Goal: Task Accomplishment & Management: Manage account settings

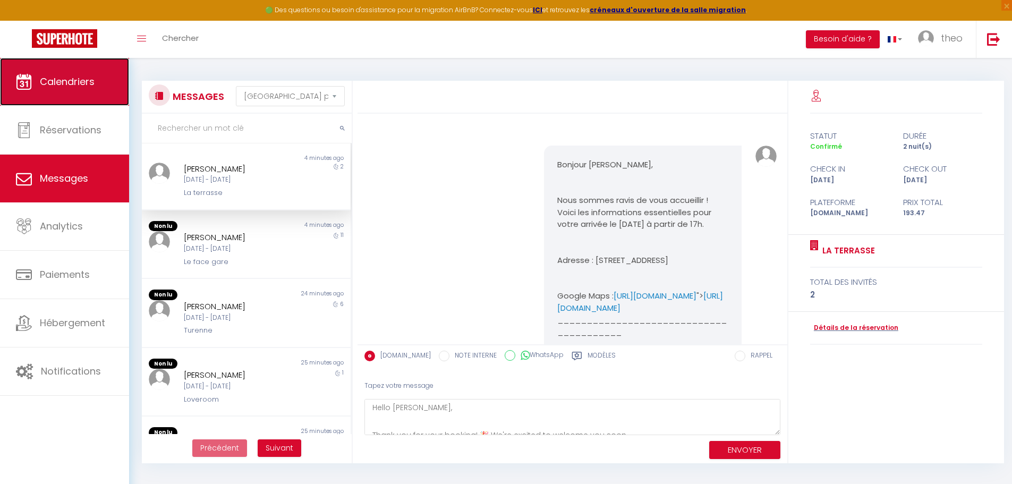
click at [96, 93] on link "Calendriers" at bounding box center [64, 82] width 129 height 48
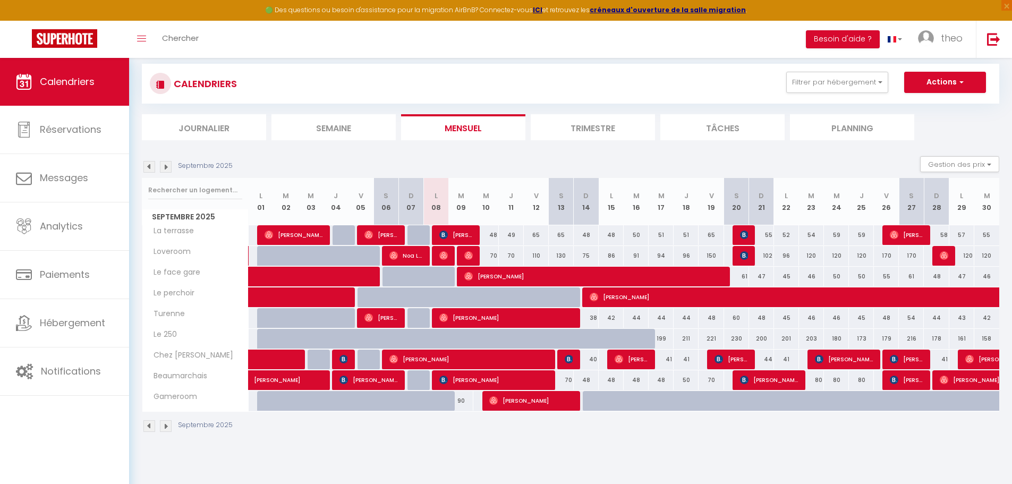
scroll to position [58, 0]
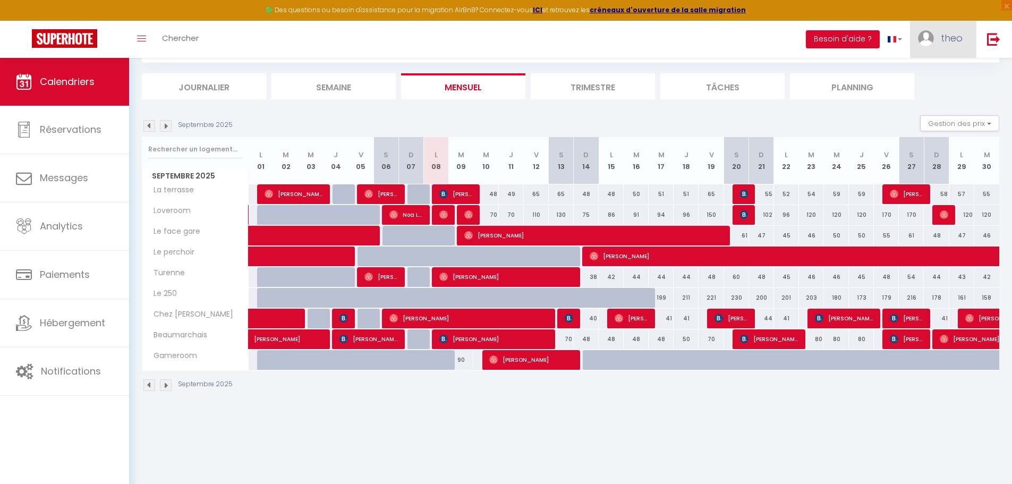
click at [961, 48] on link "theo" at bounding box center [943, 39] width 66 height 37
click at [929, 97] on link "Équipe" at bounding box center [933, 93] width 79 height 18
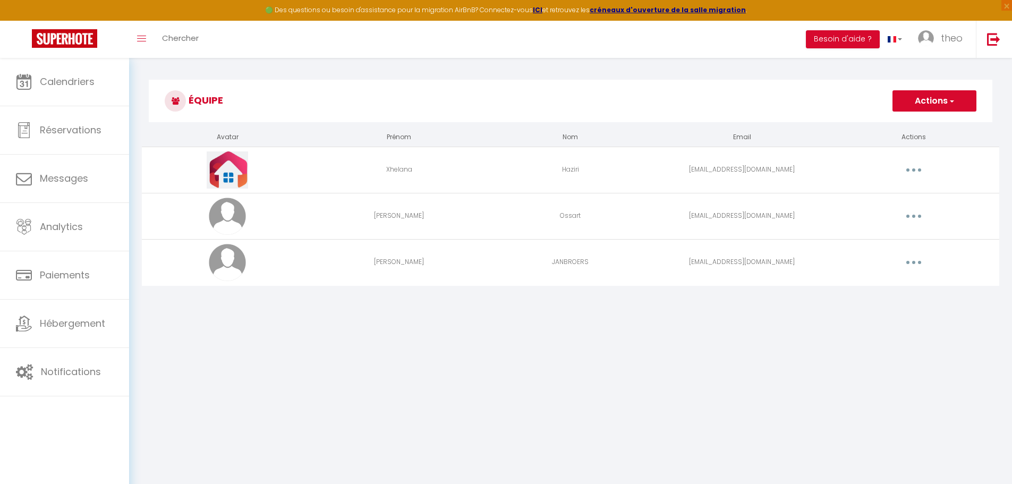
click at [915, 174] on button "button" at bounding box center [914, 169] width 30 height 17
click at [875, 192] on link "Editer" at bounding box center [886, 194] width 79 height 18
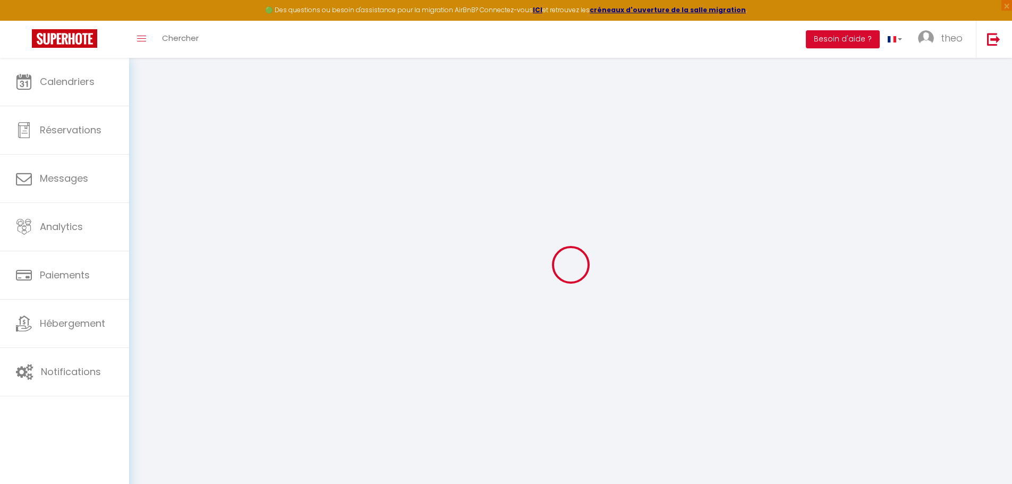
type input "Xhelana"
type input "Haziri"
type input "[EMAIL_ADDRESS][DOMAIN_NAME]"
type textarea "[URL][DOMAIN_NAME]"
checkbox input "true"
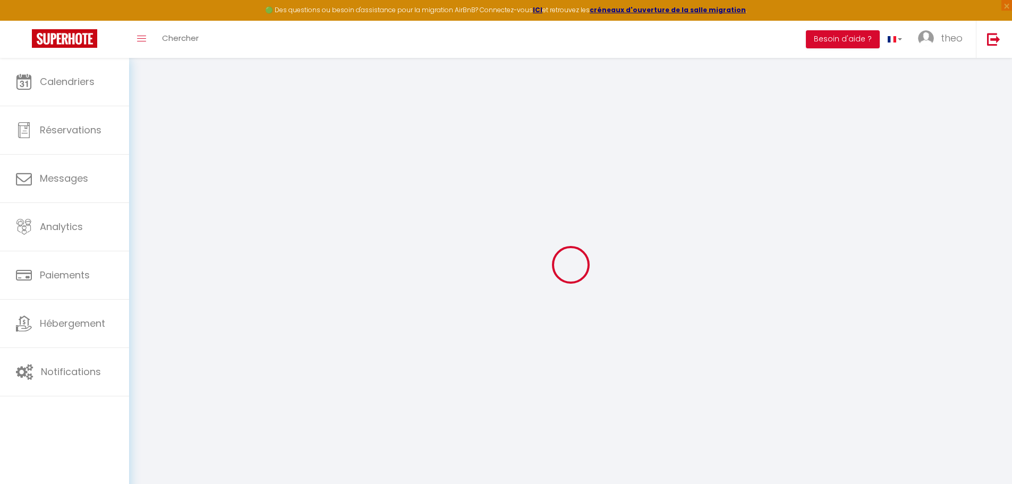
checkbox input "false"
checkbox input "true"
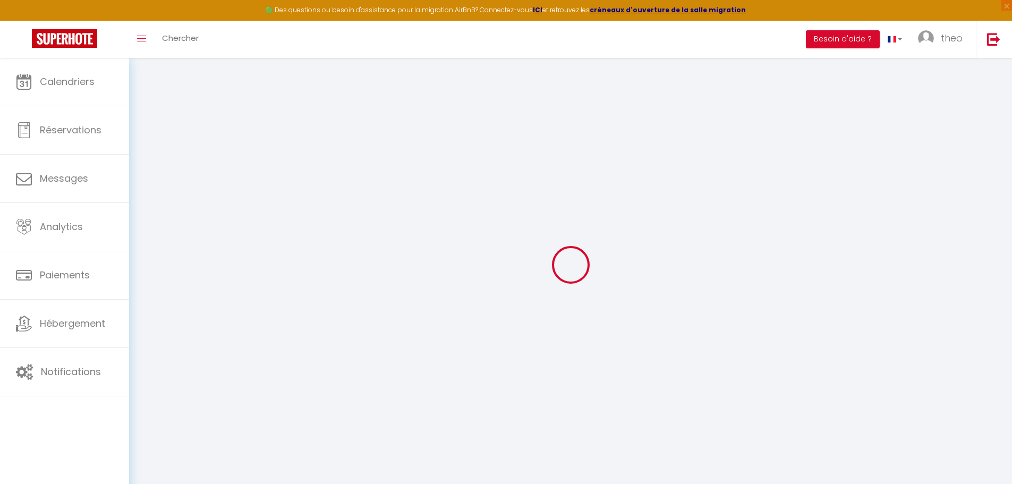
checkbox input "true"
checkbox input "false"
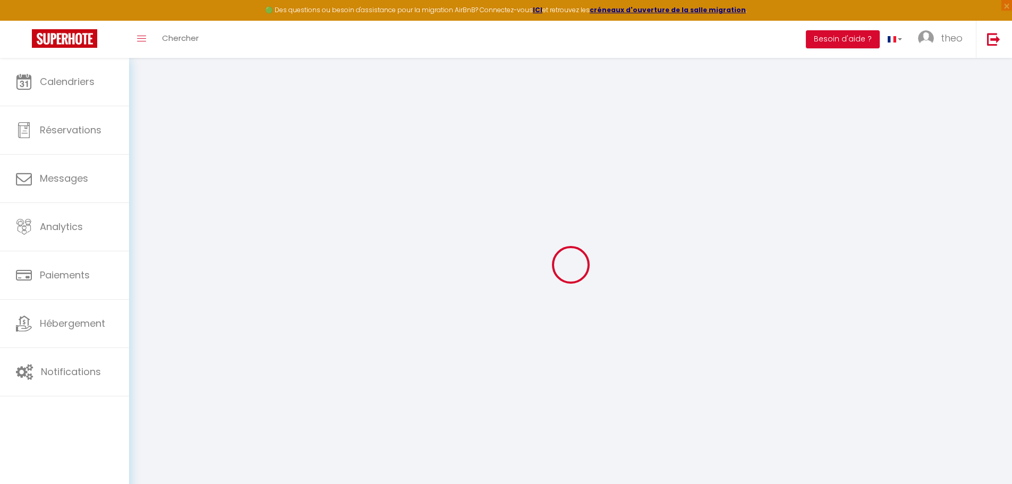
checkbox input "false"
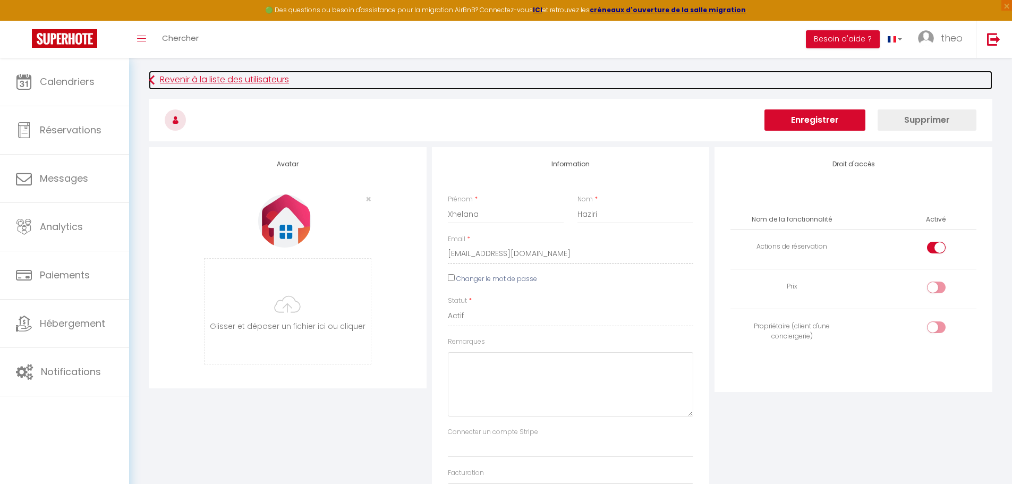
click at [159, 76] on link "Revenir à la liste des utilisateurs" at bounding box center [571, 80] width 844 height 19
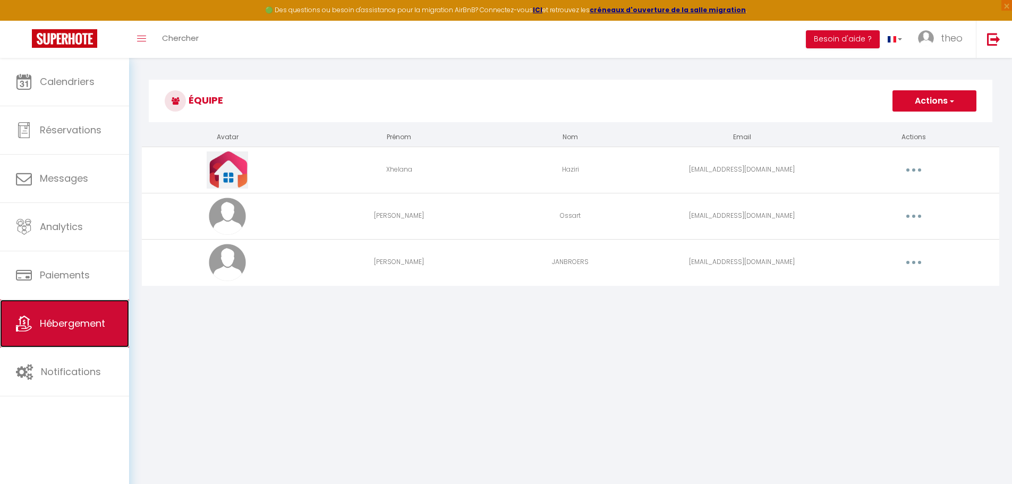
click at [58, 329] on span "Hébergement" at bounding box center [72, 323] width 65 height 13
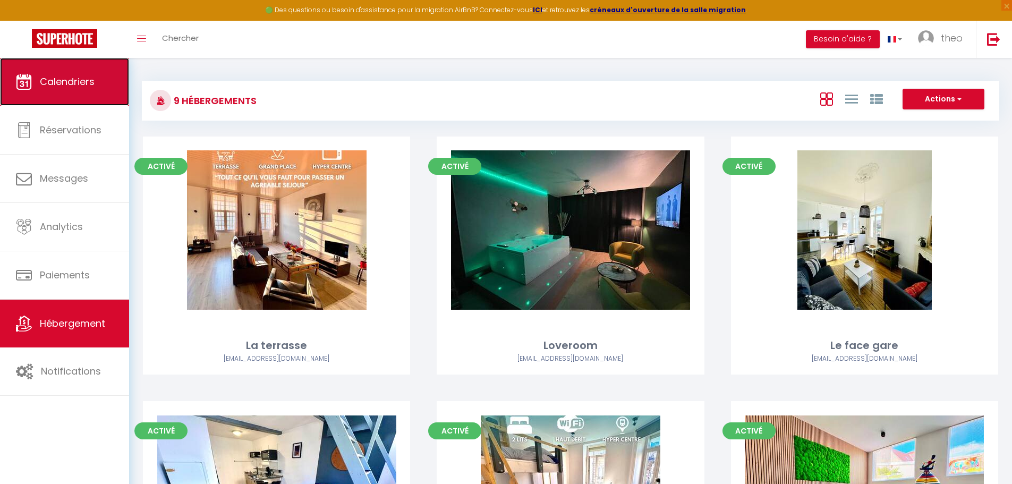
click at [64, 85] on span "Calendriers" at bounding box center [67, 81] width 55 height 13
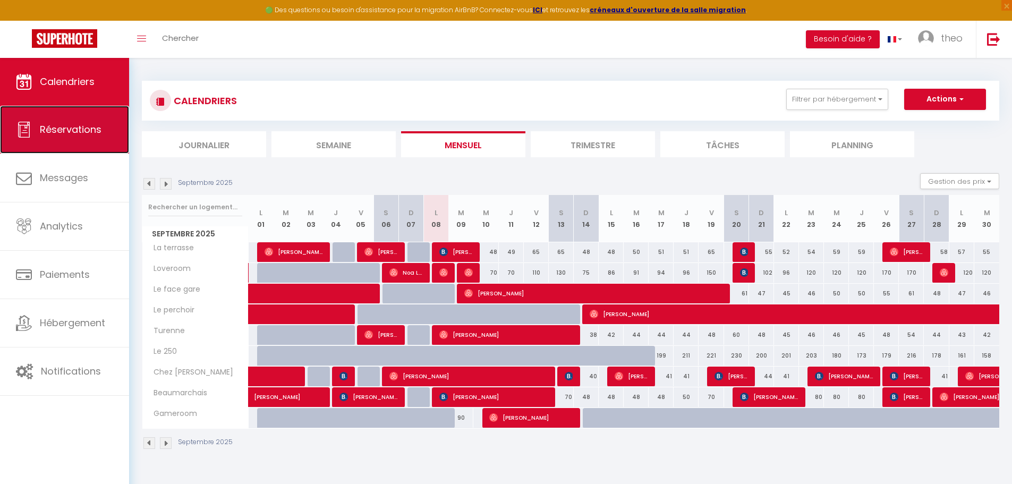
click at [50, 139] on link "Réservations" at bounding box center [64, 130] width 129 height 48
select select "not_cancelled"
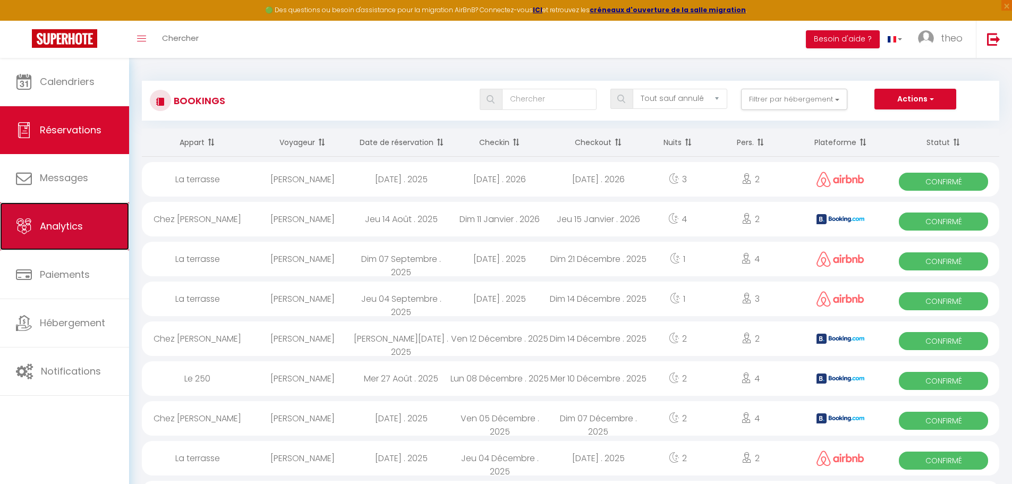
click at [91, 219] on link "Analytics" at bounding box center [64, 226] width 129 height 48
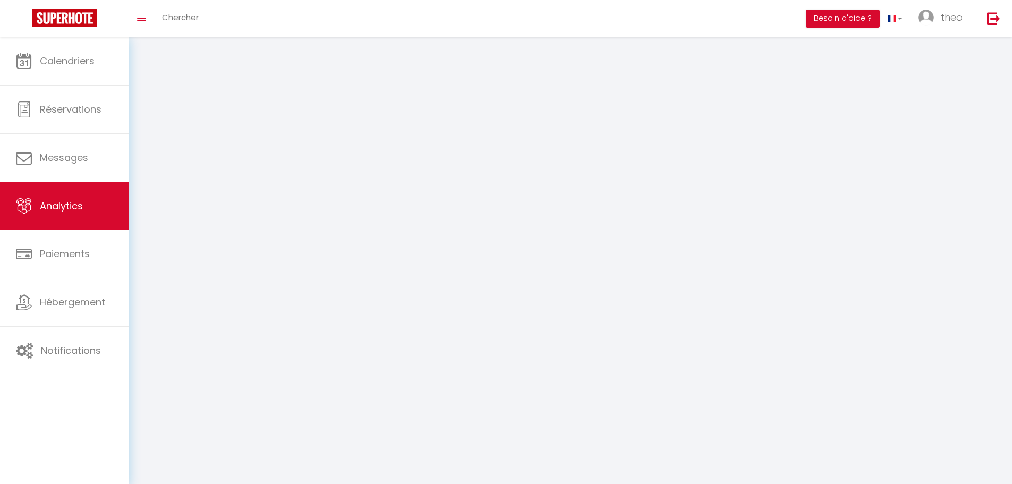
select select "2025"
select select "9"
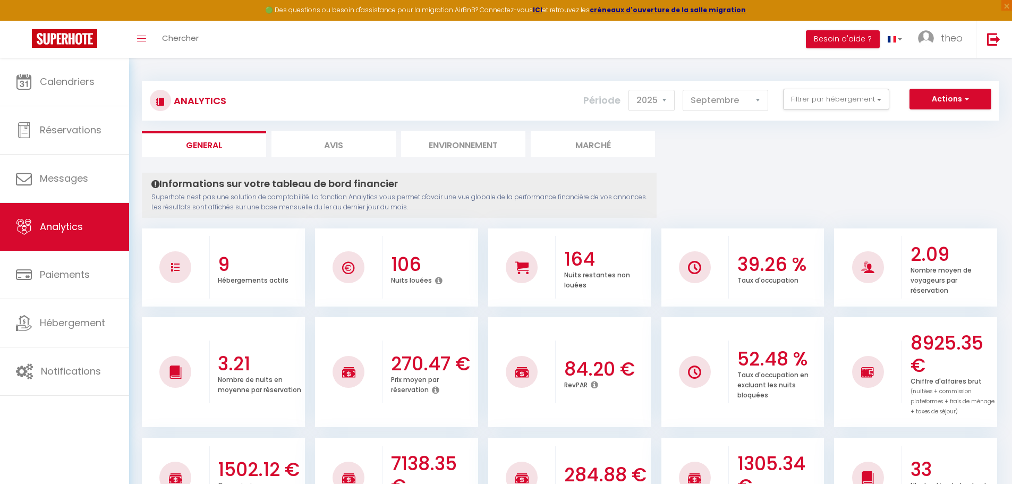
click at [333, 138] on li "Avis" at bounding box center [333, 144] width 124 height 26
select select "2025"
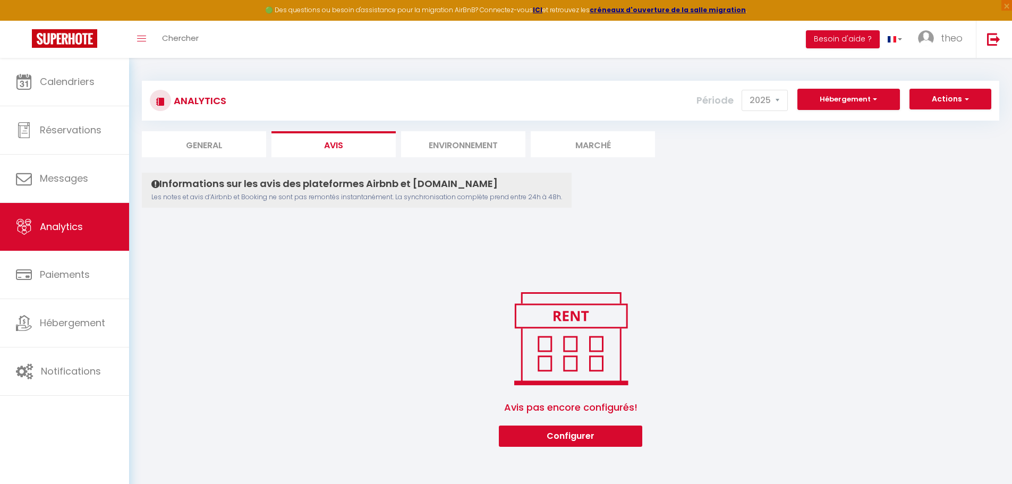
click at [226, 138] on li "General" at bounding box center [204, 144] width 124 height 26
select select "2025"
select select "9"
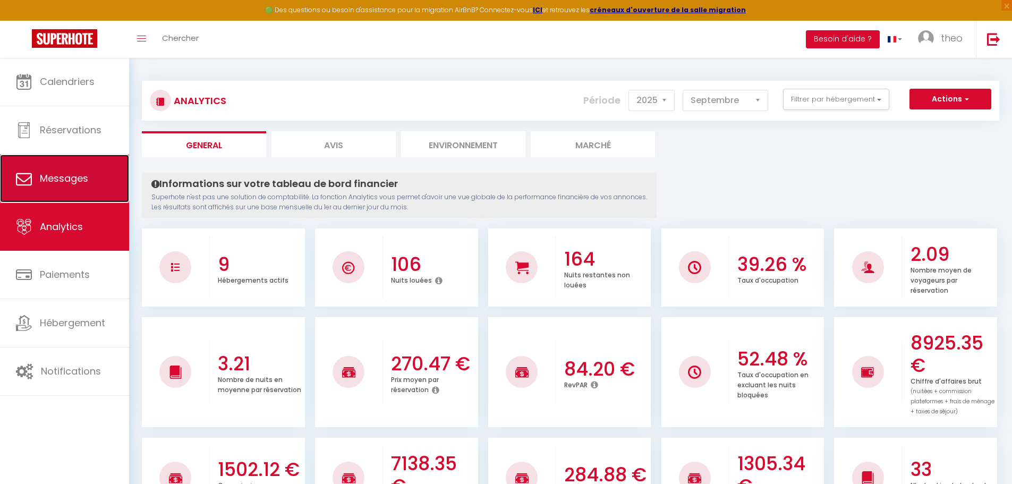
click at [112, 167] on link "Messages" at bounding box center [64, 179] width 129 height 48
select select "message"
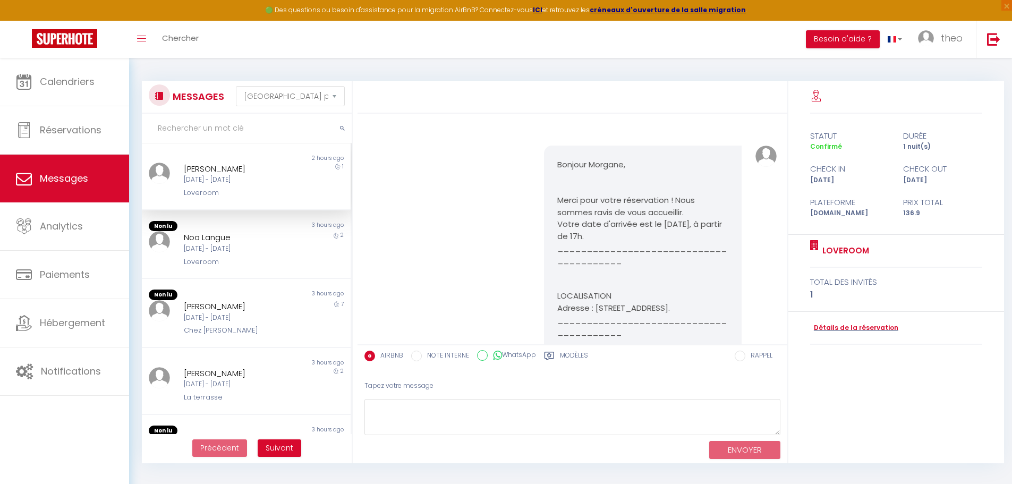
scroll to position [6207, 0]
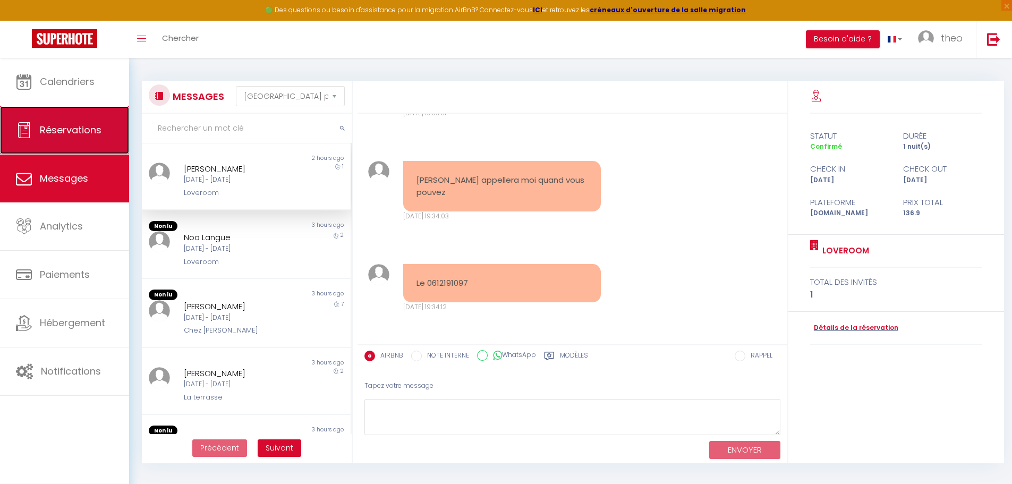
click at [92, 143] on link "Réservations" at bounding box center [64, 130] width 129 height 48
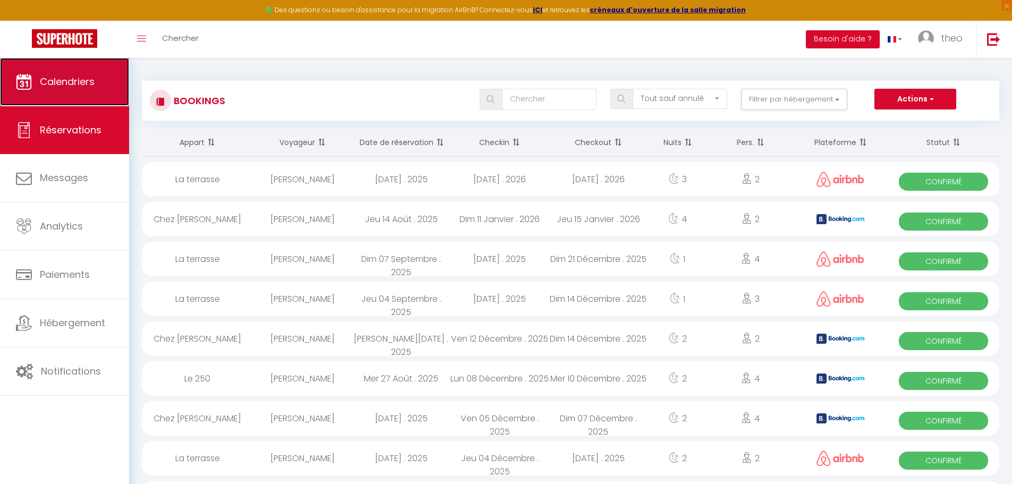
click at [103, 86] on link "Calendriers" at bounding box center [64, 82] width 129 height 48
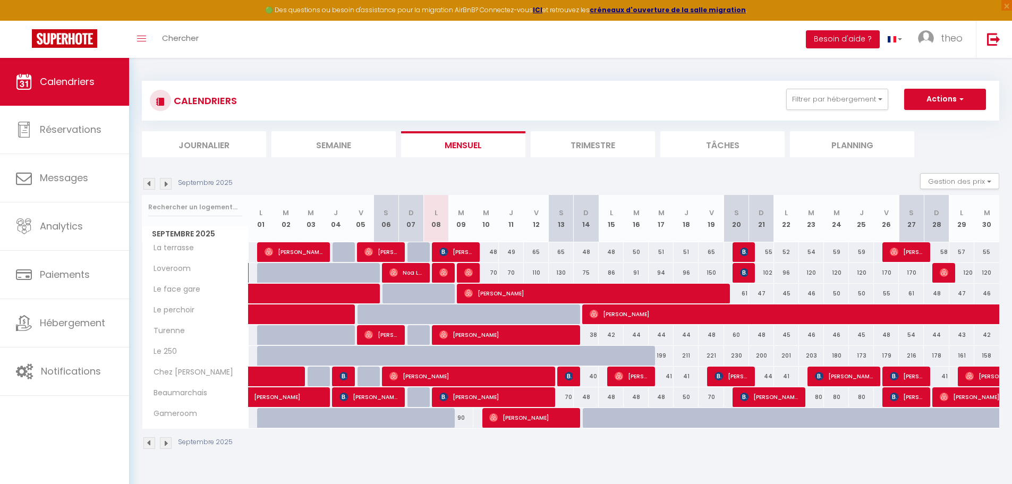
scroll to position [58, 0]
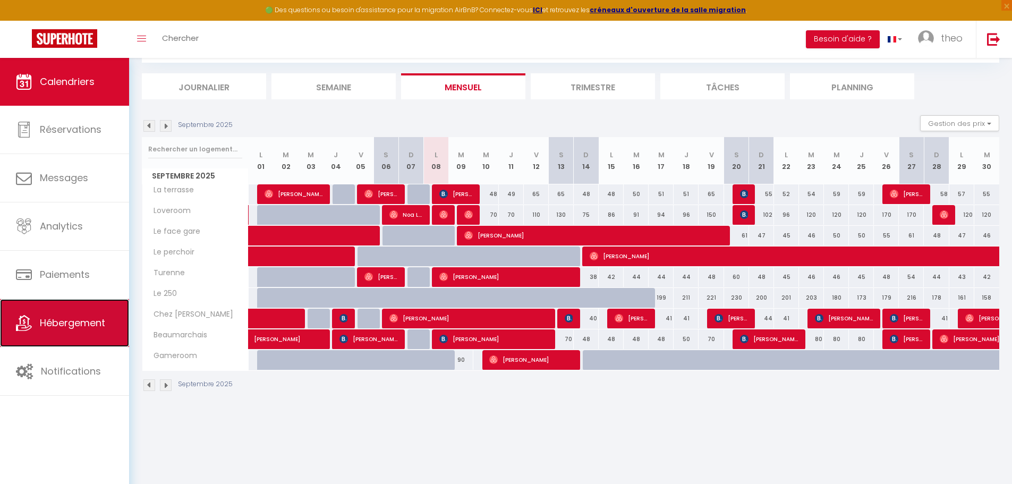
click at [74, 310] on link "Hébergement" at bounding box center [64, 323] width 129 height 48
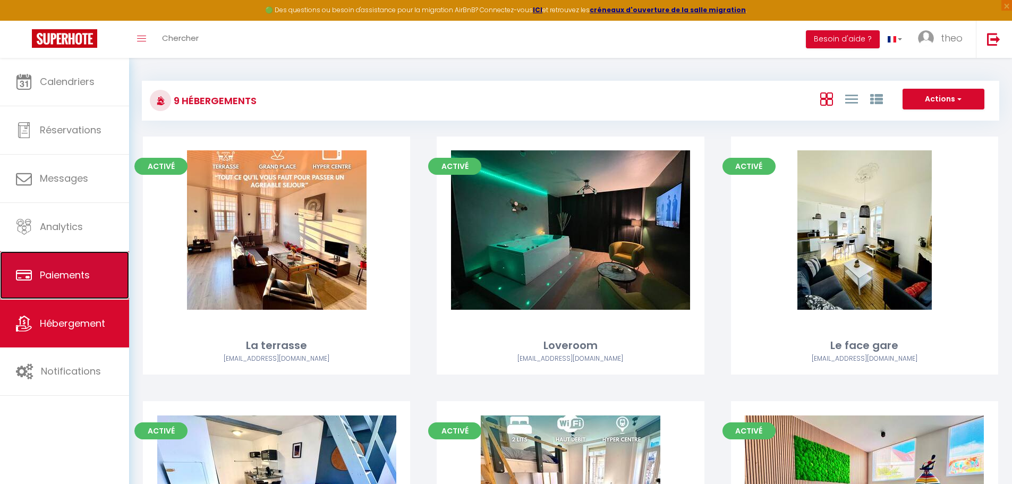
click at [83, 293] on link "Paiements" at bounding box center [64, 275] width 129 height 48
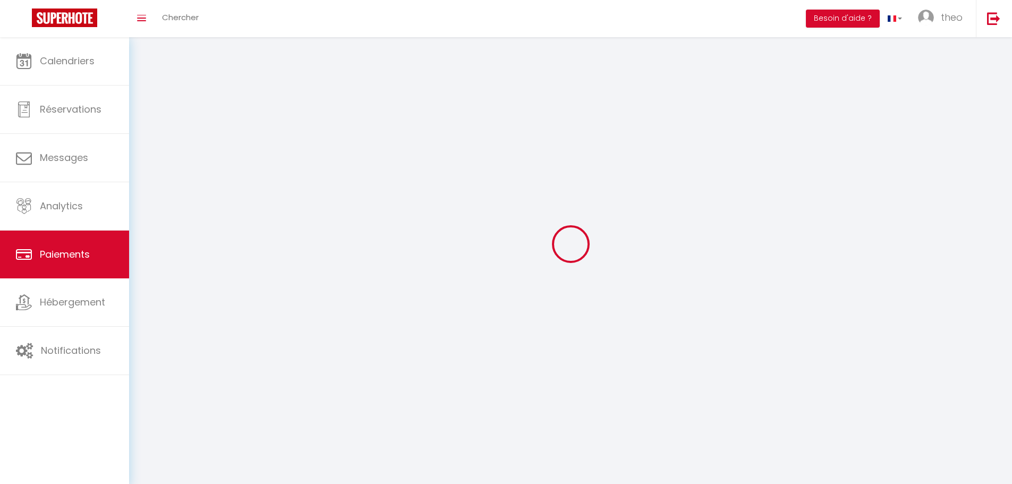
select select "2"
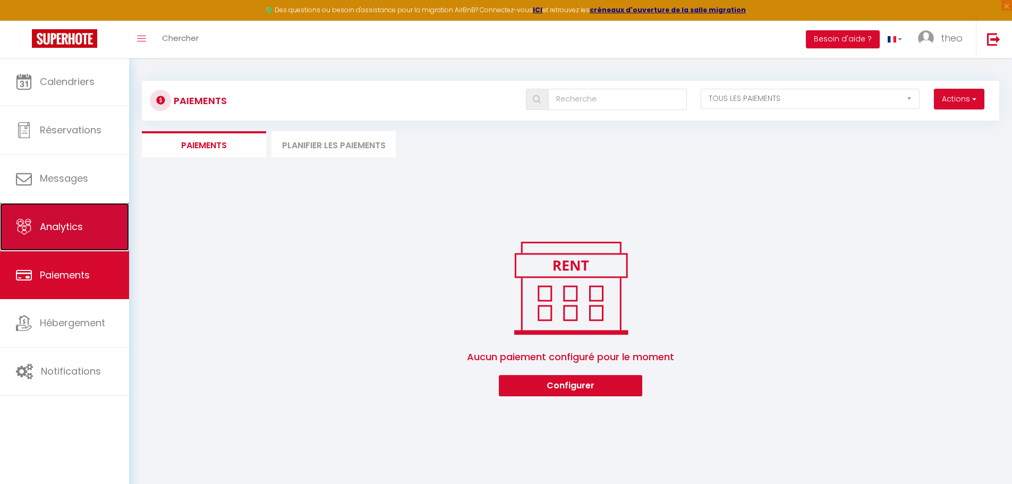
click at [97, 240] on link "Analytics" at bounding box center [64, 227] width 129 height 48
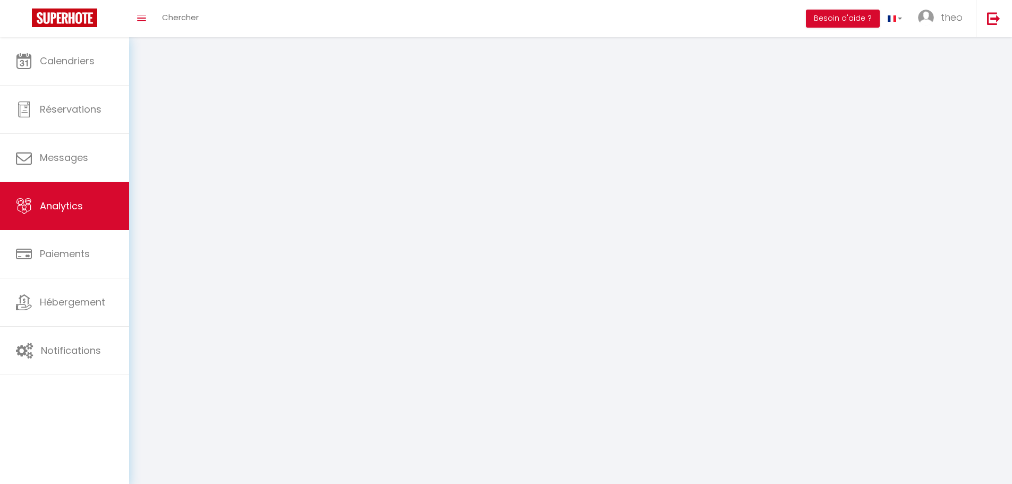
select select "2025"
select select "9"
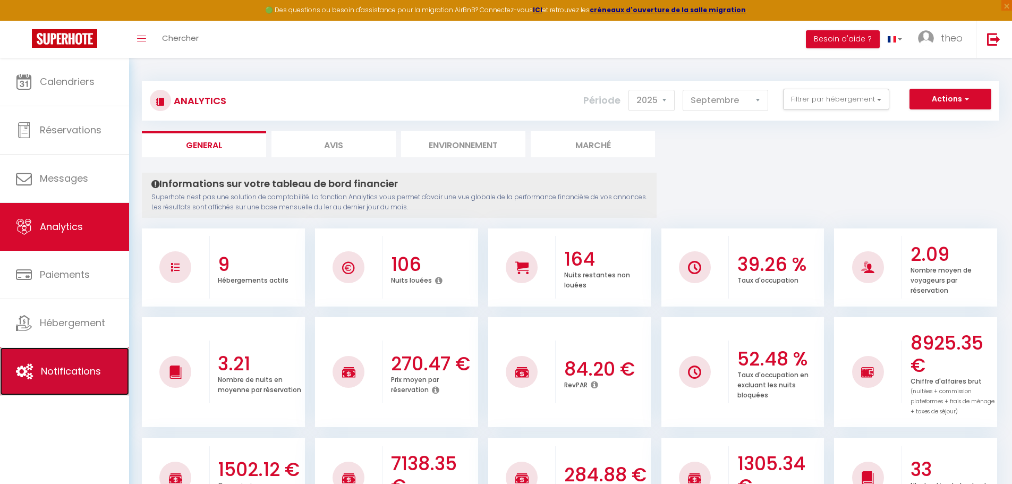
click at [65, 387] on link "Notifications" at bounding box center [64, 371] width 129 height 48
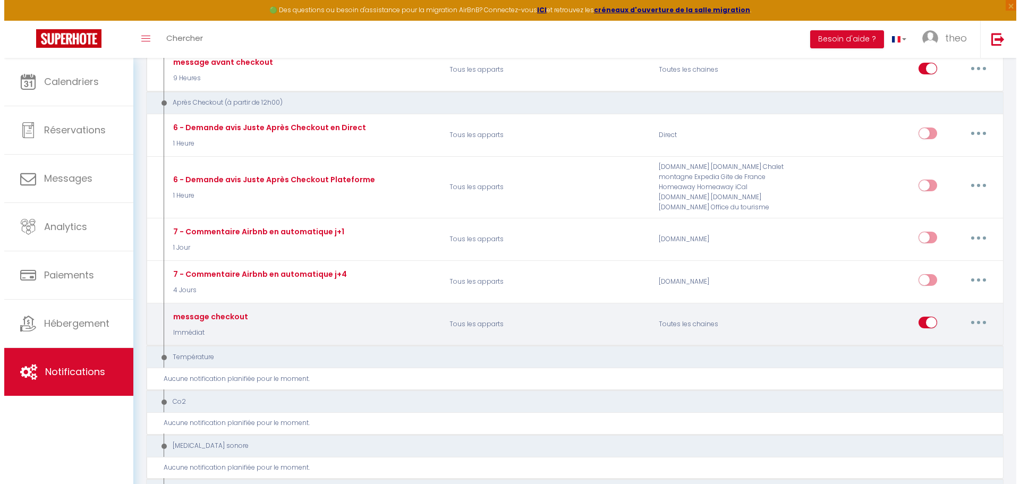
scroll to position [1091, 0]
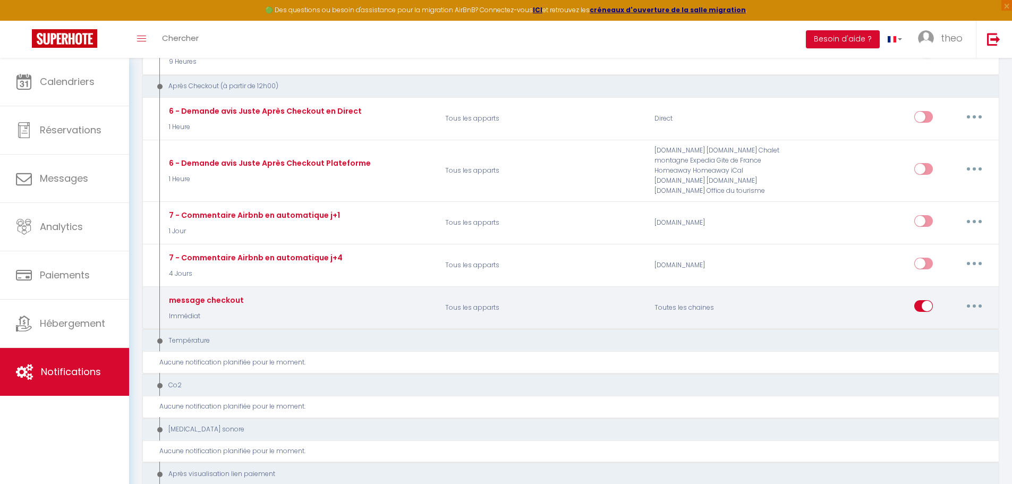
click at [982, 311] on button "button" at bounding box center [974, 305] width 30 height 17
click at [918, 328] on link "Editer" at bounding box center [946, 330] width 79 height 18
type input "message checkout"
select select "5"
select select "Immédiat"
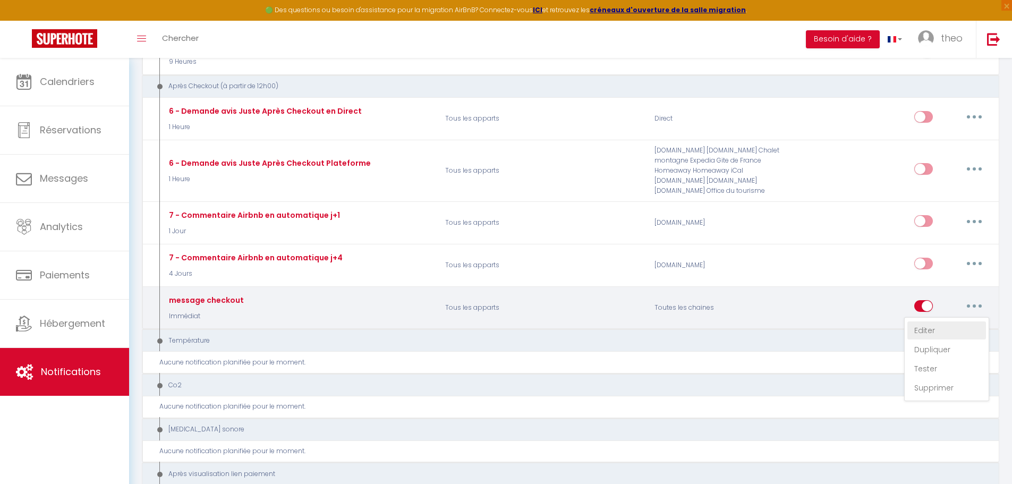
select select "if_booking_is_paid"
checkbox input "true"
checkbox input "false"
radio input "true"
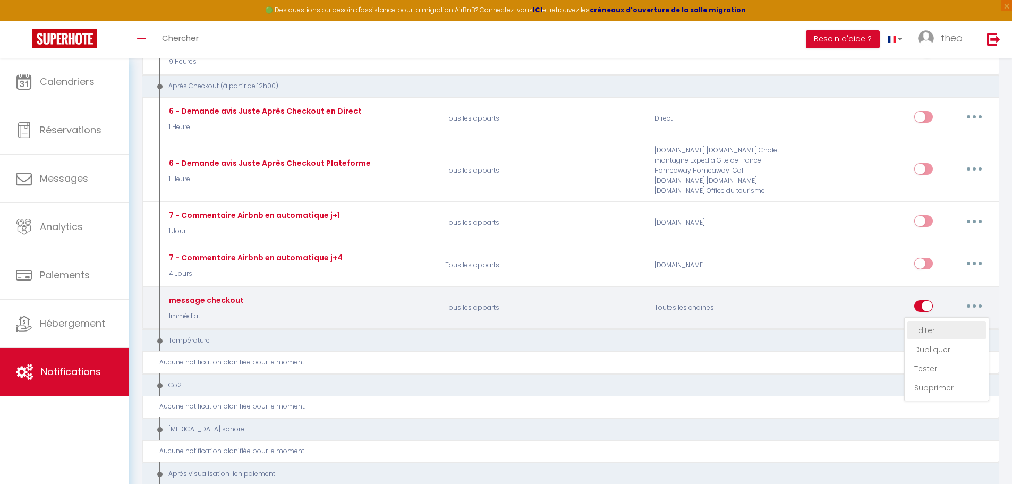
type input "retour sur le séjour"
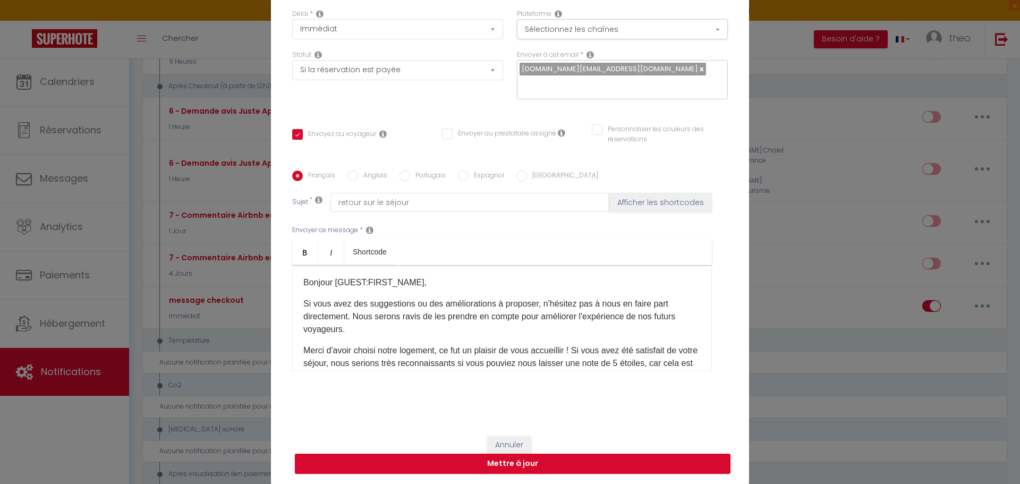
scroll to position [101, 0]
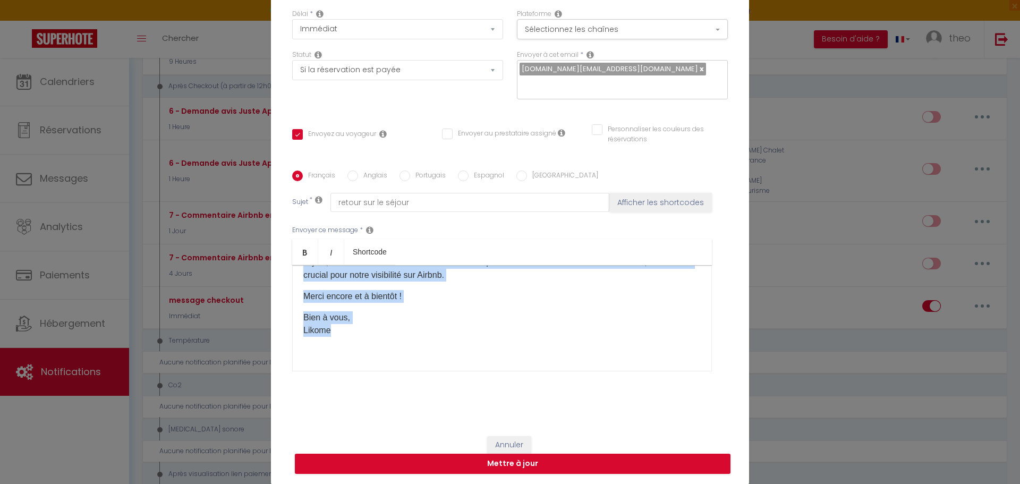
drag, startPoint x: 298, startPoint y: 280, endPoint x: 416, endPoint y: 333, distance: 129.3
click at [416, 333] on div "Bonjour [GUEST:FIRST_NAME]​, Si vous avez des suggestions ou des améliorations …" at bounding box center [502, 318] width 420 height 106
copy div "Bonjour [GUEST:FIRST_NAME]​, Si vous avez des suggestions ou des améliorations …"
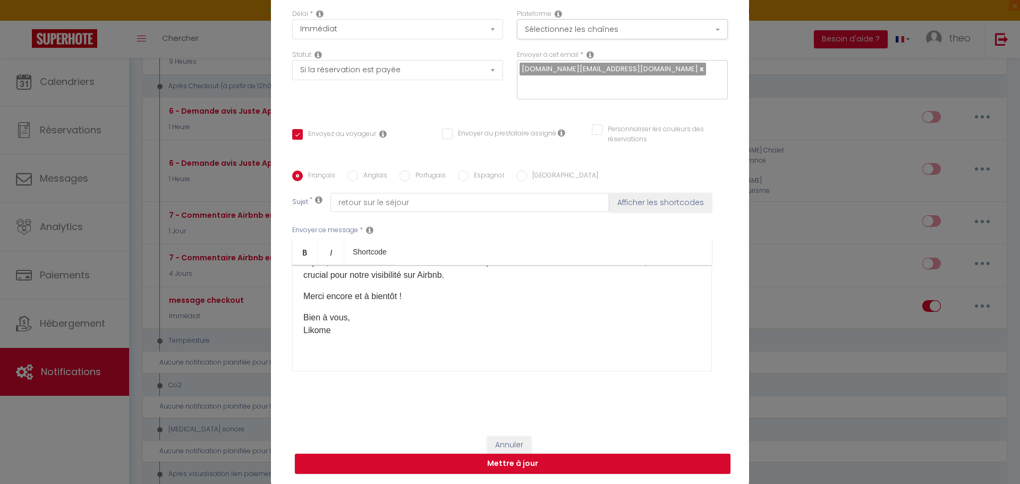
click at [166, 276] on div "Modifier la notification × Titre * message checkout Pour cet hébergement Sélect…" at bounding box center [510, 242] width 1020 height 484
click at [875, 141] on div "Modifier la notification × Titre * message checkout Pour cet hébergement Sélect…" at bounding box center [510, 242] width 1020 height 484
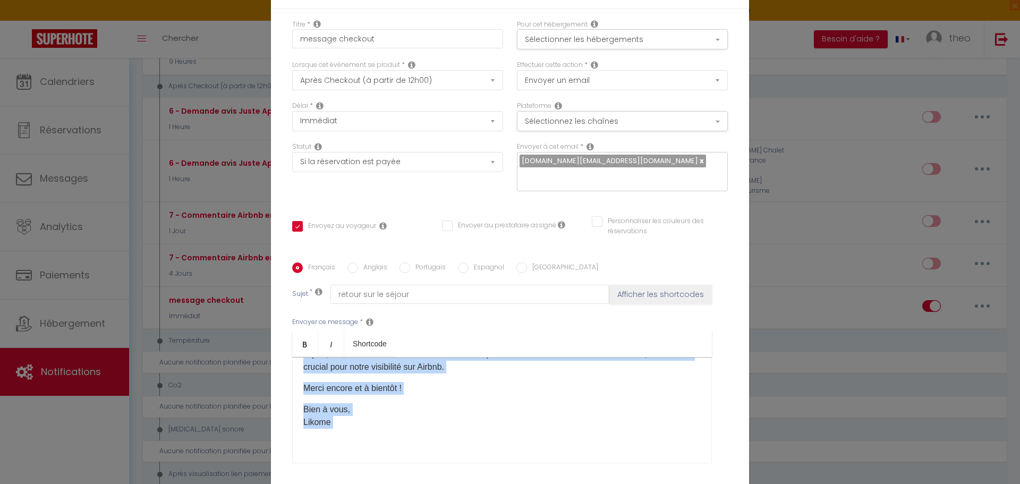
drag, startPoint x: 303, startPoint y: 374, endPoint x: 474, endPoint y: 435, distance: 181.4
click at [474, 435] on div "Bonjour [GUEST:FIRST_NAME]​, Si vous avez des suggestions ou des améliorations …" at bounding box center [502, 410] width 420 height 106
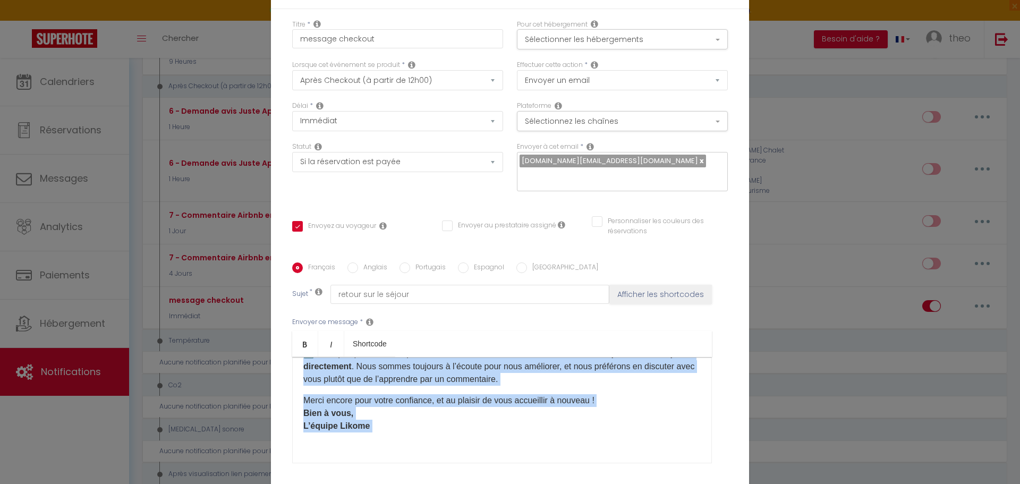
scroll to position [122, 0]
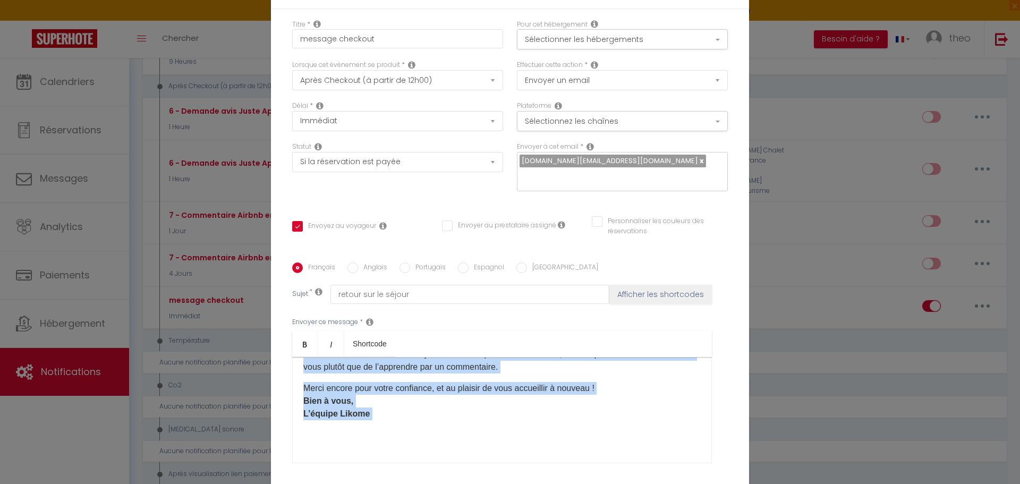
drag, startPoint x: 299, startPoint y: 377, endPoint x: 464, endPoint y: 444, distance: 177.6
click at [465, 444] on div "Bonjour [GUEST:FIRST_NAME], Merci [MEDICAL_DATA] pour votre séjour, ce fut un p…" at bounding box center [502, 410] width 420 height 106
copy div "Bonjour [GUEST:FIRST_NAME], Merci [MEDICAL_DATA] pour votre séjour, ce fut un p…"
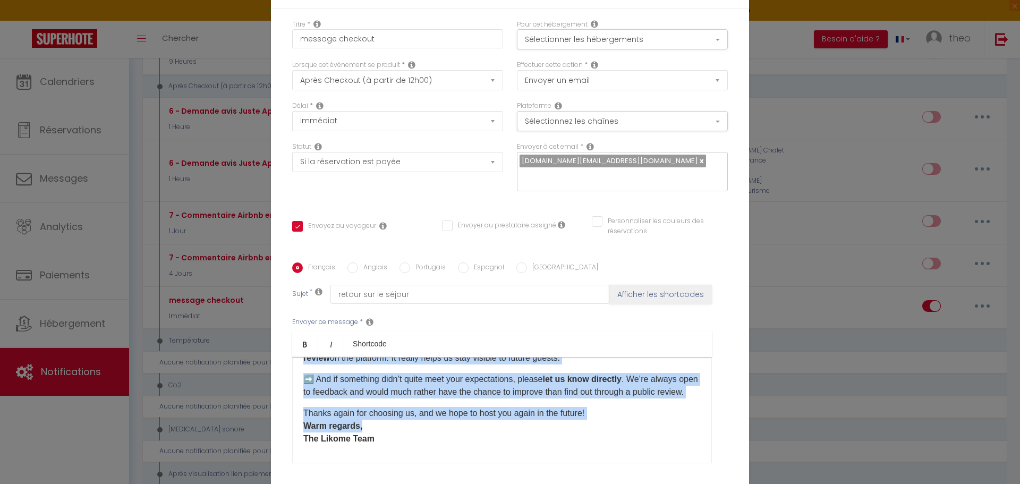
scroll to position [0, 0]
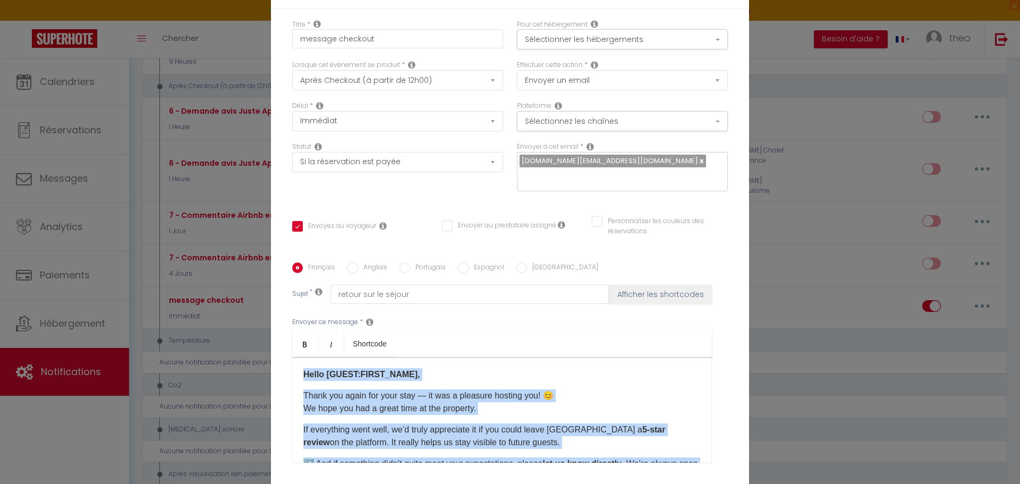
drag, startPoint x: 372, startPoint y: 410, endPoint x: 290, endPoint y: 360, distance: 96.3
click at [285, 357] on div "Titre * message checkout Pour cet hébergement Sélectionner les hébergements Tou…" at bounding box center [510, 263] width 478 height 508
click at [427, 420] on div "Hello [GUEST:FIRST_NAME], Thank you again for your stay — it was a pleasure hos…" at bounding box center [502, 410] width 420 height 106
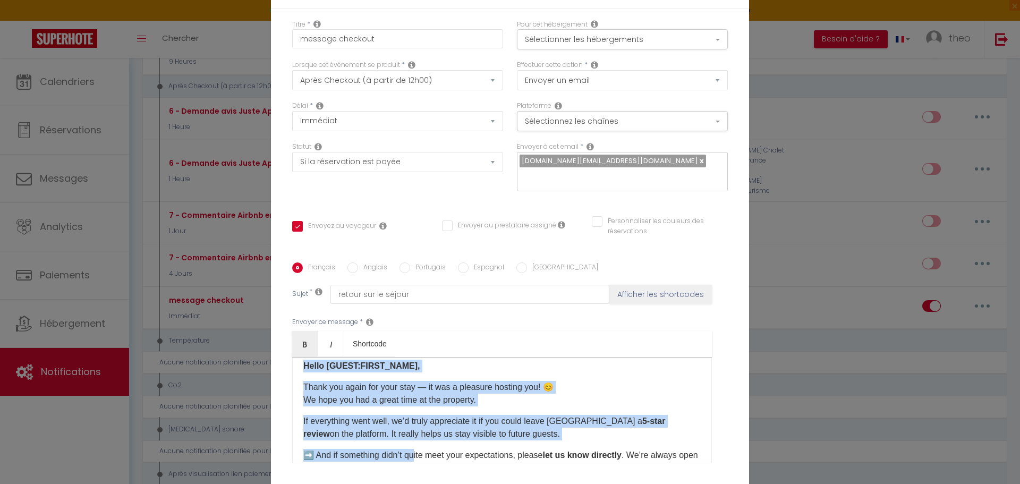
scroll to position [122, 0]
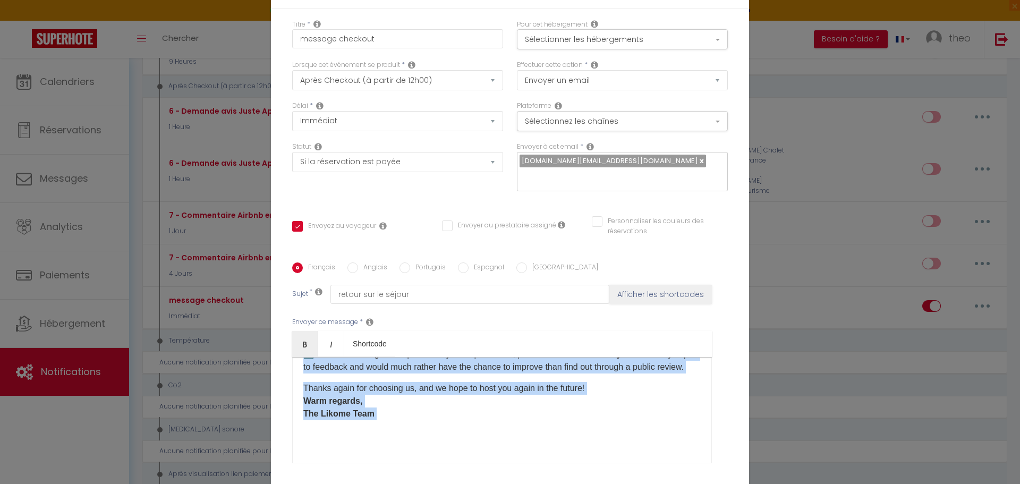
drag, startPoint x: 300, startPoint y: 368, endPoint x: 415, endPoint y: 442, distance: 136.4
click at [415, 442] on div "Hello [GUEST:FIRST_NAME], Thank you again for your stay — it was a pleasure hos…" at bounding box center [502, 410] width 420 height 106
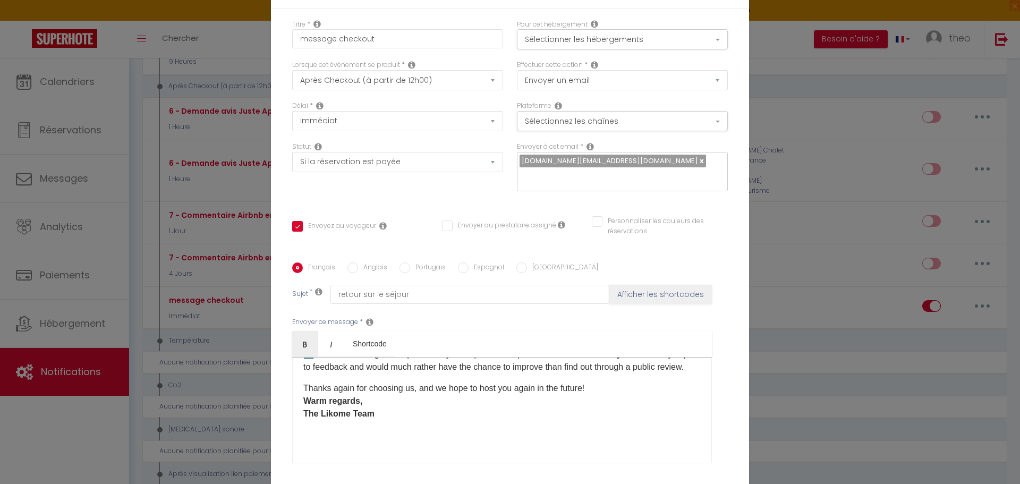
scroll to position [0, 0]
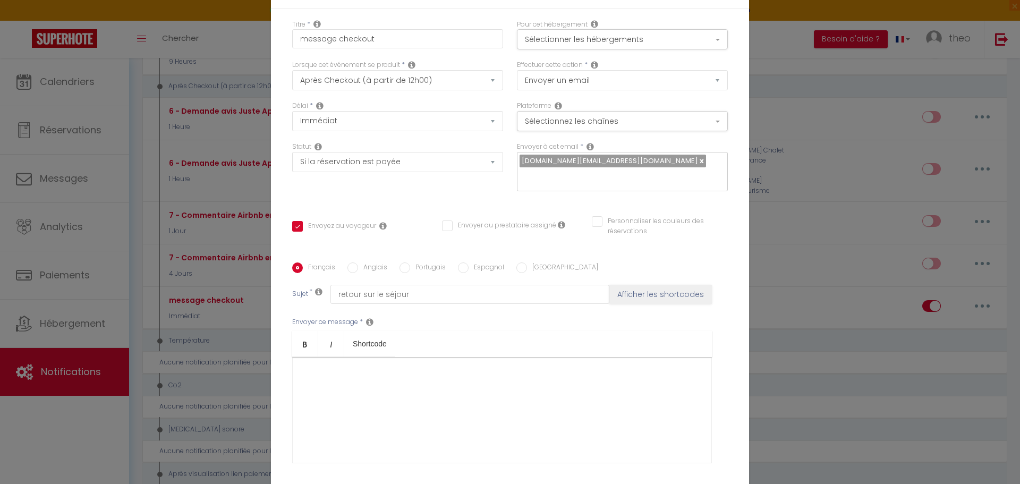
click at [371, 271] on label "Anglais" at bounding box center [372, 268] width 29 height 12
click at [358, 271] on input "Anglais" at bounding box center [352, 267] width 11 height 11
radio input "true"
checkbox input "true"
checkbox input "false"
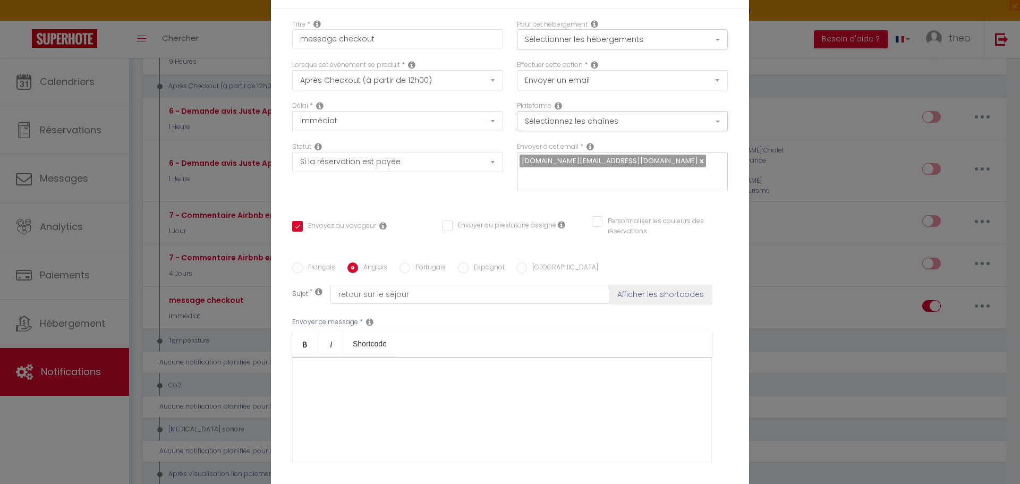
checkbox input "false"
click at [358, 388] on div at bounding box center [502, 410] width 420 height 106
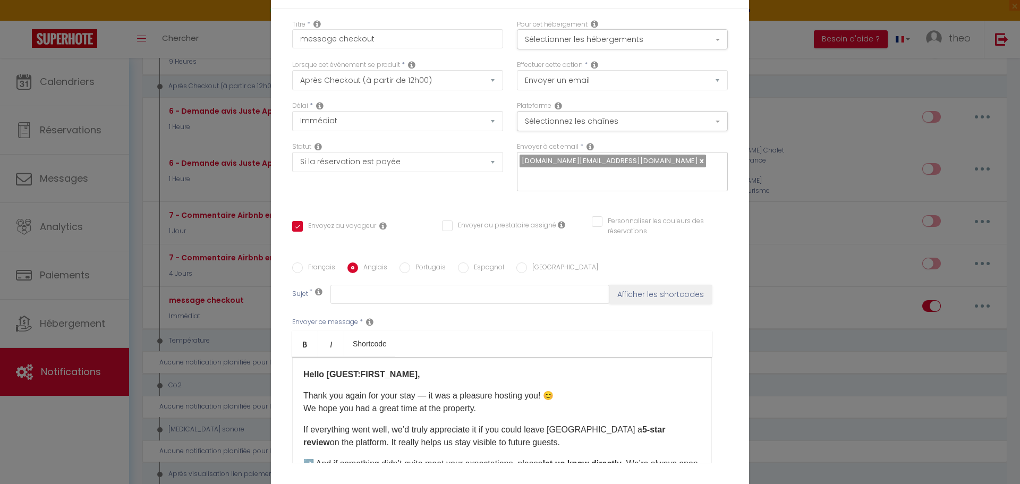
click at [309, 272] on label "Français" at bounding box center [319, 268] width 32 height 12
click at [303, 272] on input "Français" at bounding box center [297, 267] width 11 height 11
radio input "true"
checkbox input "true"
checkbox input "false"
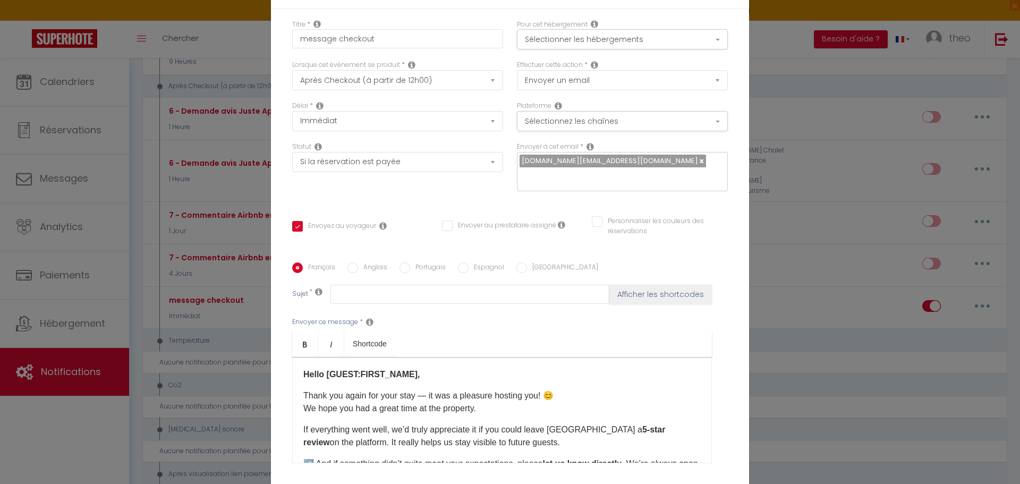
checkbox input "false"
type input "retour sur le séjour"
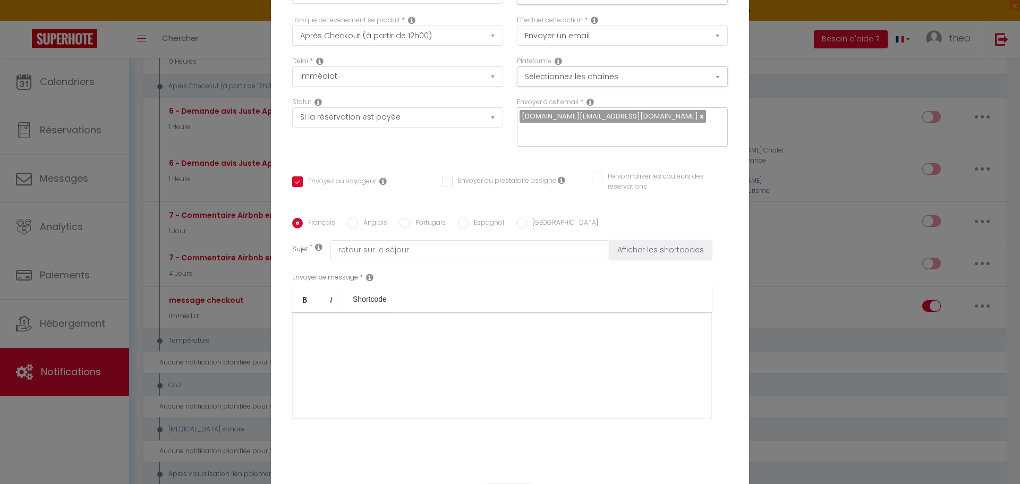
scroll to position [47, 0]
click at [329, 336] on div "​" at bounding box center [502, 363] width 420 height 106
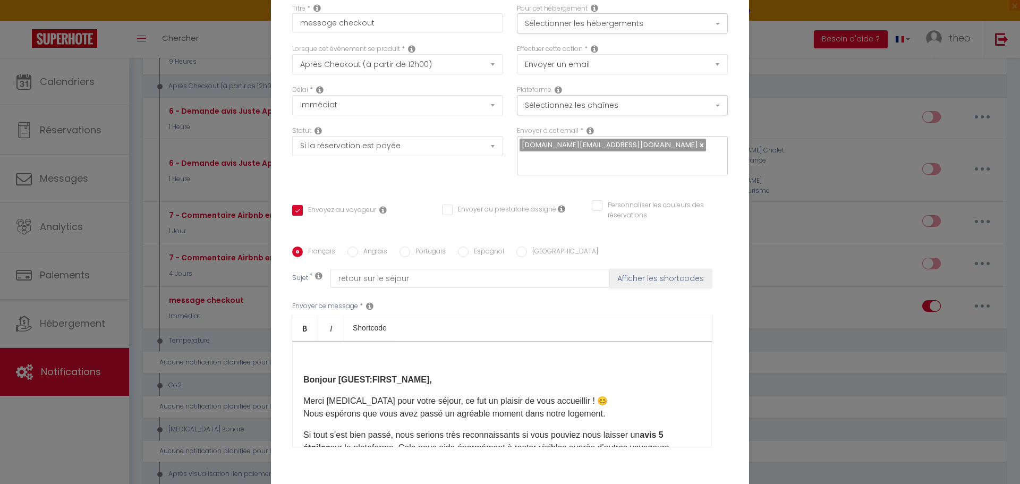
scroll to position [0, 0]
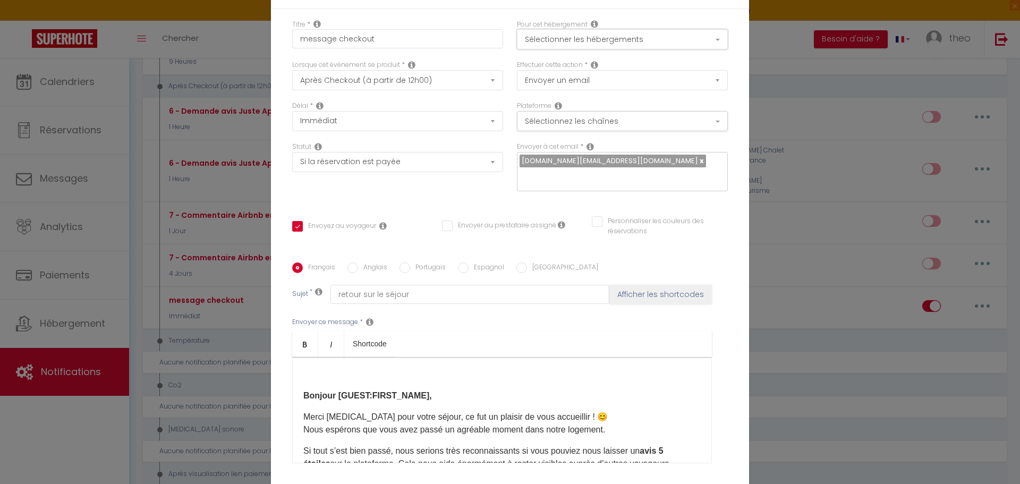
click at [645, 40] on button "Sélectionner les hébergements" at bounding box center [622, 39] width 211 height 20
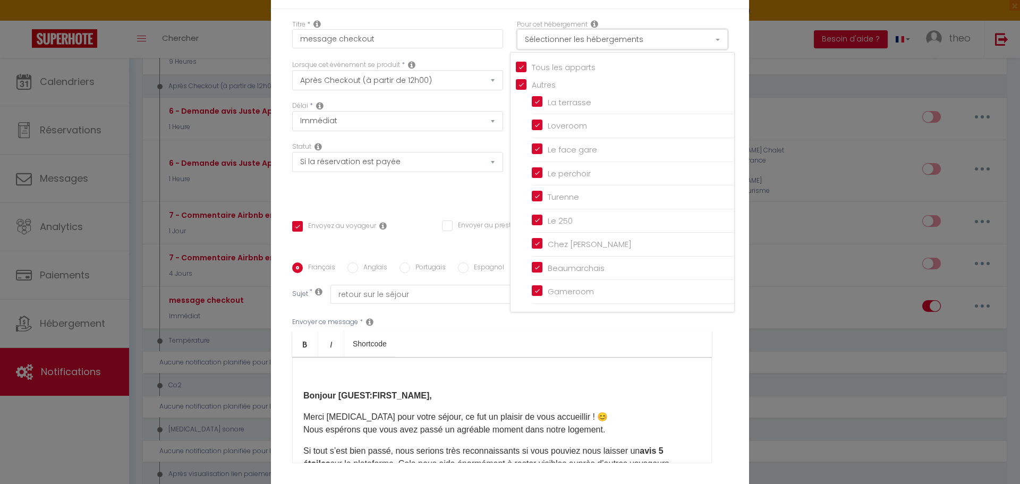
click at [645, 40] on button "Sélectionner les hébergements" at bounding box center [622, 39] width 211 height 20
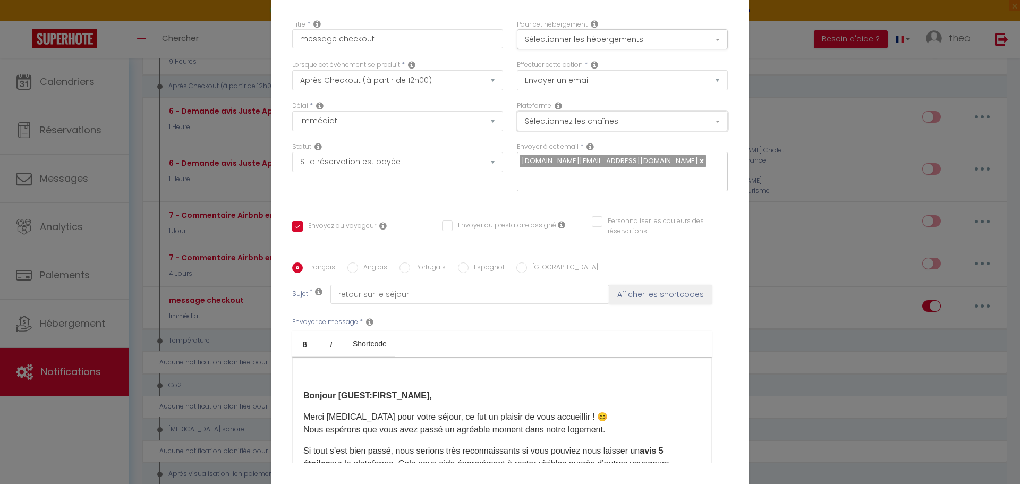
click at [679, 123] on button "Sélectionnez les chaînes" at bounding box center [622, 121] width 211 height 20
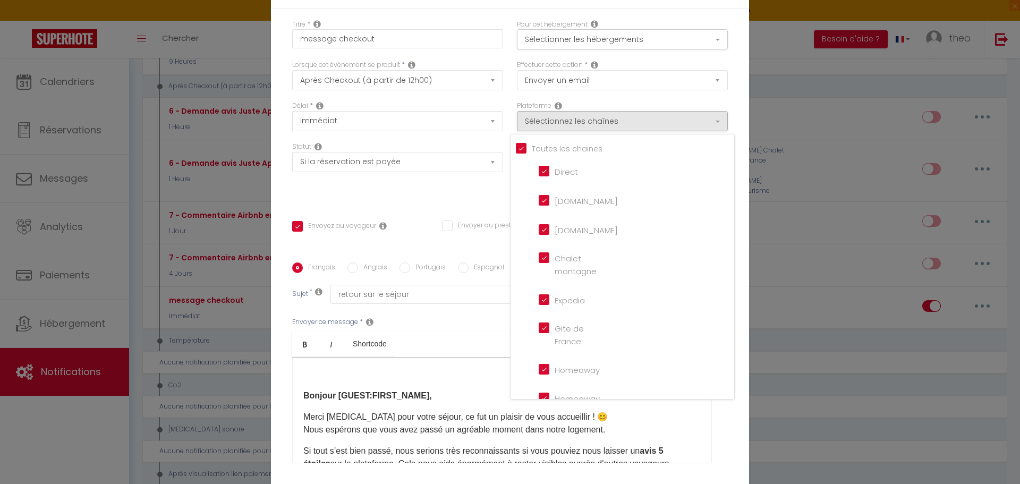
click at [536, 152] on input "Tous les apparts" at bounding box center [625, 147] width 218 height 11
checkbox input "false"
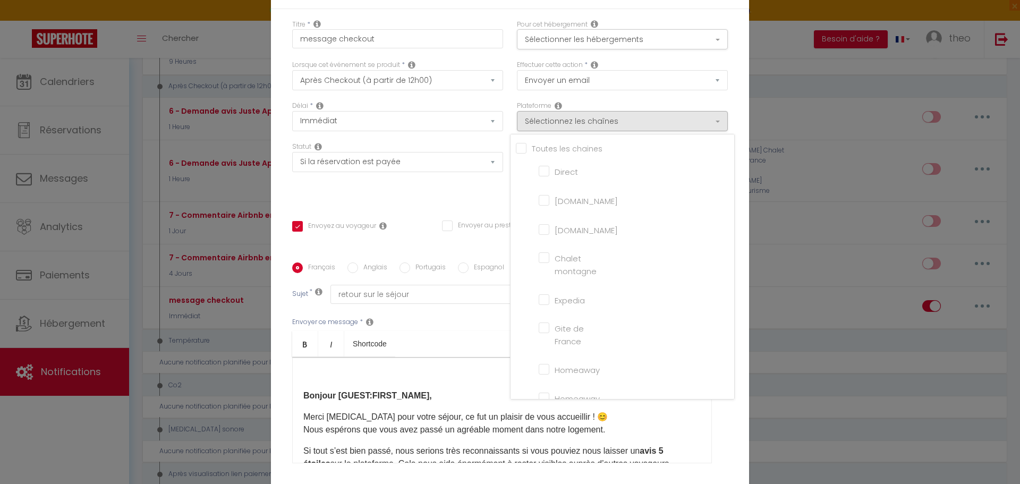
checkbox montagne "false"
checkbox input "false"
checkbox France "false"
checkbox input "false"
checkbox iCal "false"
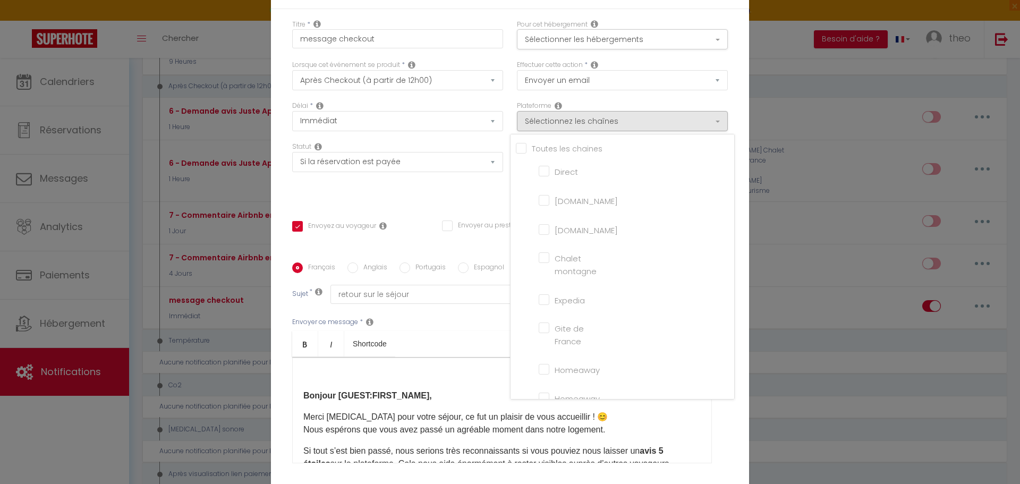
checkbox input "false"
checkbox tourisme "false"
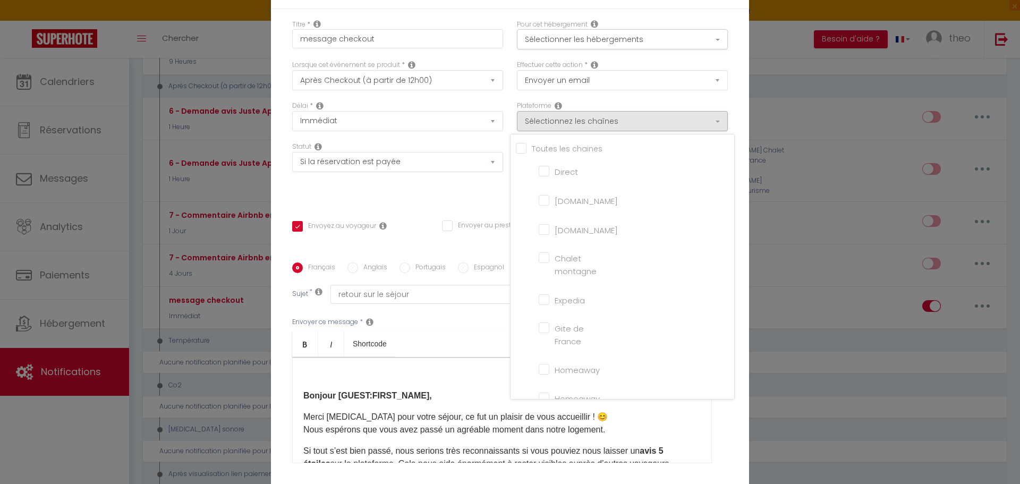
checkbox input "false"
checkbox input "true"
checkbox input "false"
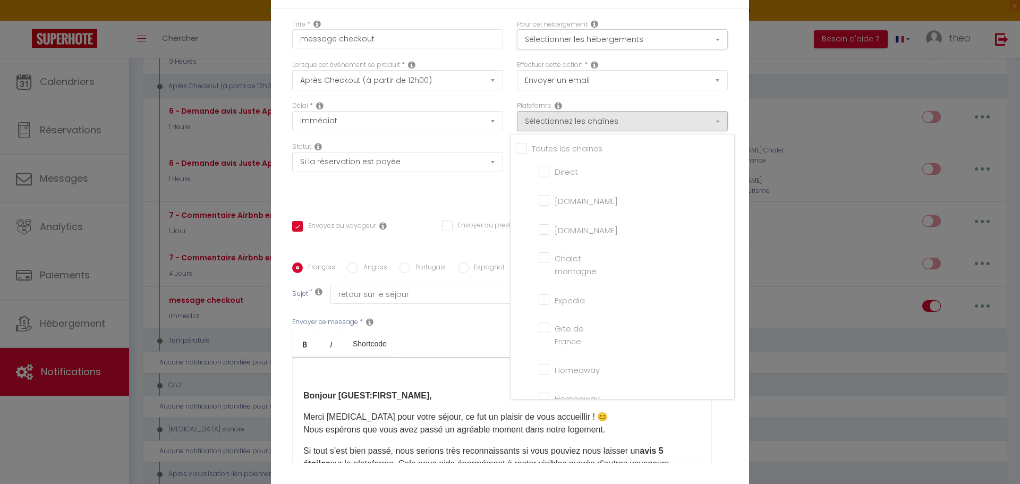
click at [542, 173] on input "Direct" at bounding box center [569, 170] width 61 height 11
checkbox input "true"
checkbox input "false"
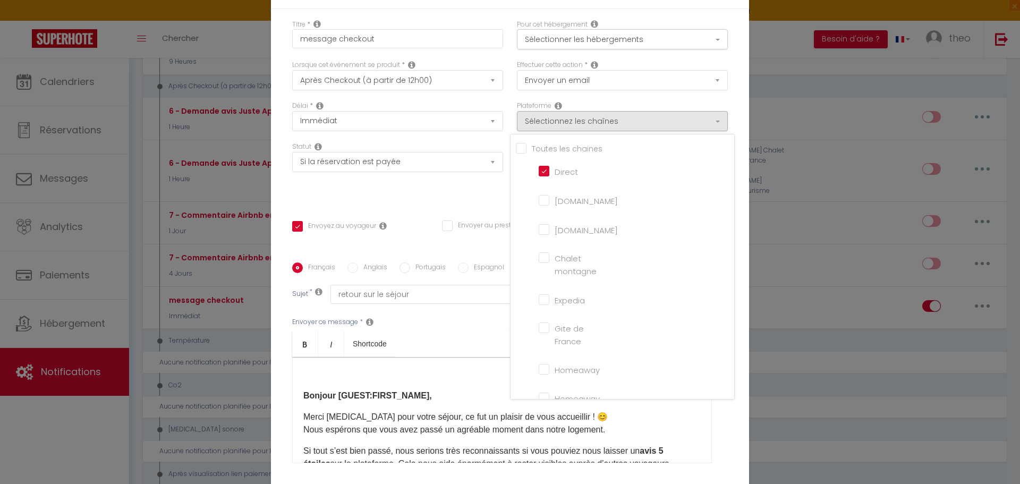
click at [539, 203] on input "[DOMAIN_NAME]" at bounding box center [569, 199] width 61 height 11
checkbox input "true"
checkbox input "false"
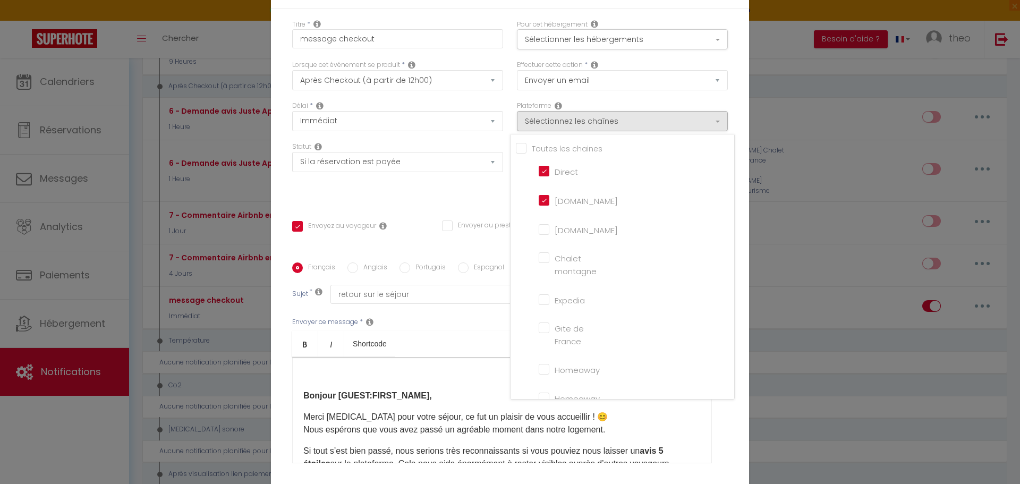
click at [540, 164] on li "Direct" at bounding box center [628, 172] width 192 height 24
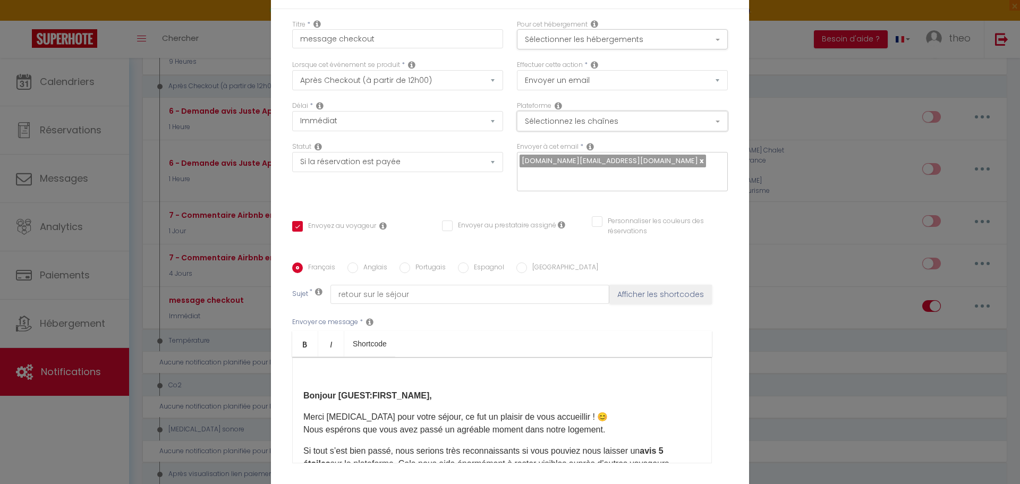
click at [602, 117] on button "Sélectionnez les chaînes" at bounding box center [622, 121] width 211 height 20
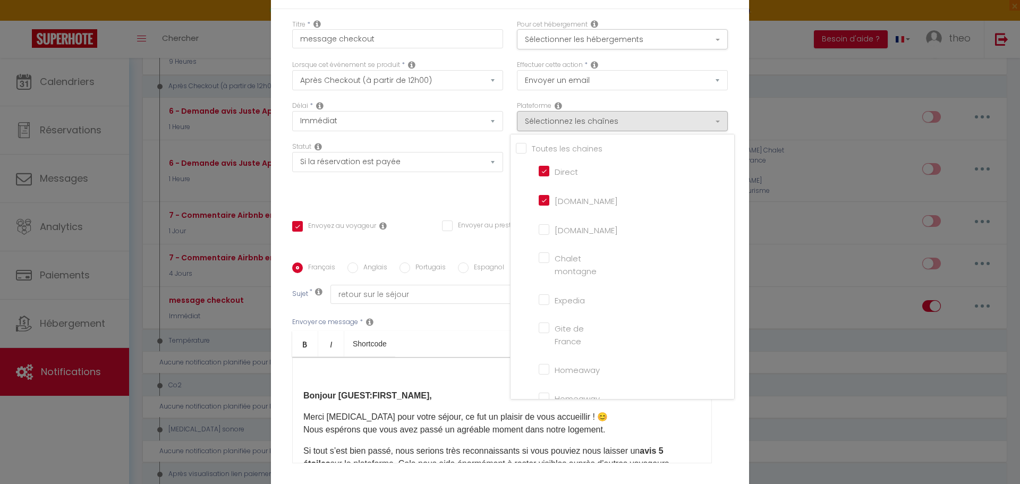
click at [549, 176] on label "Direct" at bounding box center [563, 172] width 29 height 13
click at [539, 176] on input "Direct" at bounding box center [569, 170] width 61 height 11
checkbox input "false"
checkbox input "true"
checkbox input "false"
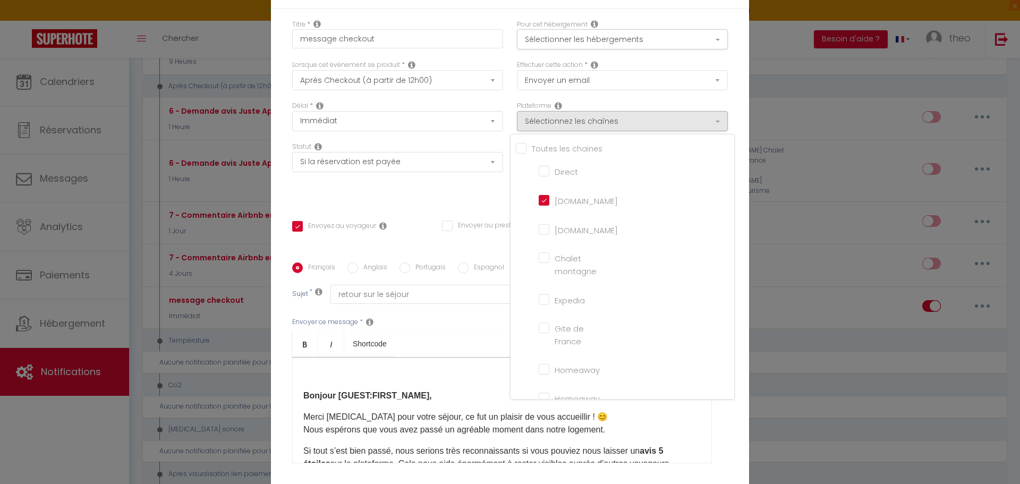
checkbox input "false"
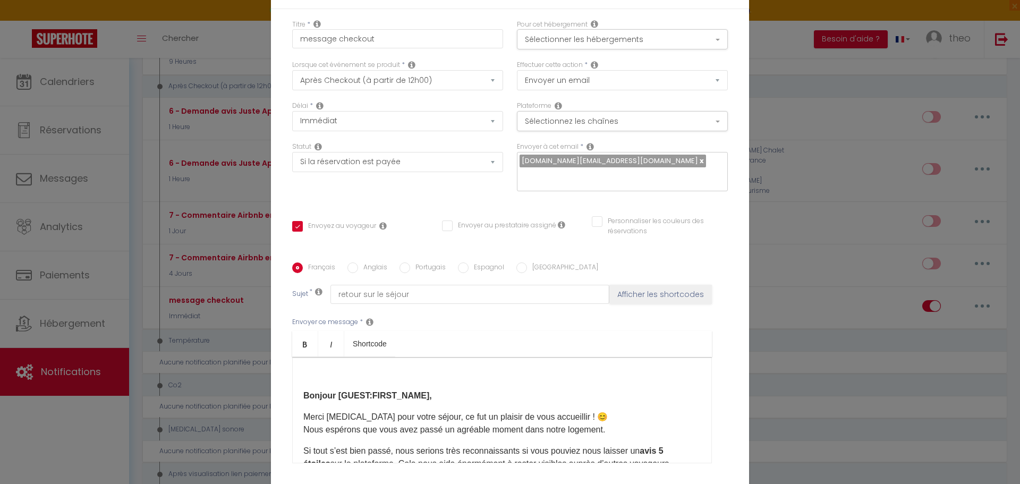
click at [628, 132] on div "Plateforme Sélectionnez les chaînes Toutes les chaines Direct [DOMAIN_NAME] [DO…" at bounding box center [622, 121] width 225 height 41
click at [621, 126] on button "Sélectionnez les chaînes" at bounding box center [622, 121] width 211 height 20
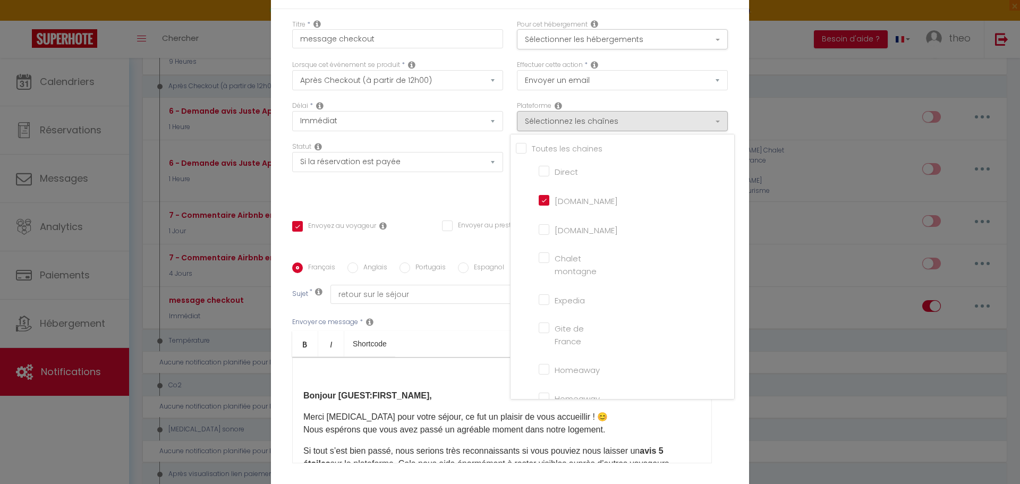
click at [469, 245] on div "Envoyez au voyageur Envoyer au prestataire assigné Personnaliser les couleurs d…" at bounding box center [509, 231] width 449 height 31
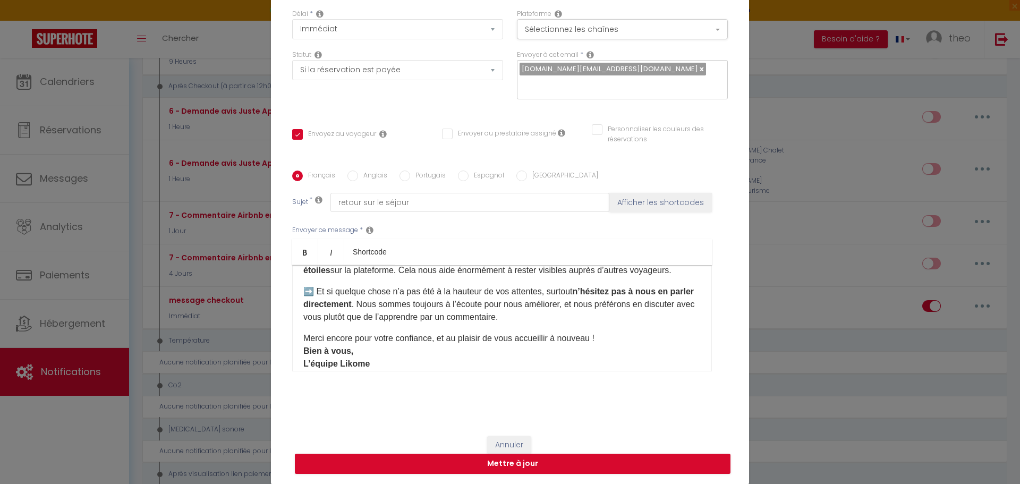
scroll to position [102, 0]
click at [522, 468] on button "Mettre à jour" at bounding box center [513, 464] width 436 height 20
checkbox input "true"
checkbox input "false"
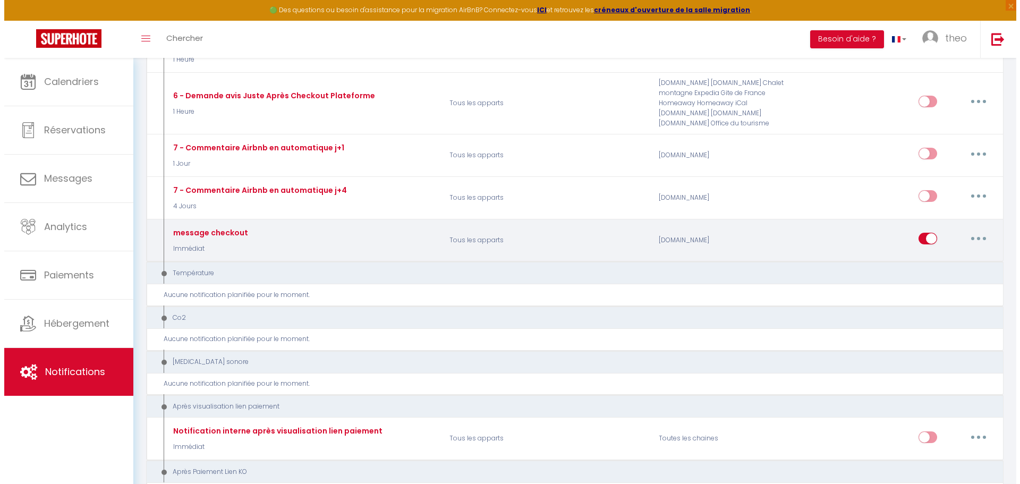
scroll to position [1153, 0]
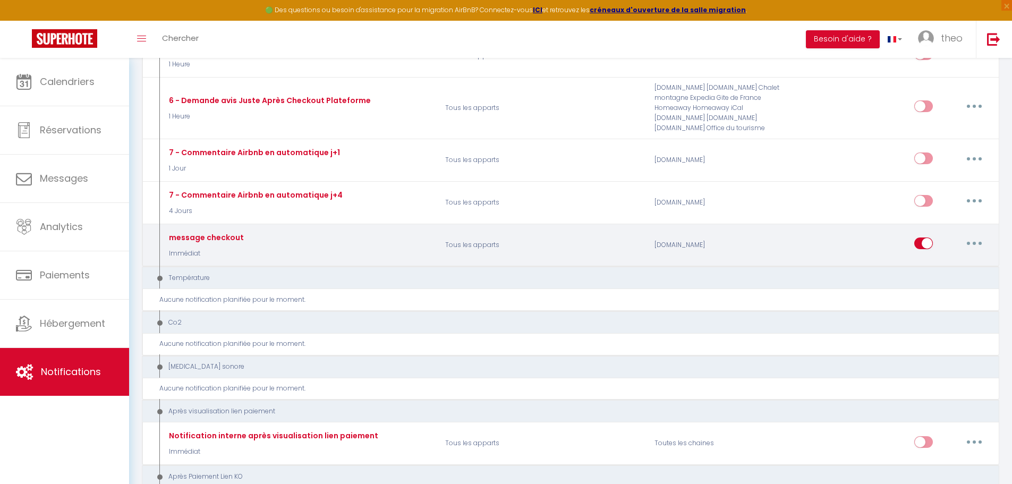
click at [977, 242] on button "button" at bounding box center [974, 243] width 30 height 17
click at [932, 291] on link "Dupliquer" at bounding box center [946, 287] width 79 height 18
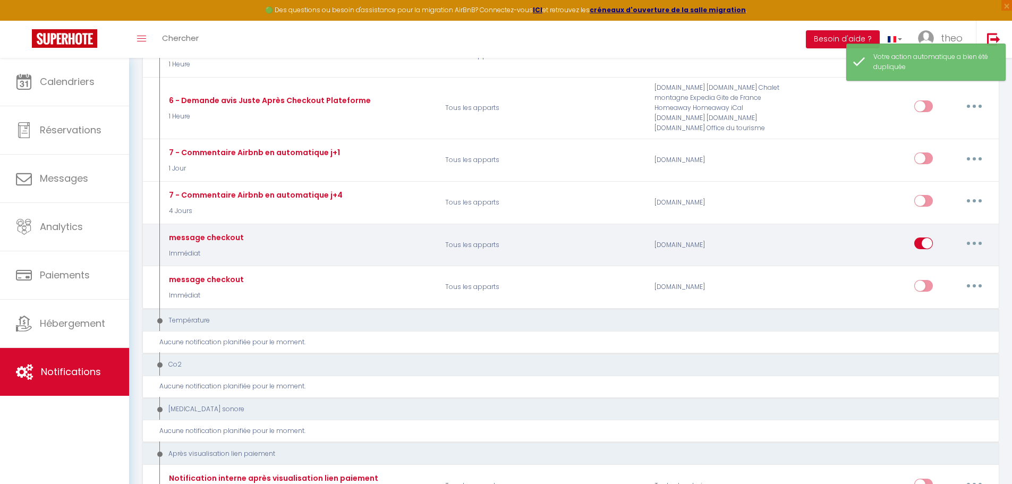
click at [971, 243] on button "button" at bounding box center [974, 243] width 30 height 17
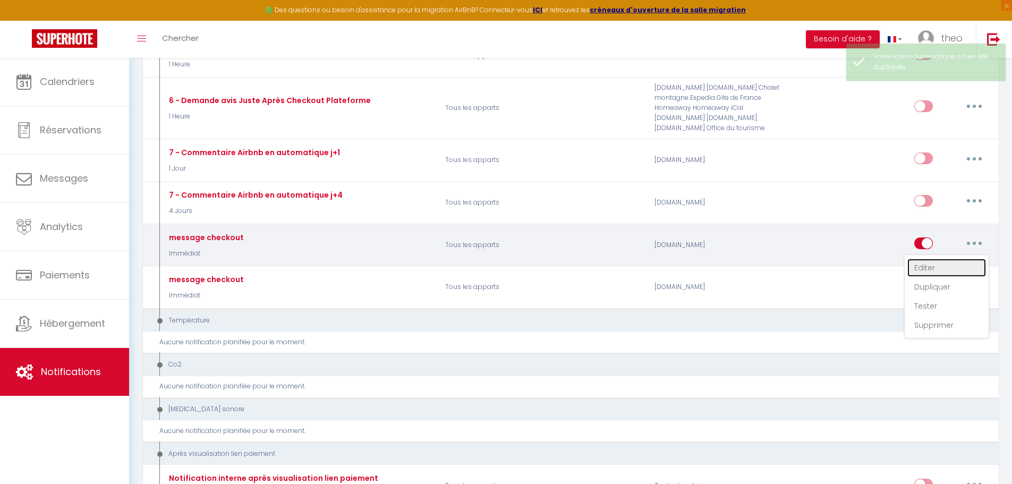
click at [946, 270] on link "Editer" at bounding box center [946, 268] width 79 height 18
type input "message checkout"
select select "5"
select select "Immédiat"
select select "if_booking_is_paid"
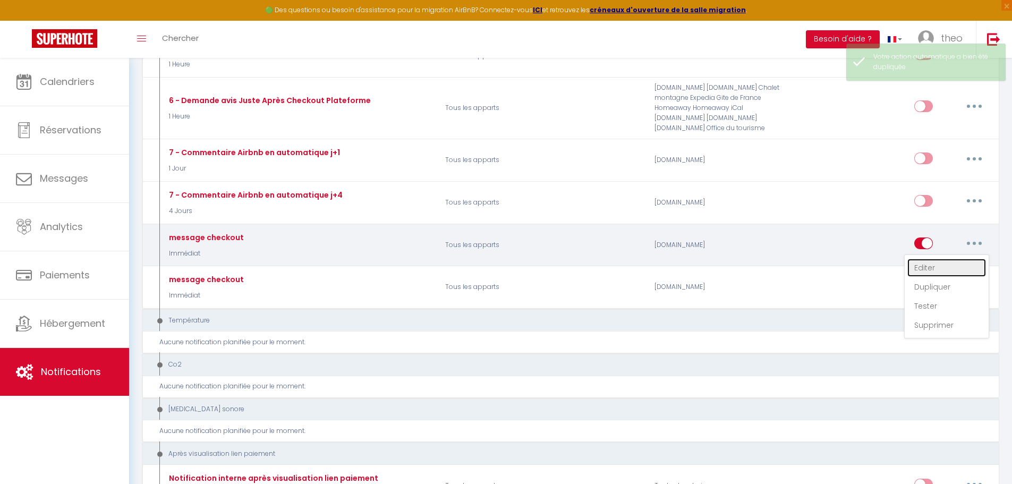
checkbox input "true"
checkbox input "false"
radio input "true"
type input "retour sur le séjour"
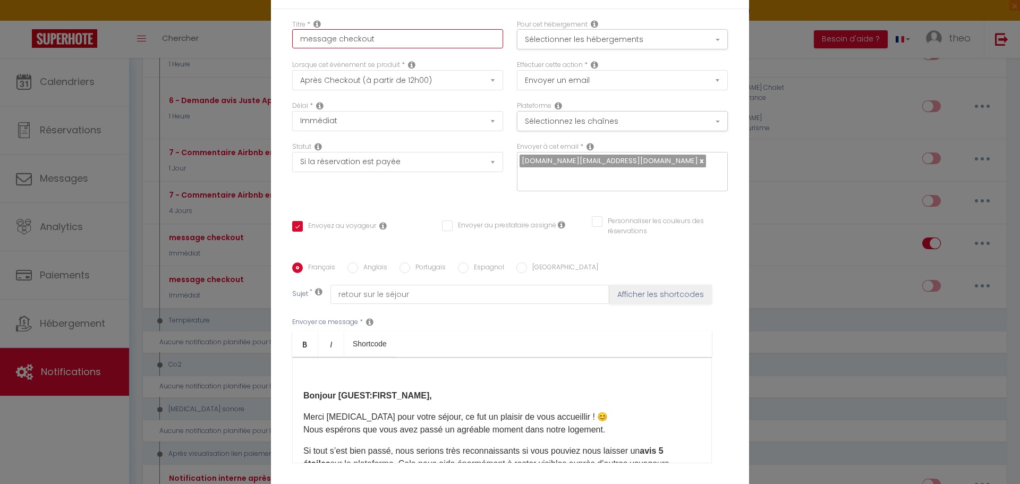
click at [389, 34] on input "message checkout" at bounding box center [397, 38] width 211 height 19
type input "message checkout"
checkbox input "true"
checkbox input "false"
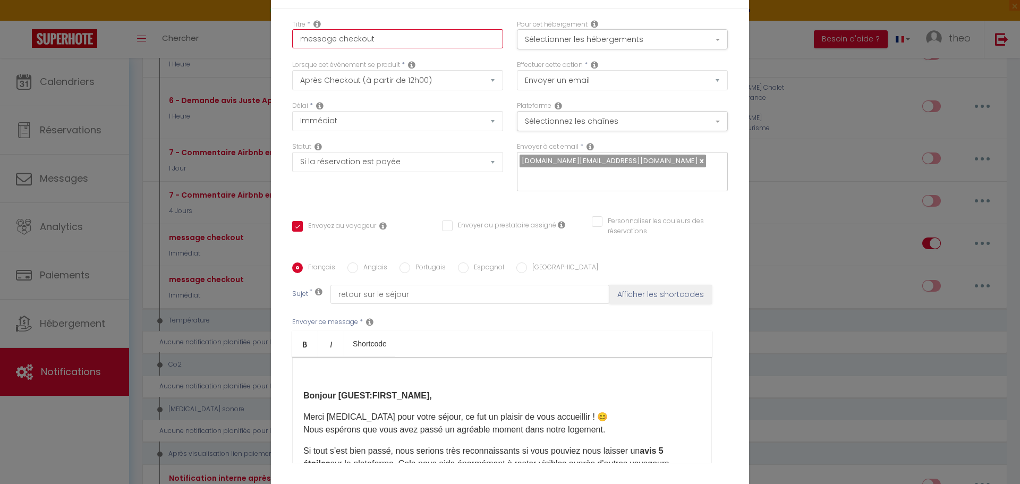
type input "message checkout a"
checkbox input "true"
checkbox input "false"
type input "message checkout ai"
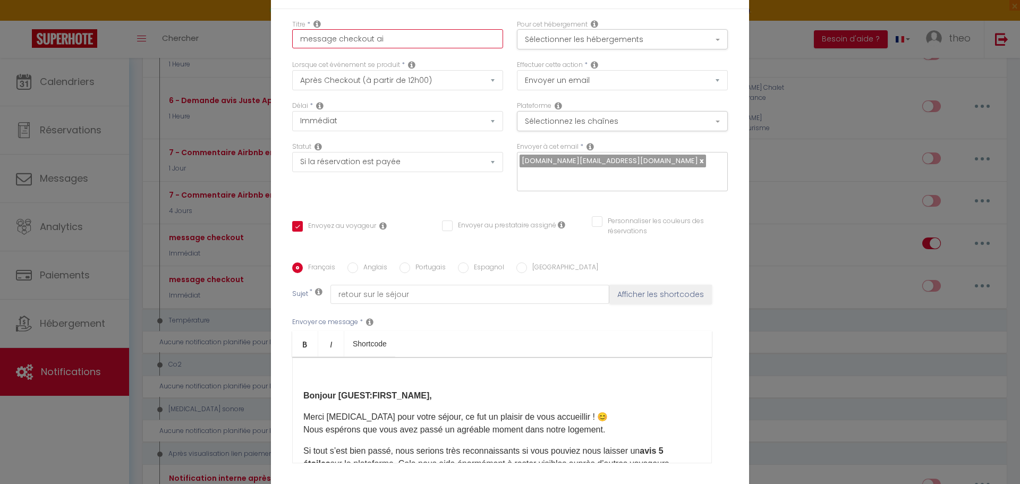
checkbox input "true"
checkbox input "false"
type input "message checkout air"
checkbox input "true"
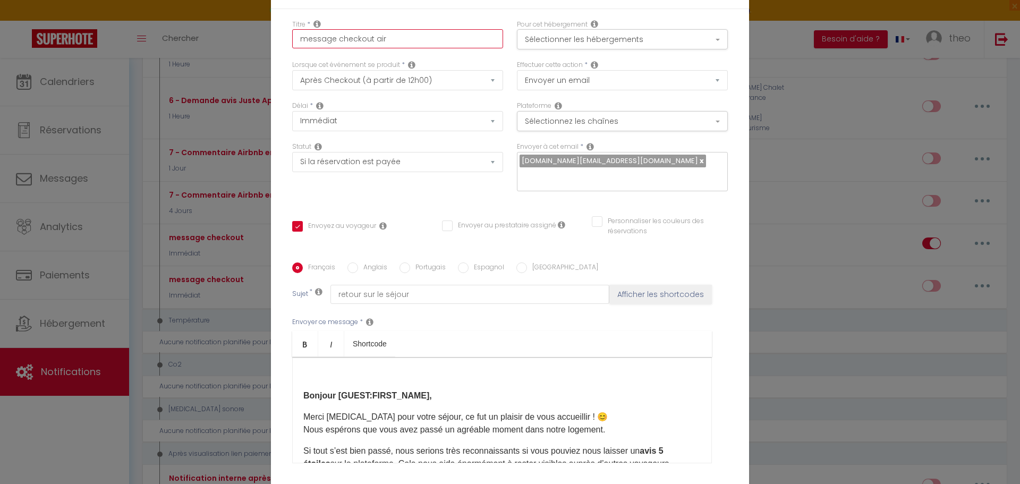
checkbox input "false"
type input "message checkout airb"
checkbox input "true"
checkbox input "false"
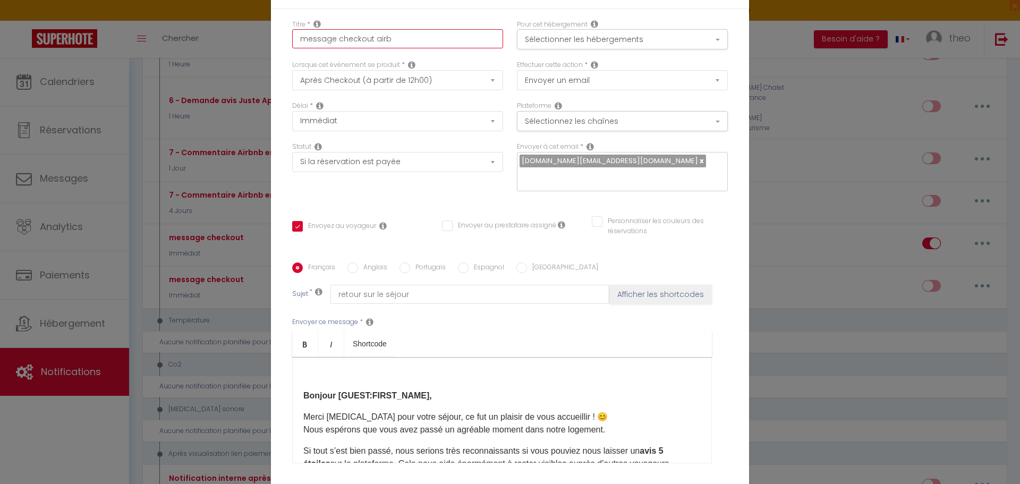
checkbox input "false"
type input "message checkout airbn"
checkbox input "true"
checkbox input "false"
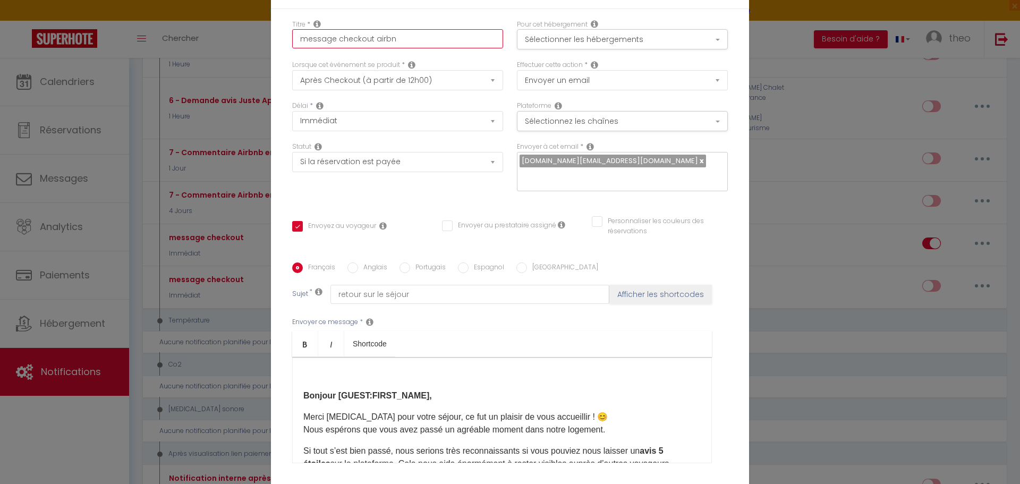
type input "message checkout airbnb"
checkbox input "true"
checkbox input "false"
type input "message checkout airbnb"
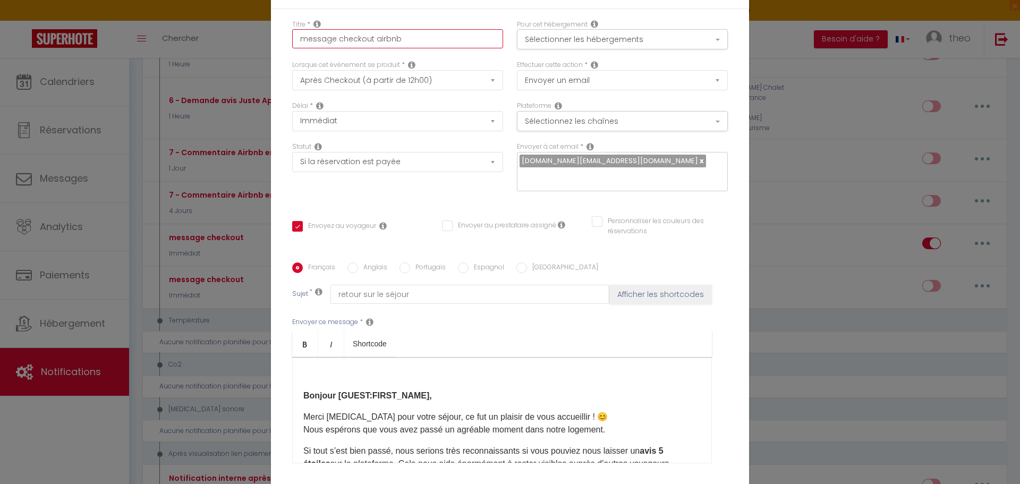
checkbox input "true"
checkbox input "false"
type input "message checkout airbnb"
drag, startPoint x: 388, startPoint y: 34, endPoint x: 366, endPoint y: 67, distance: 39.9
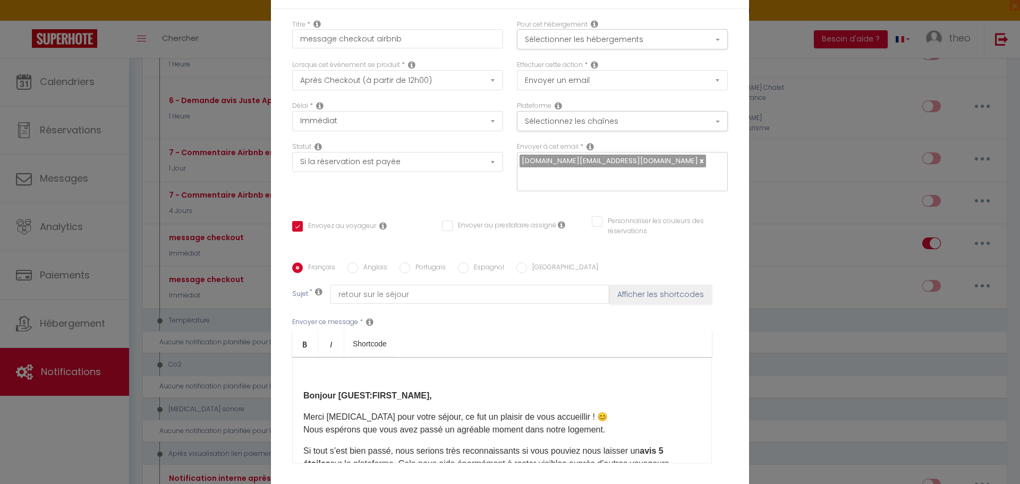
click at [366, 67] on label "Lorsque cet événement se produit" at bounding box center [346, 65] width 108 height 10
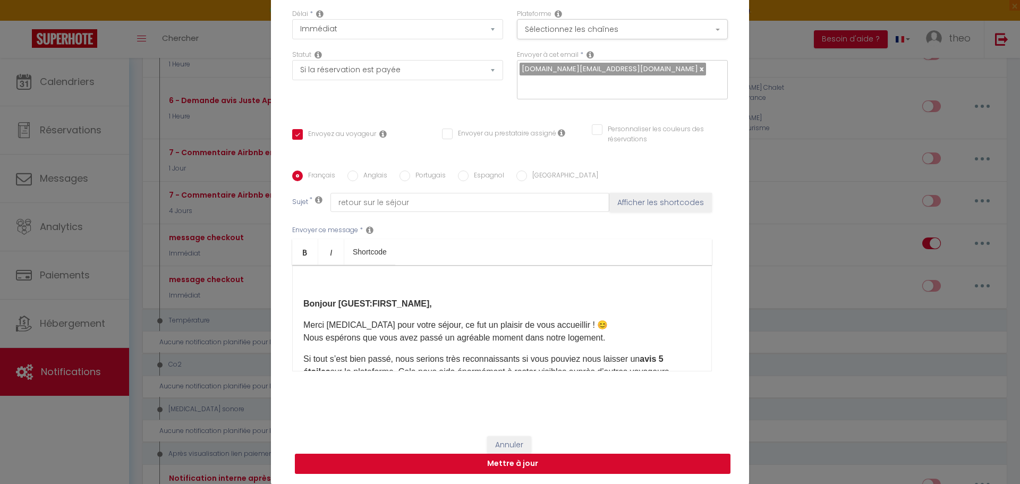
click at [474, 466] on button "Mettre à jour" at bounding box center [513, 464] width 436 height 20
checkbox input "true"
checkbox input "false"
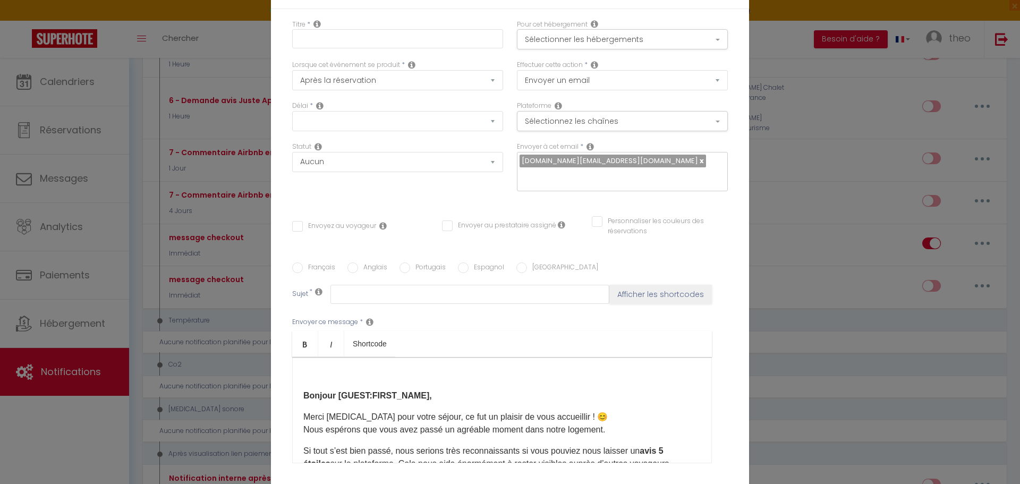
checkbox input "false"
checkbox input "true"
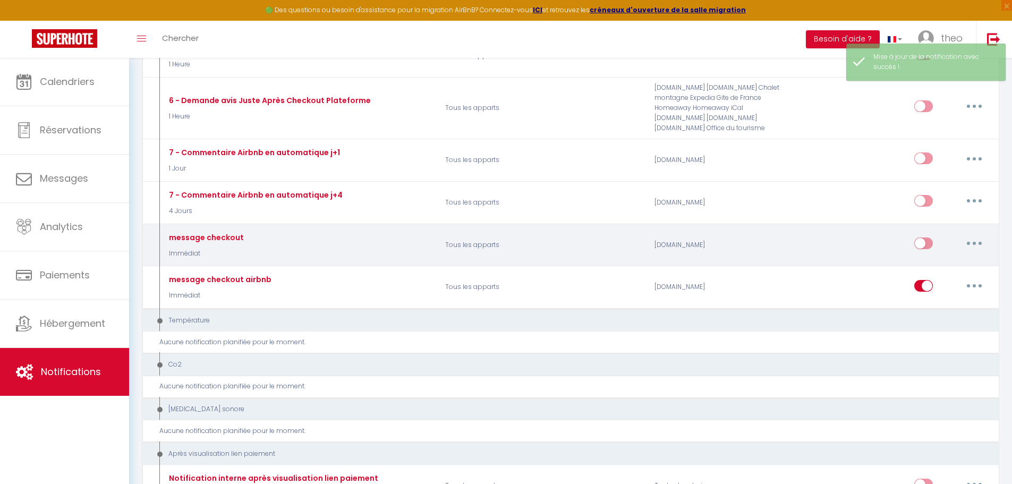
click at [967, 243] on button "button" at bounding box center [974, 243] width 30 height 17
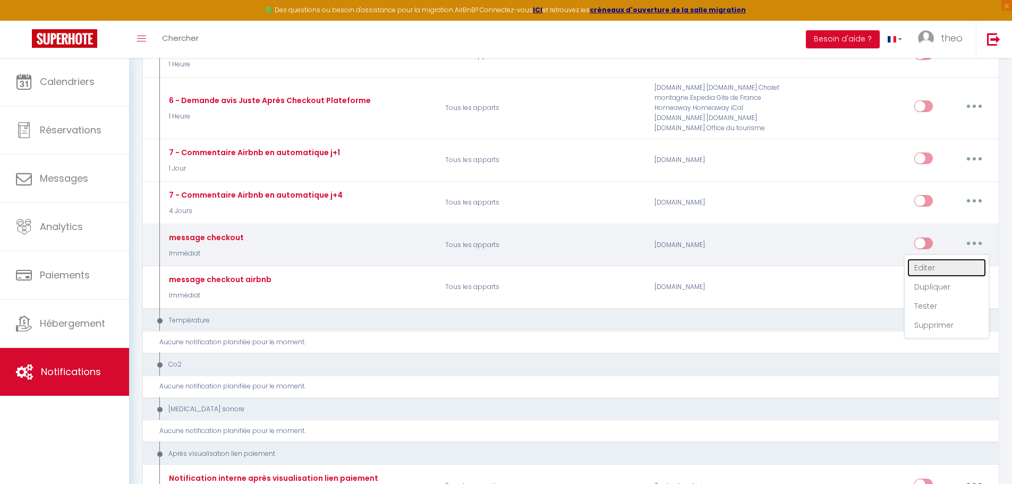
click at [943, 266] on link "Editer" at bounding box center [946, 268] width 79 height 18
type input "message checkout"
select select "5"
select select "Immédiat"
select select "if_booking_is_paid"
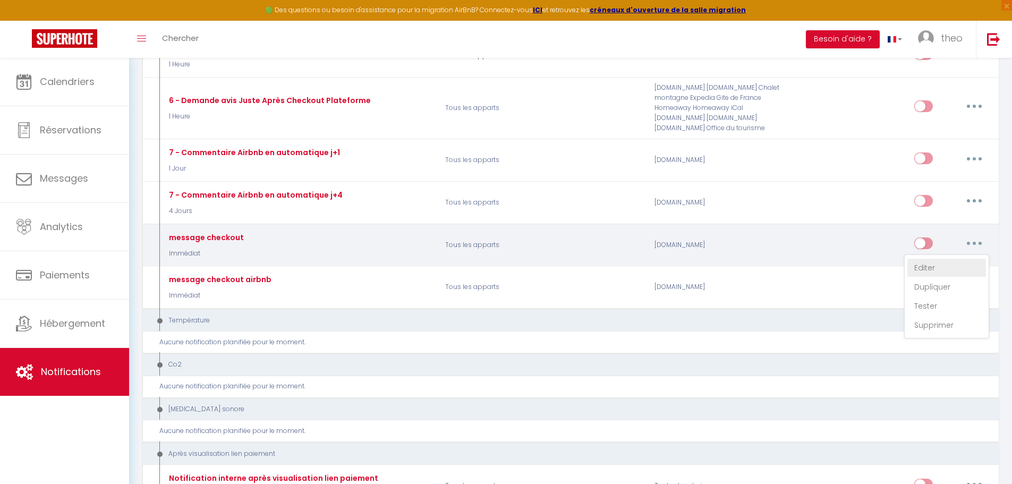
checkbox input "true"
checkbox input "false"
radio input "true"
type input "retour sur le séjour"
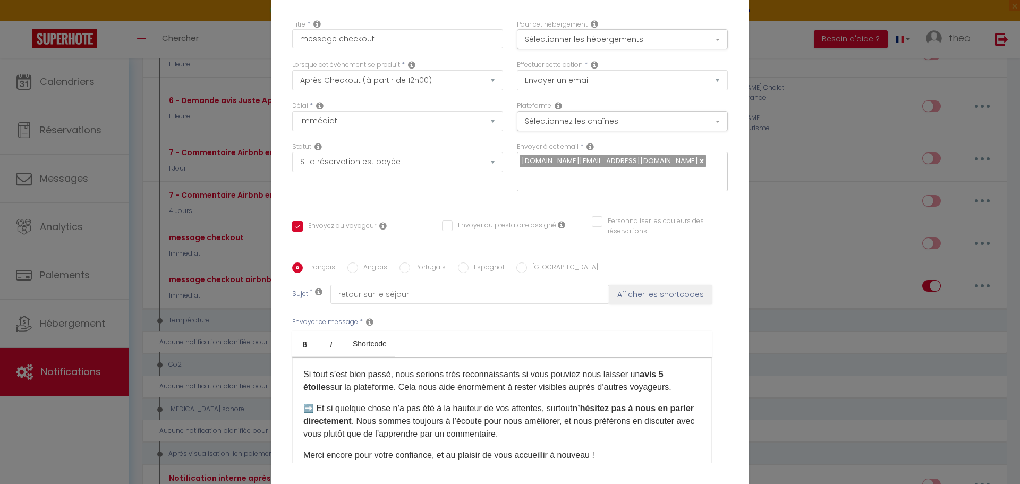
scroll to position [77, 0]
click at [659, 369] on strong "avis 5 étoiles" at bounding box center [483, 380] width 360 height 22
click at [693, 357] on div "​ Bonjour [GUEST:FIRST_NAME], Merci encore pour votre séjour, ce fut un plaisir…" at bounding box center [502, 410] width 420 height 106
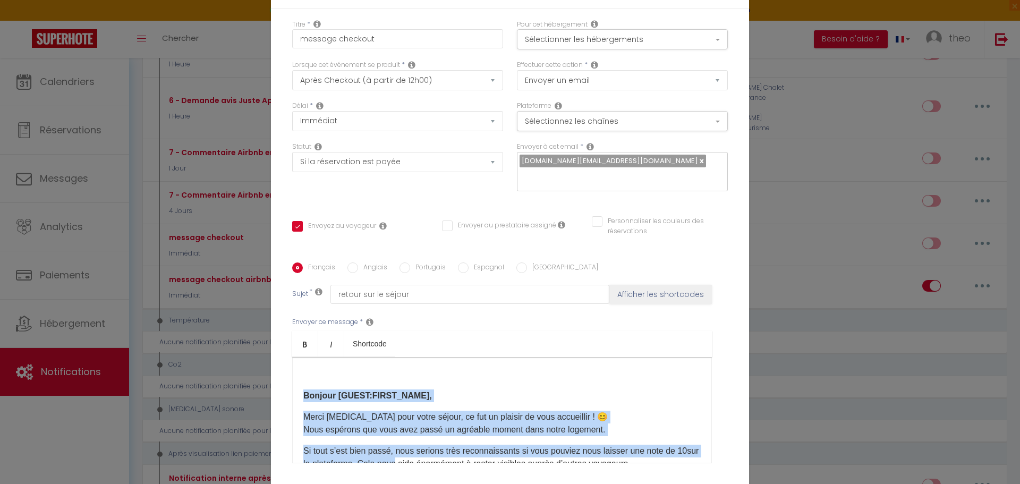
scroll to position [122, 0]
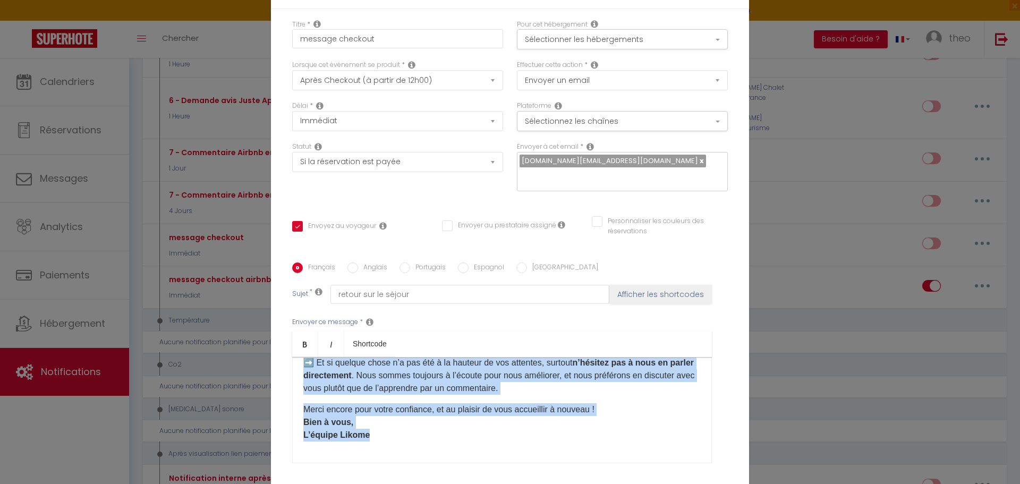
drag, startPoint x: 302, startPoint y: 394, endPoint x: 483, endPoint y: 439, distance: 187.1
click at [483, 439] on div "​ Bonjour [GUEST:FIRST_NAME], Merci encore pour votre séjour, ce fut un plaisir…" at bounding box center [502, 410] width 420 height 106
copy div "Bonjour [GUEST:FIRST_NAME], Merci [MEDICAL_DATA] pour votre séjour, ce fut un p…"
click at [599, 393] on p "➡️ Et si quelque chose n’a pas été à la hauteur de vos attentes, surtout n’hési…" at bounding box center [501, 375] width 397 height 38
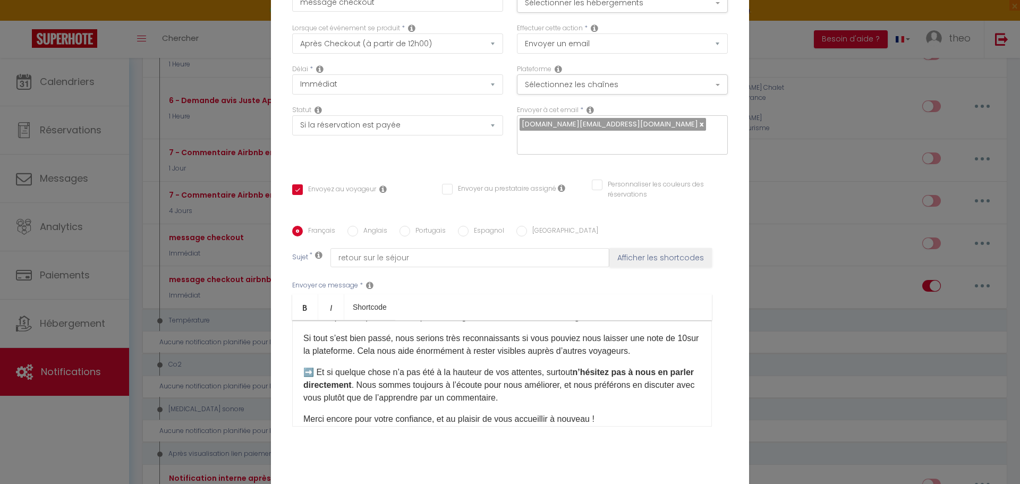
scroll to position [0, 0]
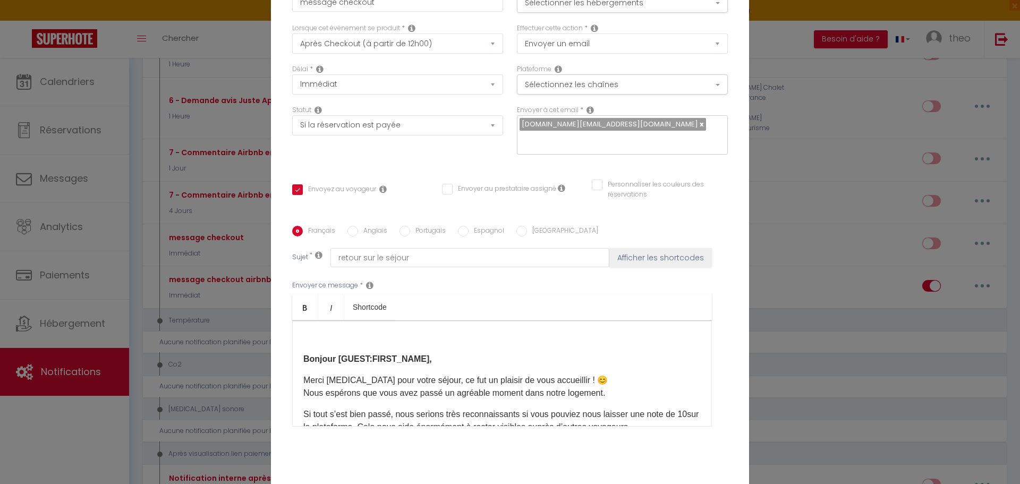
click at [358, 235] on label "Anglais" at bounding box center [372, 232] width 29 height 12
click at [355, 235] on input "Anglais" at bounding box center [352, 231] width 11 height 11
radio input "true"
checkbox input "true"
checkbox input "false"
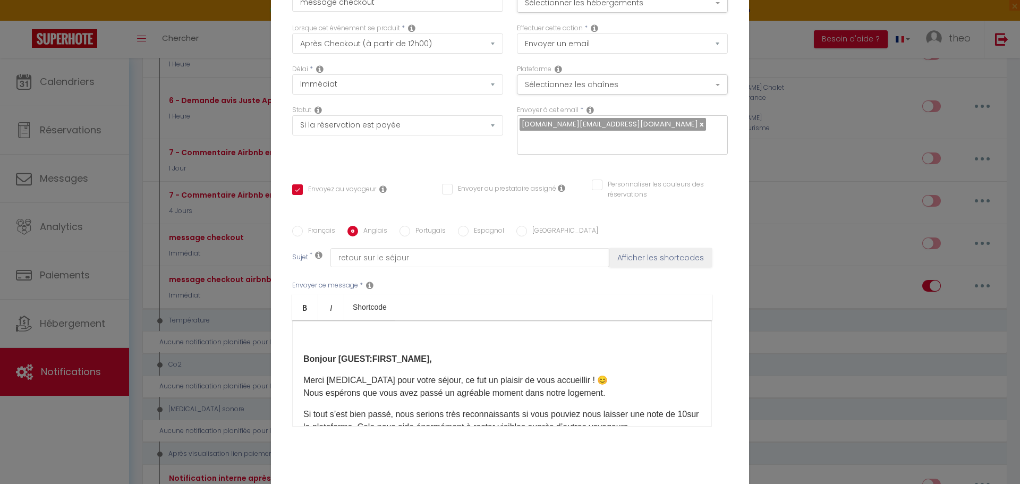
checkbox input "false"
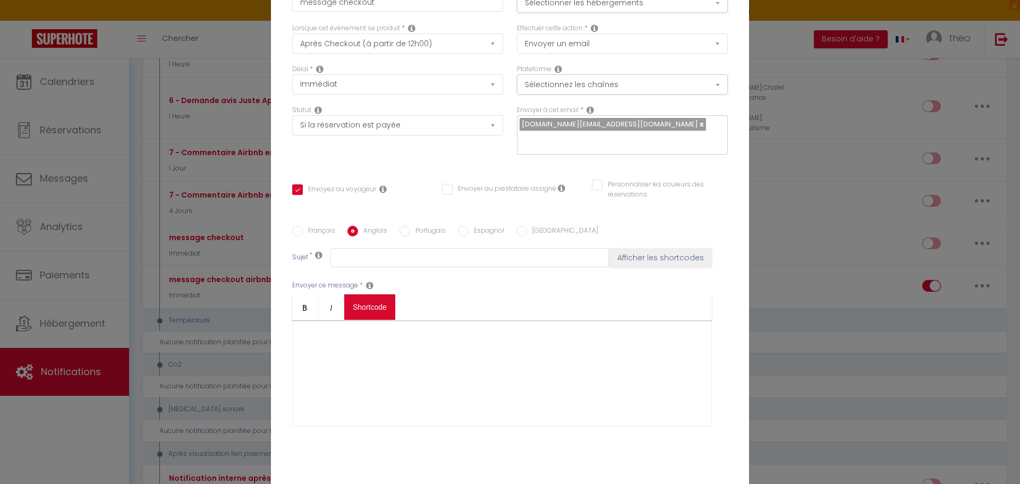
scroll to position [92, 0]
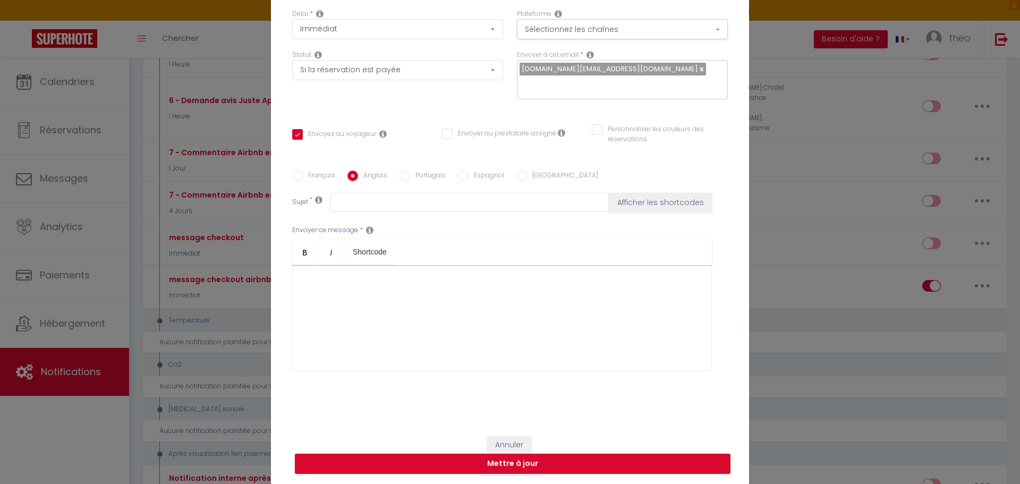
click at [303, 291] on div at bounding box center [502, 318] width 420 height 106
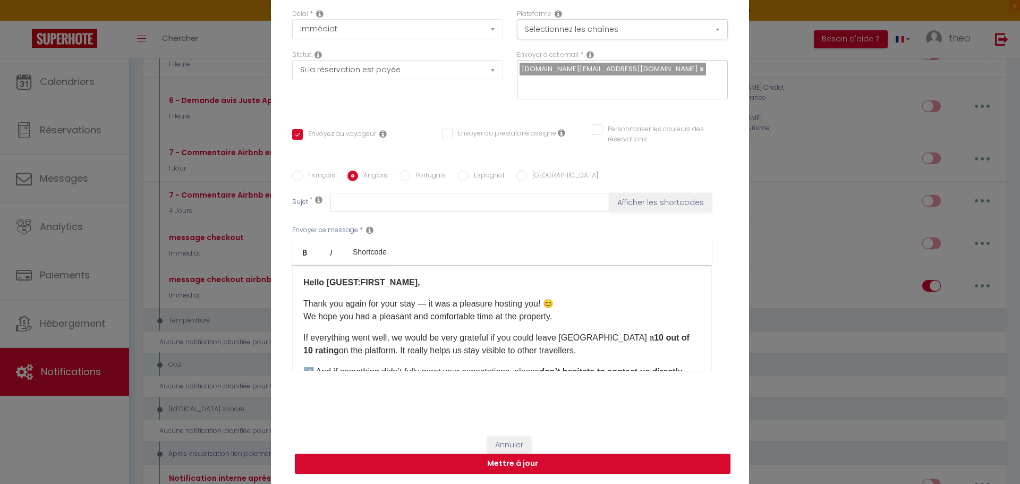
click at [424, 303] on p "Thank you again for your stay — it was a pleasure hosting you! 😊 We hope you ha…" at bounding box center [501, 309] width 397 height 25
click at [559, 459] on button "Mettre à jour" at bounding box center [513, 464] width 436 height 20
checkbox input "true"
checkbox input "false"
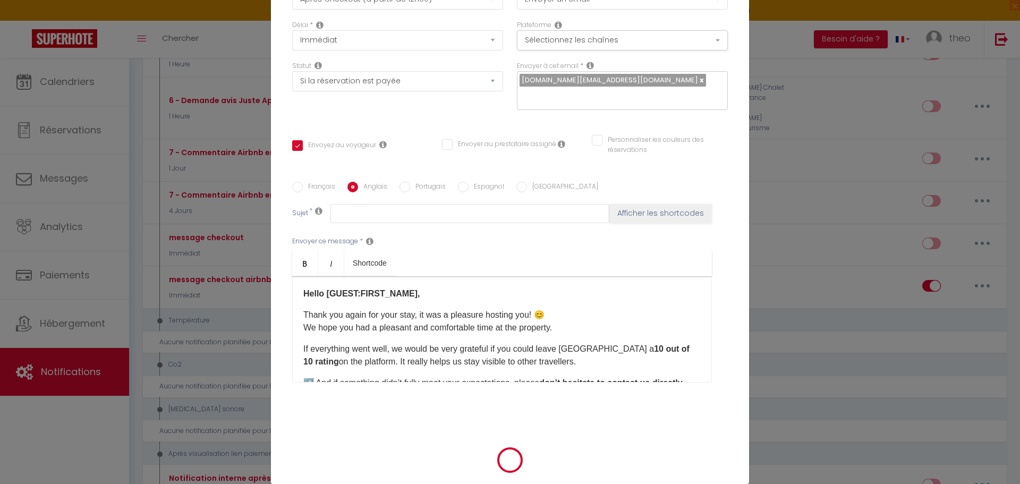
scroll to position [87, 0]
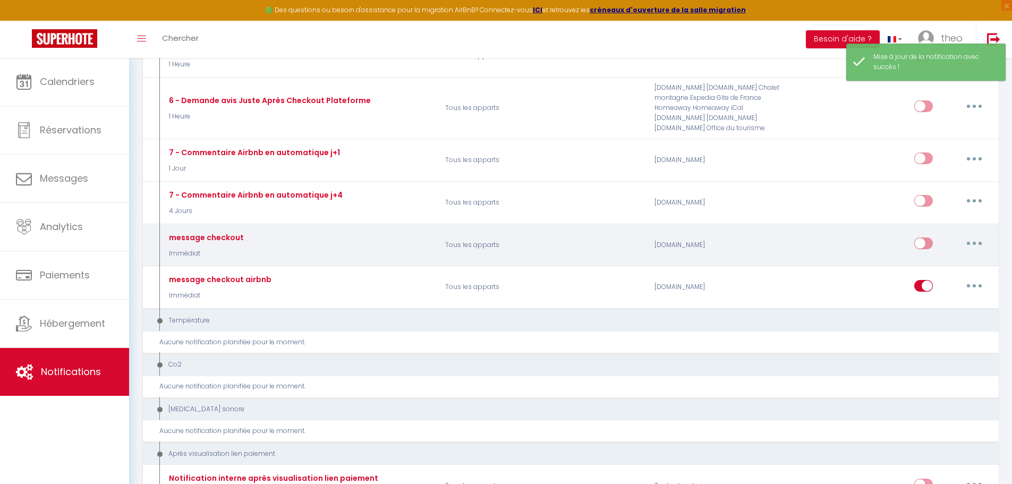
click at [976, 249] on button "button" at bounding box center [974, 243] width 30 height 17
click at [938, 270] on link "Editer" at bounding box center [946, 268] width 79 height 18
type input "message checkout"
select select "5"
select select "Immédiat"
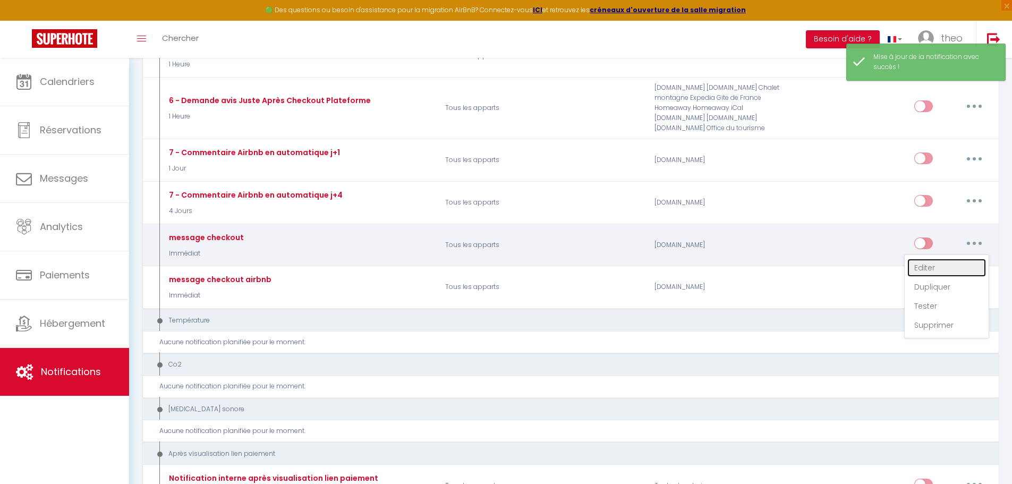
select select "if_booking_is_paid"
checkbox input "true"
checkbox input "false"
radio input "true"
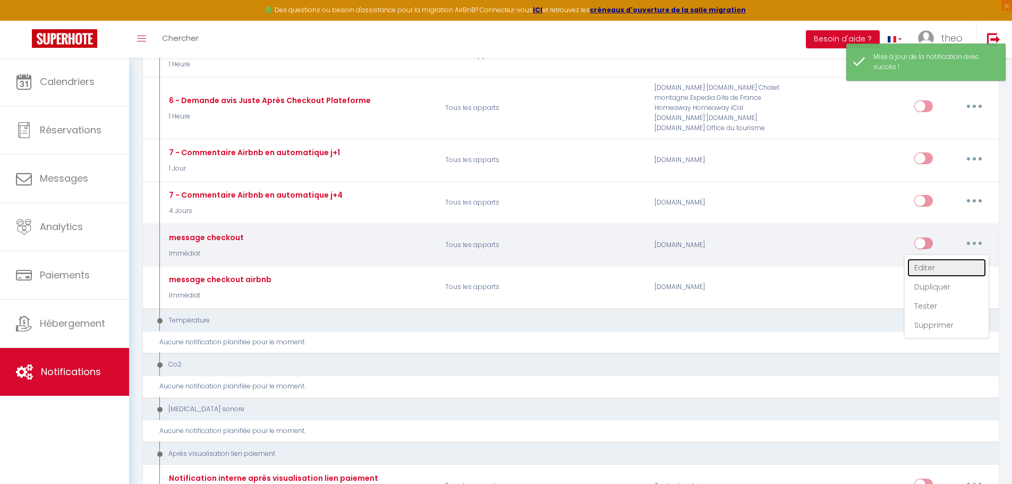
type input "retour sur le séjour"
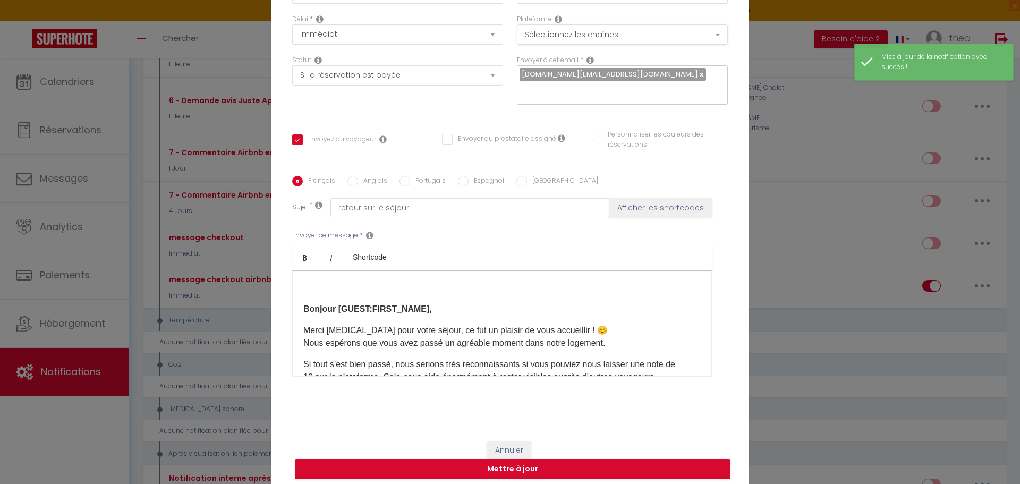
scroll to position [0, 0]
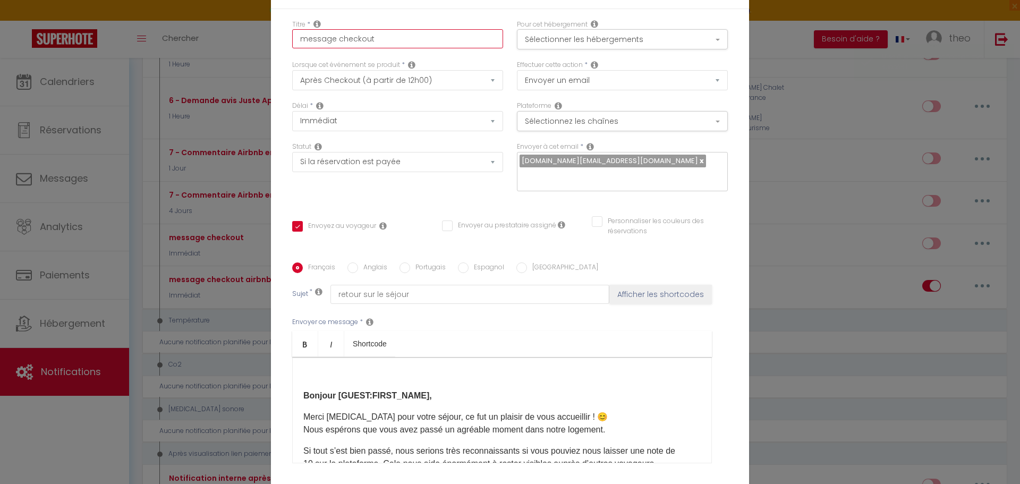
click at [447, 48] on input "message checkout" at bounding box center [397, 38] width 211 height 19
type input "message checkout"
checkbox input "true"
checkbox input "false"
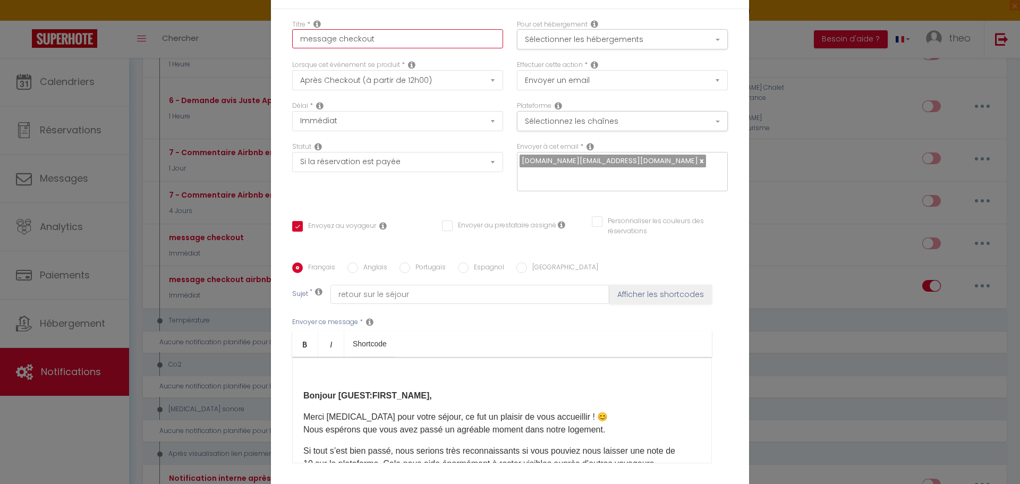
type input "message checkout b"
checkbox input "true"
checkbox input "false"
type input "message checkout bo"
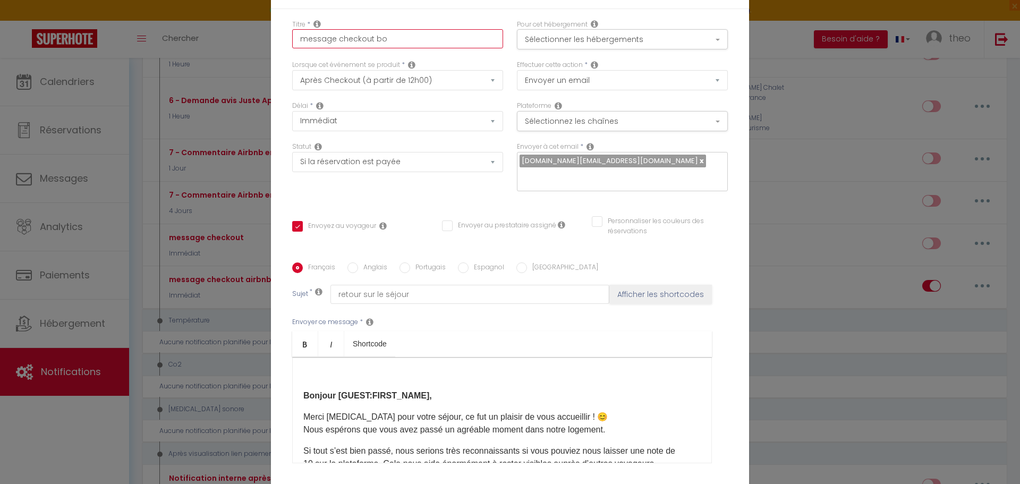
checkbox input "true"
checkbox input "false"
type input "message checkout boo"
checkbox input "true"
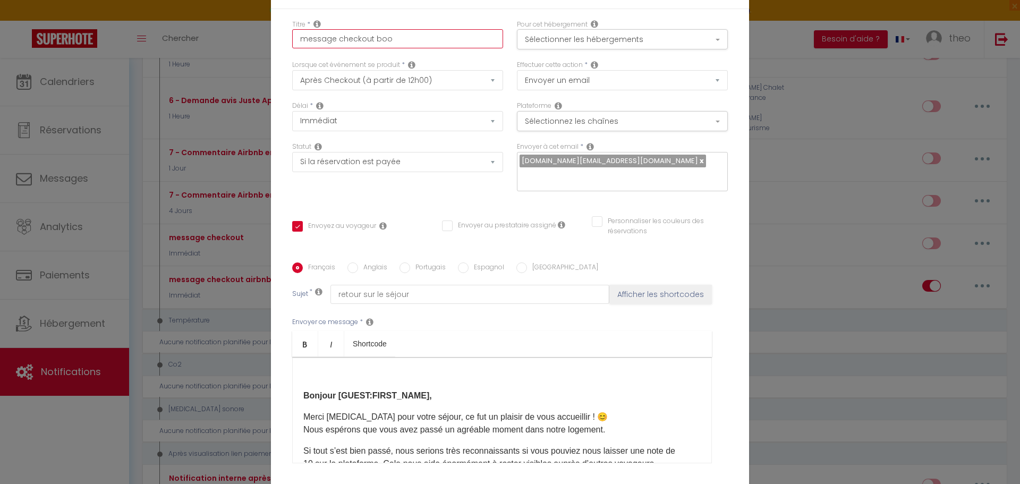
checkbox input "false"
type input "message checkout book"
checkbox input "true"
checkbox input "false"
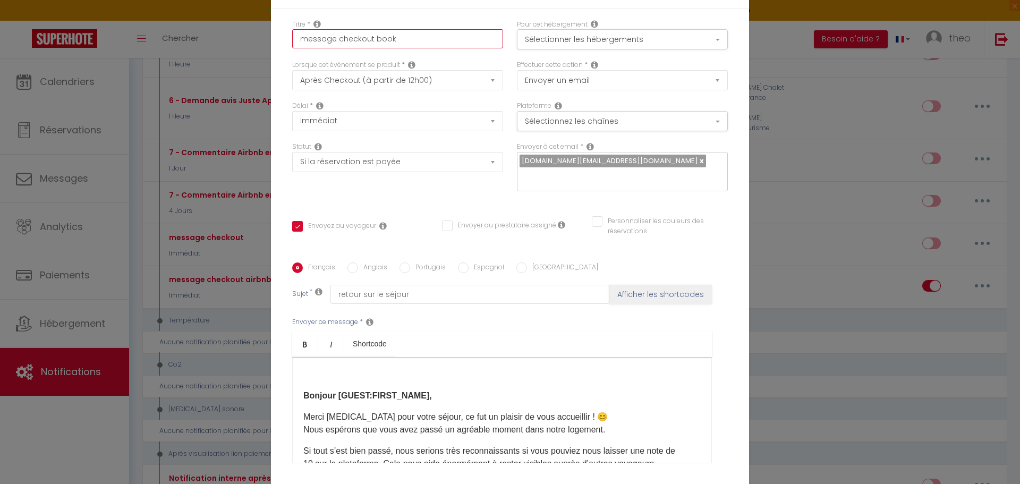
checkbox input "false"
type input "message checkout booki"
checkbox input "true"
checkbox input "false"
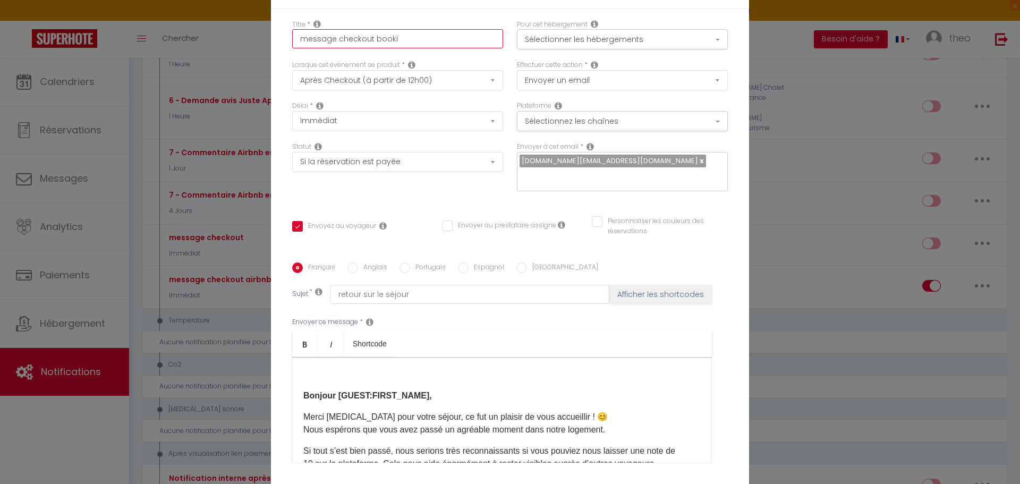
type input "message checkout bookin"
checkbox input "true"
checkbox input "false"
type input "message checkout booking"
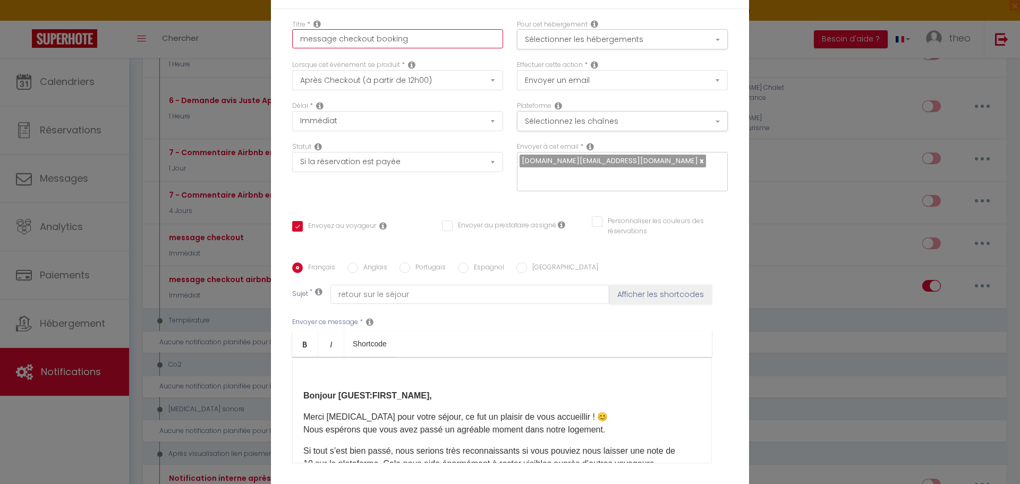
checkbox input "true"
checkbox input "false"
type input "message checkout booking"
checkbox input "true"
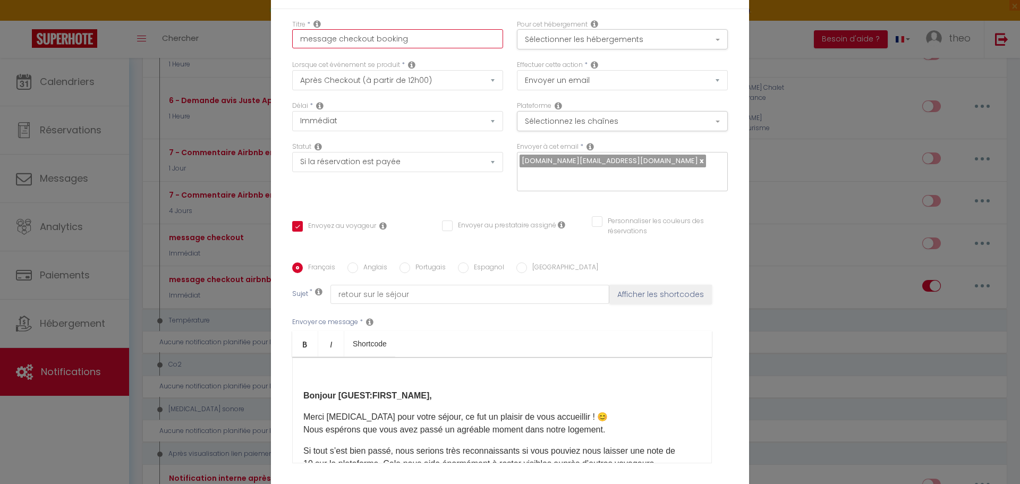
checkbox input "false"
type input "message checkout booking"
click at [574, 115] on button "Sélectionnez les chaînes" at bounding box center [622, 121] width 211 height 20
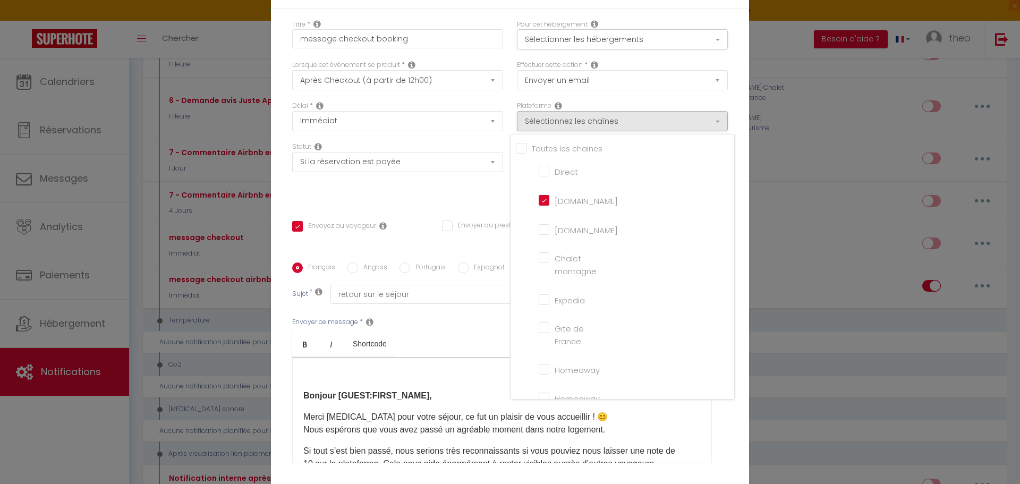
click at [539, 228] on input "[DOMAIN_NAME]" at bounding box center [569, 229] width 61 height 11
checkbox input "true"
checkbox input "false"
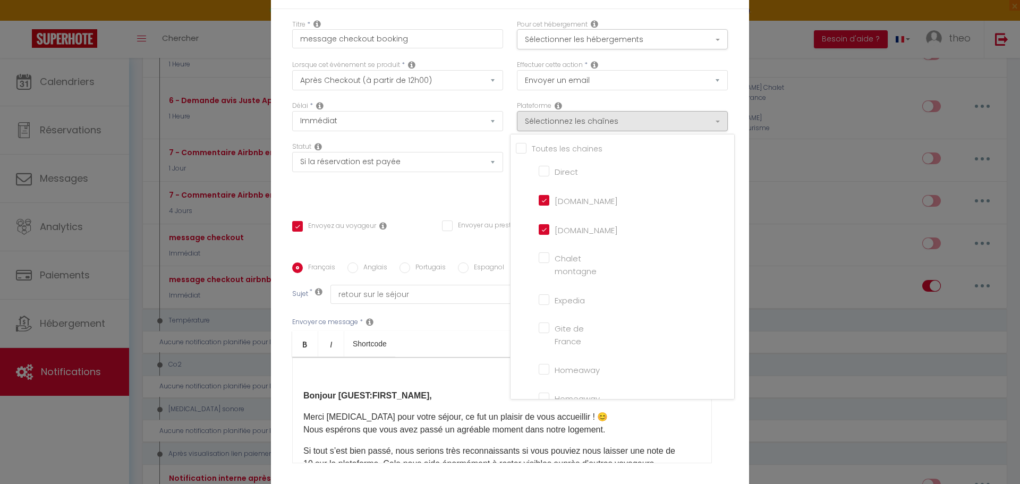
click at [539, 197] on input "[DOMAIN_NAME]" at bounding box center [569, 199] width 61 height 11
checkbox input "false"
checkbox input "true"
click at [477, 244] on div "Envoyez au voyageur Envoyer au prestataire assigné Personnaliser les couleurs d…" at bounding box center [509, 231] width 449 height 31
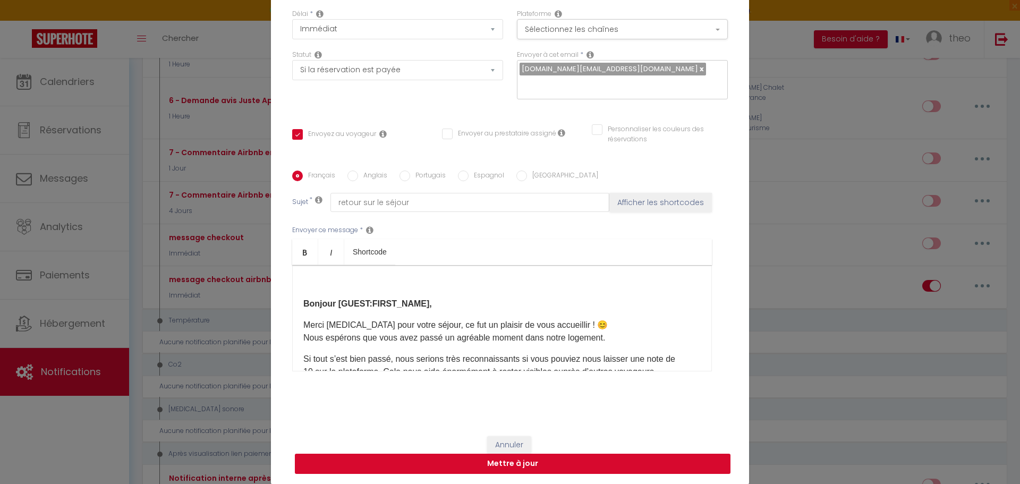
click at [514, 465] on button "Mettre à jour" at bounding box center [513, 464] width 436 height 20
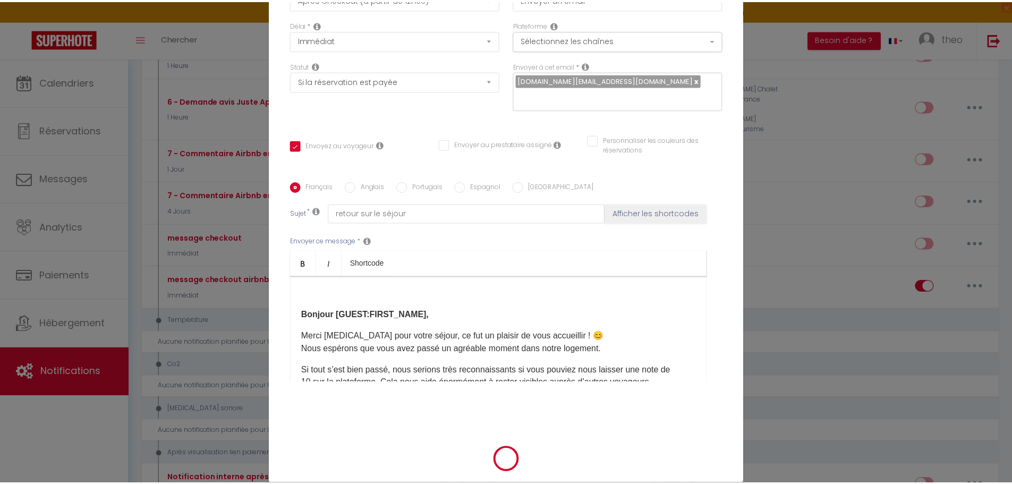
scroll to position [87, 0]
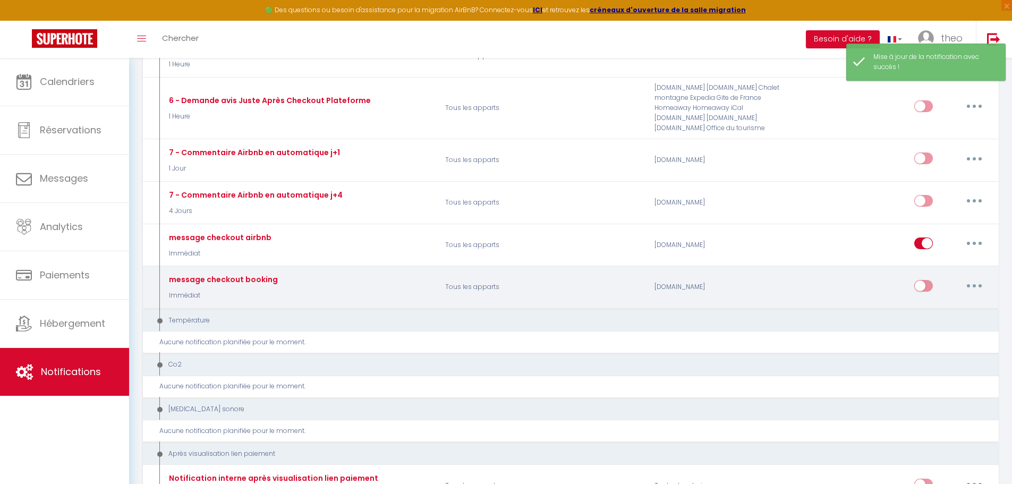
click at [923, 291] on input "checkbox" at bounding box center [923, 288] width 19 height 16
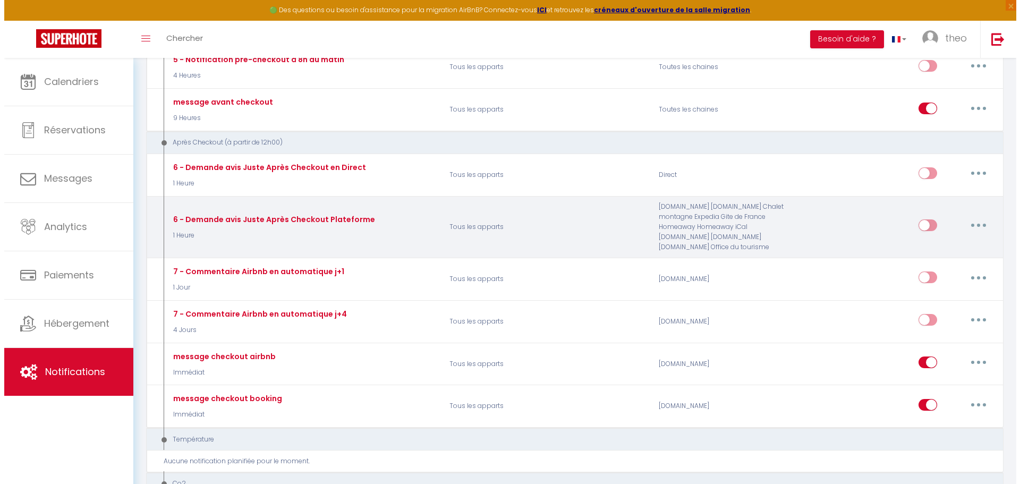
scroll to position [1033, 0]
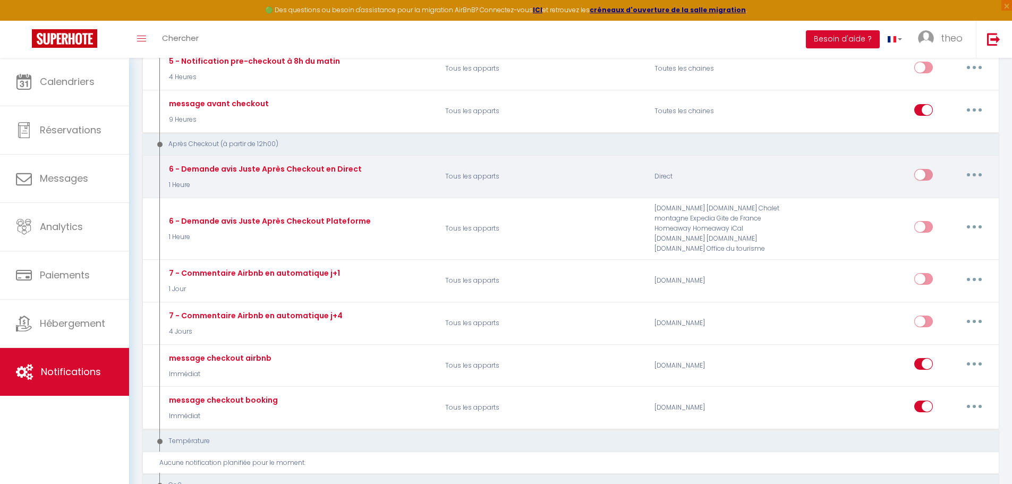
click at [984, 172] on button "button" at bounding box center [974, 174] width 30 height 17
click at [948, 200] on link "Editer" at bounding box center [946, 199] width 79 height 18
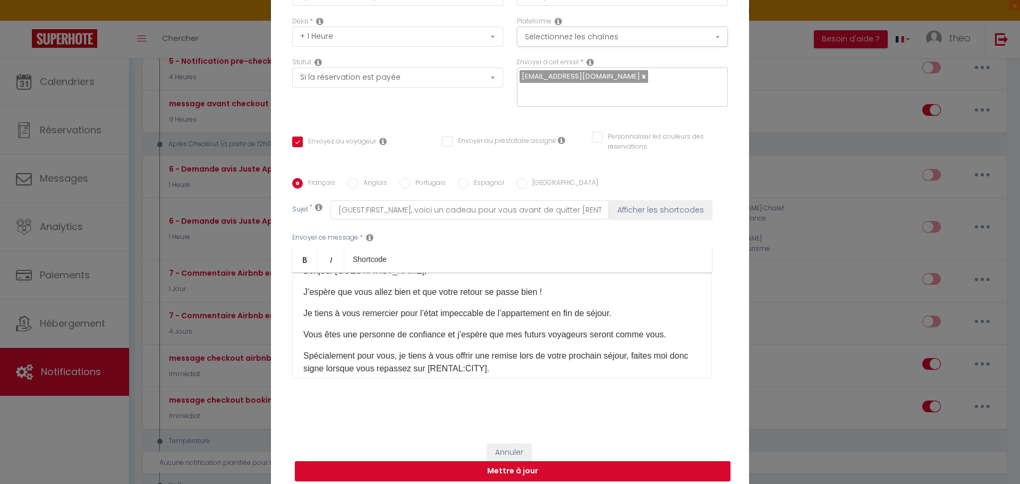
scroll to position [0, 0]
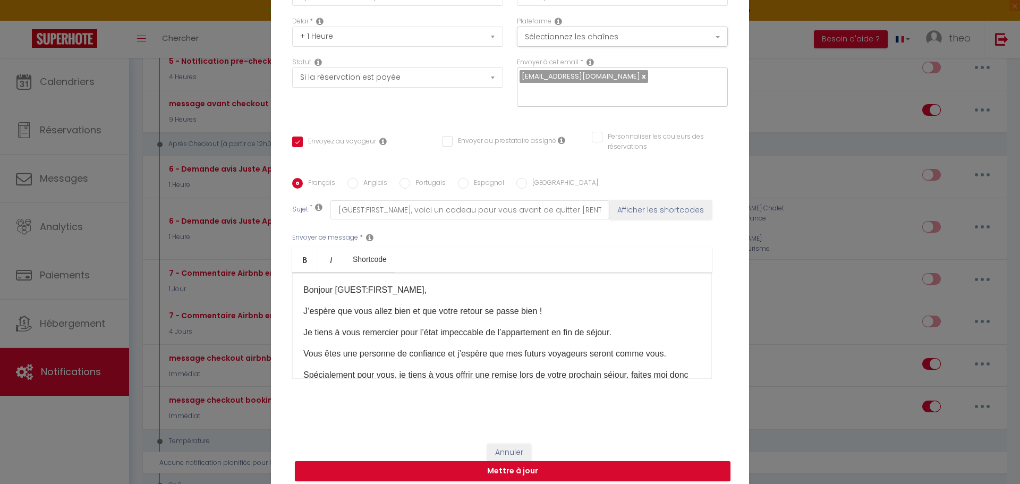
click at [773, 141] on div "Modifier la notification × Titre * 6 - Demande avis Juste Après Checkout en Dir…" at bounding box center [510, 242] width 1020 height 484
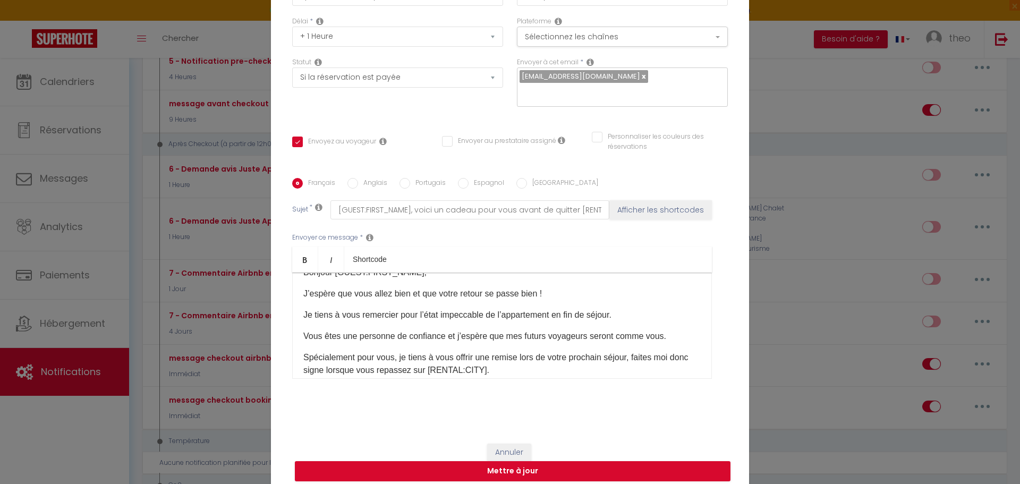
scroll to position [18, 0]
click at [505, 444] on button "Annuler" at bounding box center [509, 453] width 44 height 18
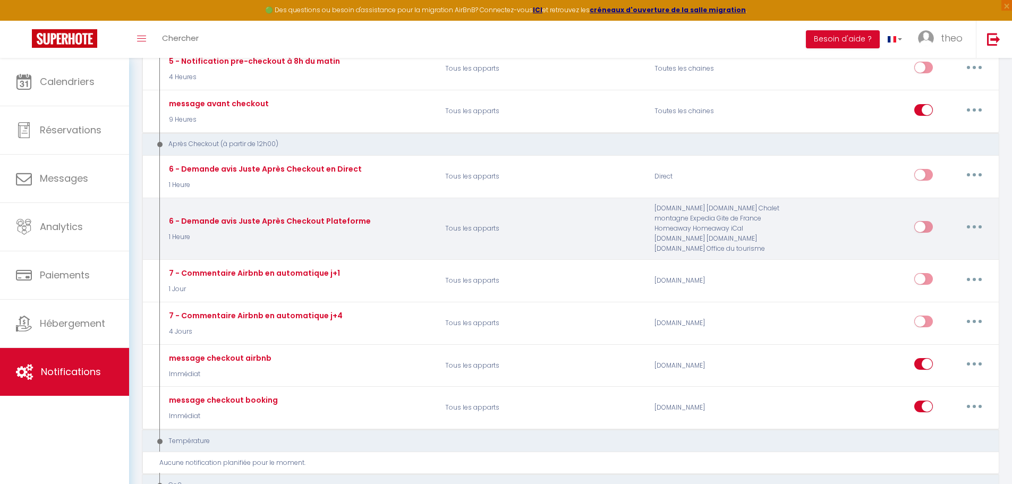
click at [963, 224] on button "button" at bounding box center [974, 226] width 30 height 17
click at [933, 253] on link "Editer" at bounding box center [946, 251] width 79 height 18
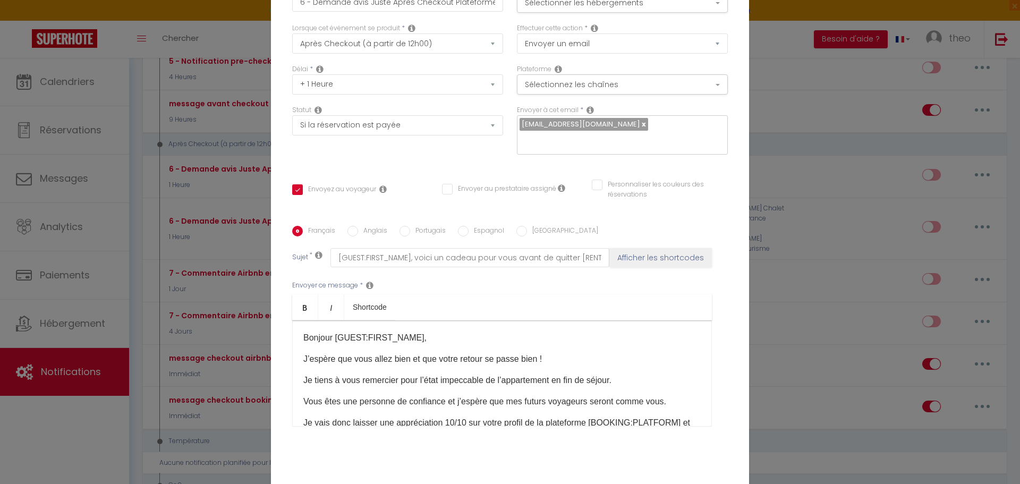
scroll to position [33, 0]
click at [815, 141] on div "Modifier la notification × Titre * 6 - Demande avis Juste Après Checkout Platef…" at bounding box center [510, 242] width 1020 height 484
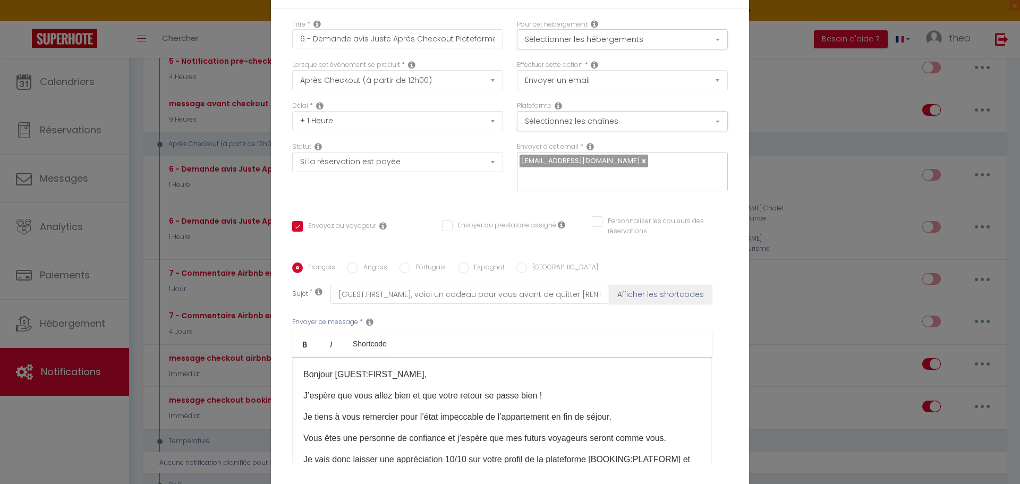
scroll to position [84, 0]
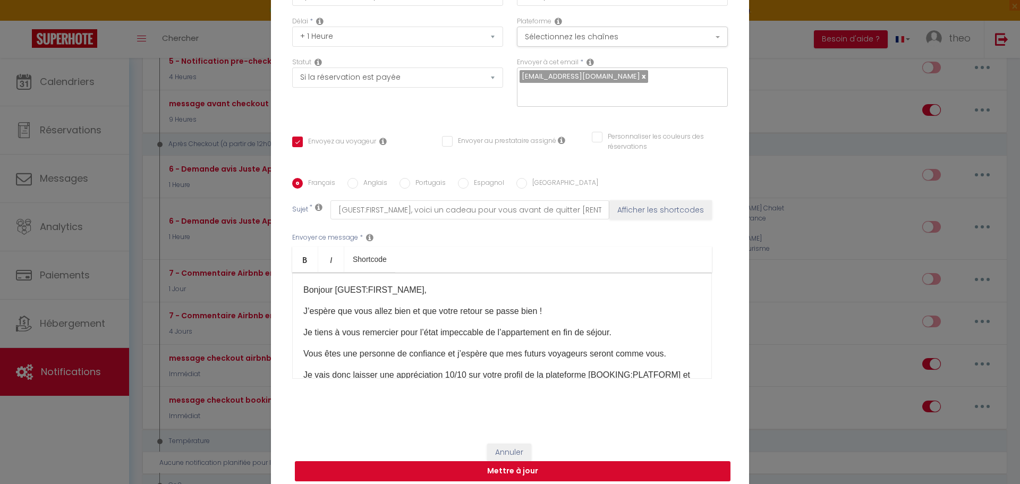
click at [507, 467] on button "Mettre à jour" at bounding box center [513, 471] width 436 height 20
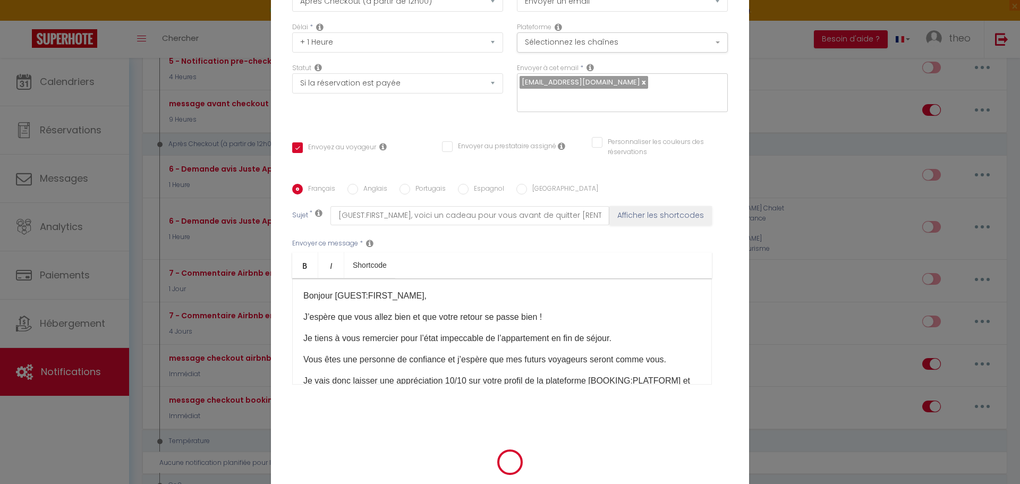
scroll to position [79, 0]
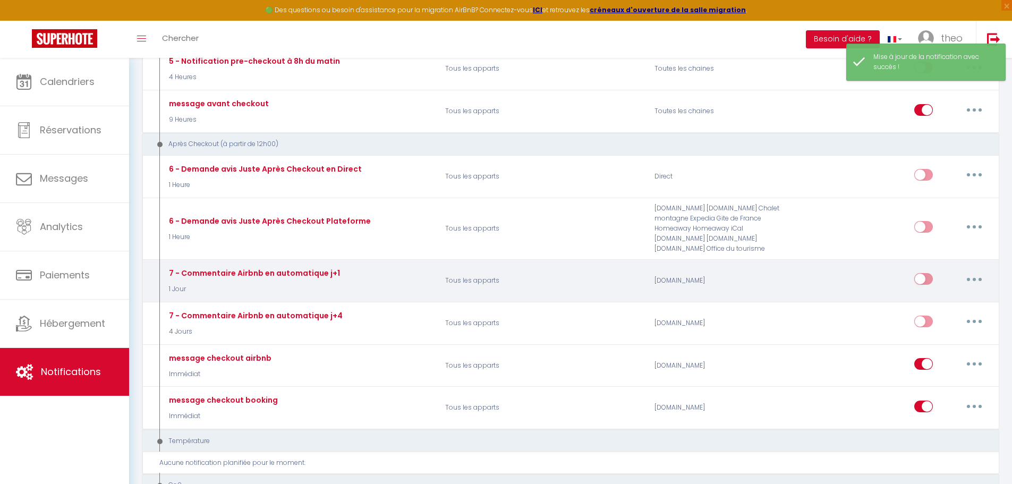
click at [969, 281] on button "button" at bounding box center [974, 278] width 30 height 17
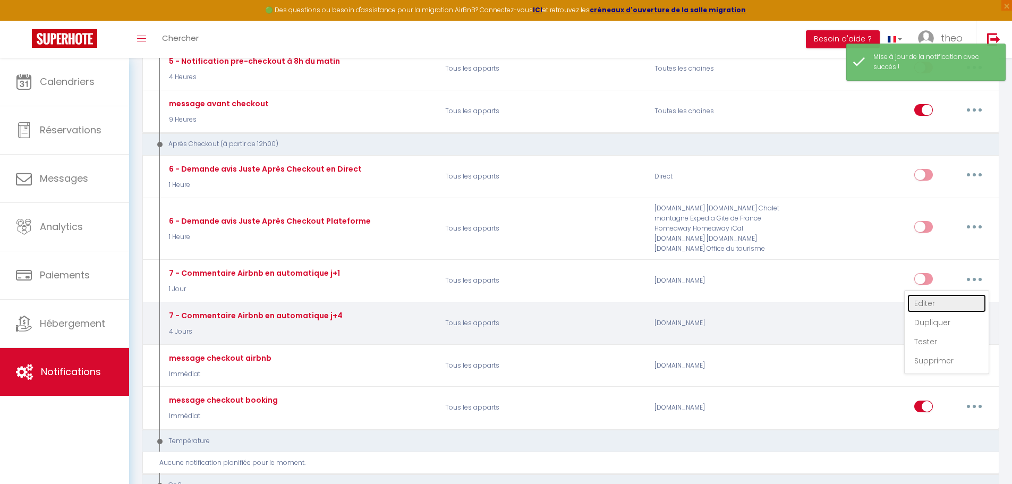
click at [914, 304] on link "Editer" at bounding box center [946, 303] width 79 height 18
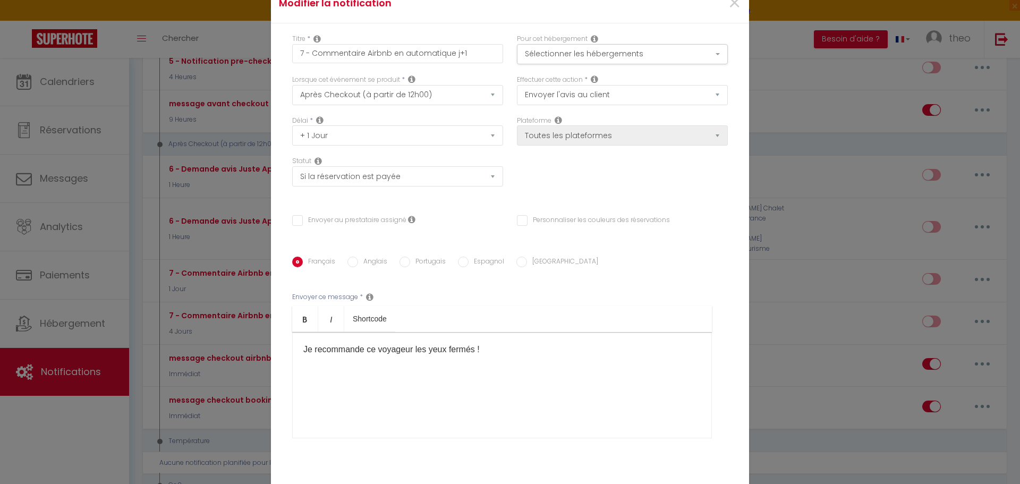
scroll to position [0, 0]
click at [728, 5] on span "×" at bounding box center [734, 9] width 13 height 32
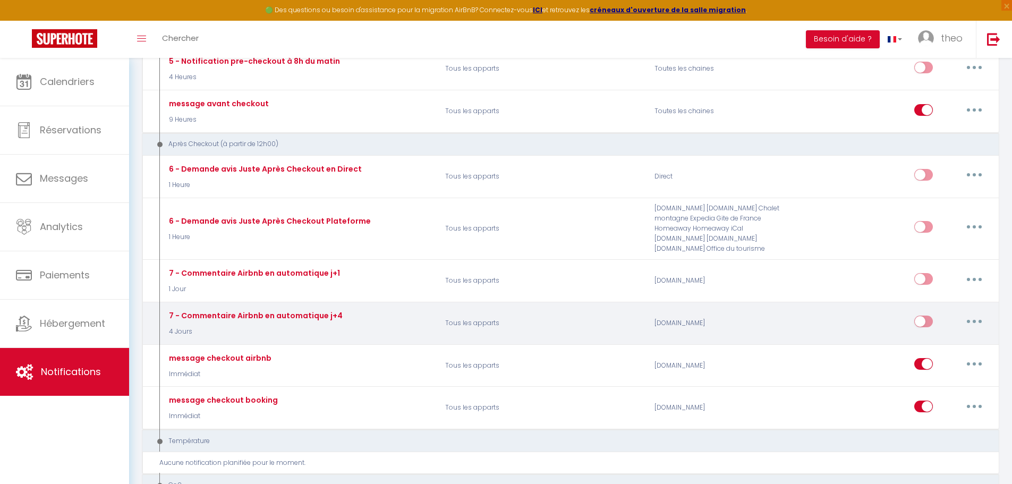
click at [983, 322] on button "button" at bounding box center [974, 321] width 30 height 17
click at [934, 345] on link "Editer" at bounding box center [946, 346] width 79 height 18
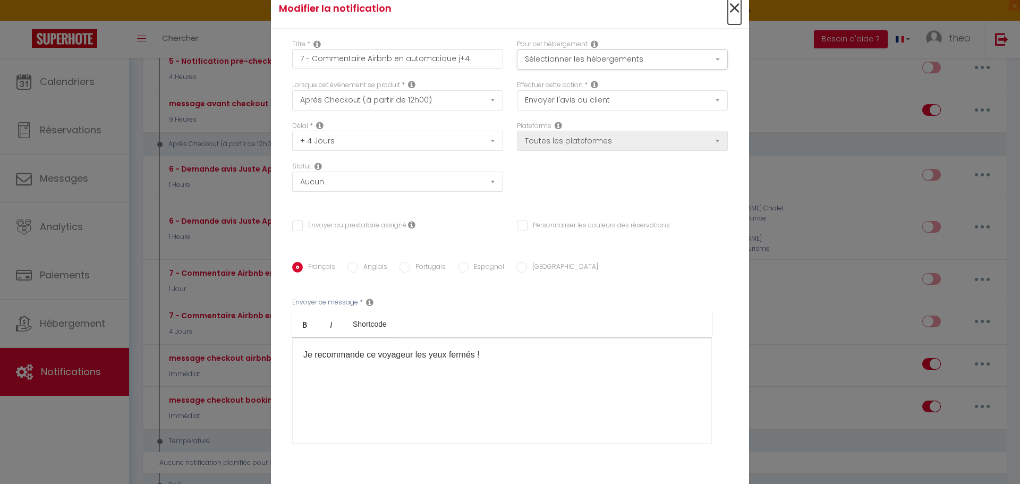
click at [728, 10] on span "×" at bounding box center [734, 9] width 13 height 32
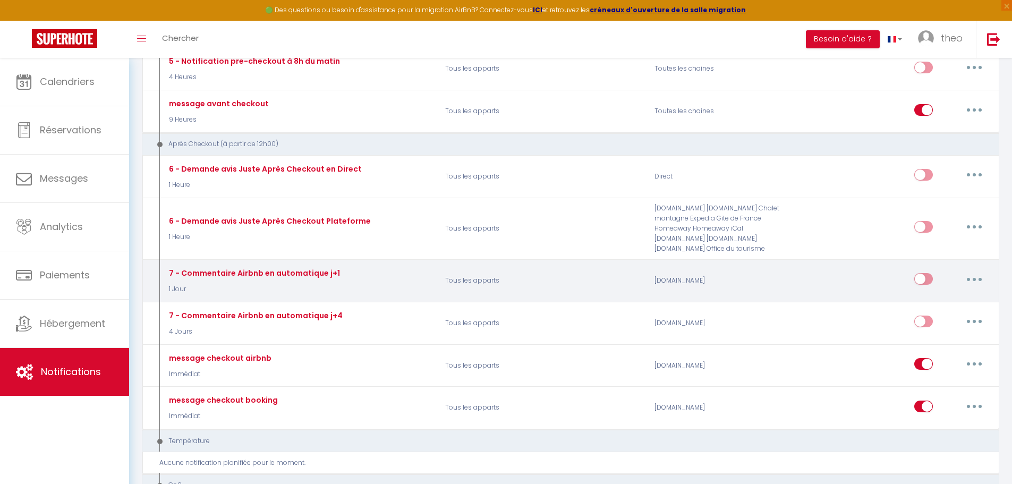
click at [931, 278] on input "checkbox" at bounding box center [923, 281] width 19 height 16
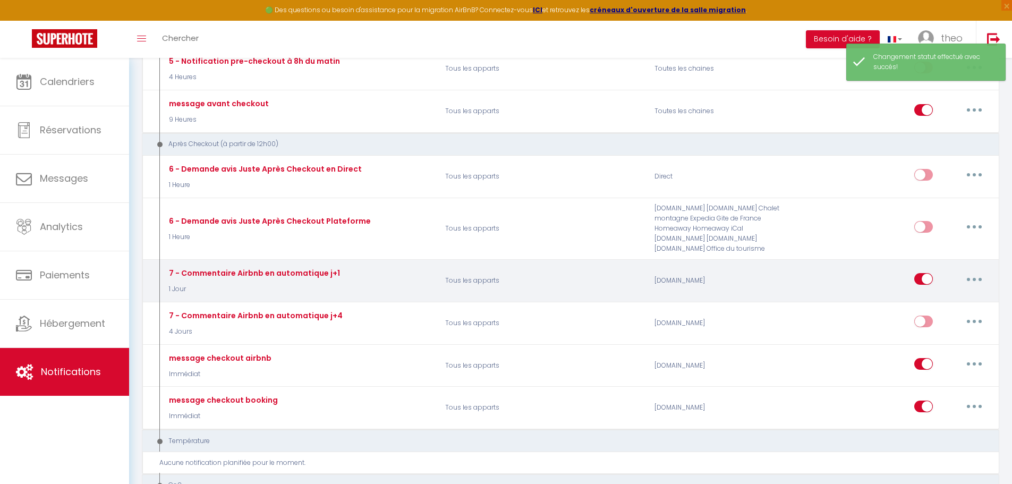
click at [964, 282] on button "button" at bounding box center [974, 278] width 30 height 17
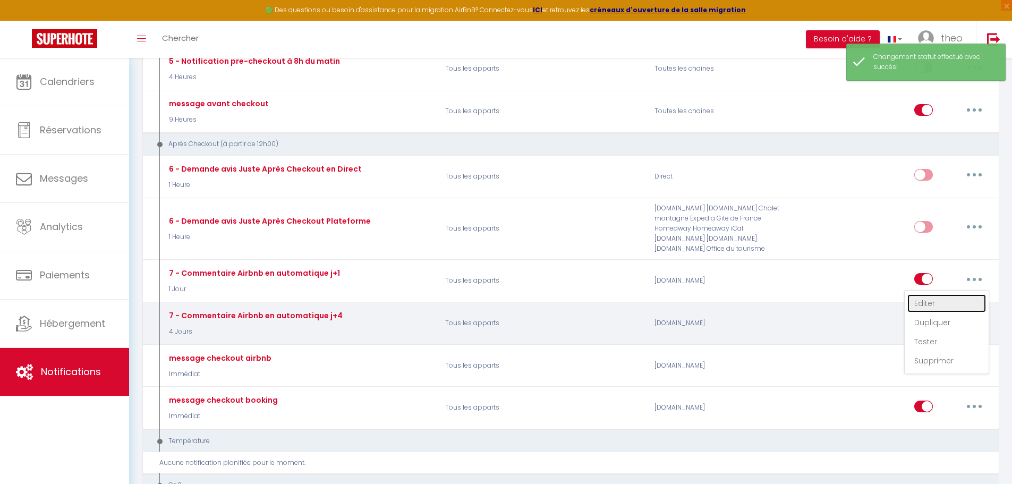
click at [940, 304] on link "Editer" at bounding box center [946, 303] width 79 height 18
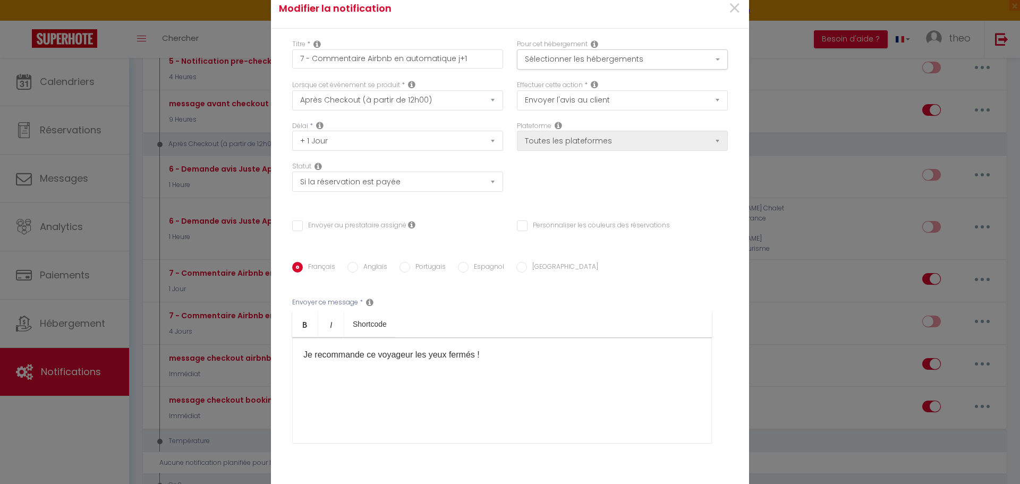
click at [376, 353] on div "Je recommande ce voyageur les yeux fermés !" at bounding box center [502, 390] width 420 height 106
click at [376, 352] on div "Je recommande ce voyageur les yeux fermés !" at bounding box center [502, 390] width 420 height 106
copy div "Je recommande ce voyageur les yeux fermés !"
click at [585, 48] on div "Pour cet hébergement Sélectionner les hébergements Tous les apparts Autres La t…" at bounding box center [622, 54] width 211 height 30
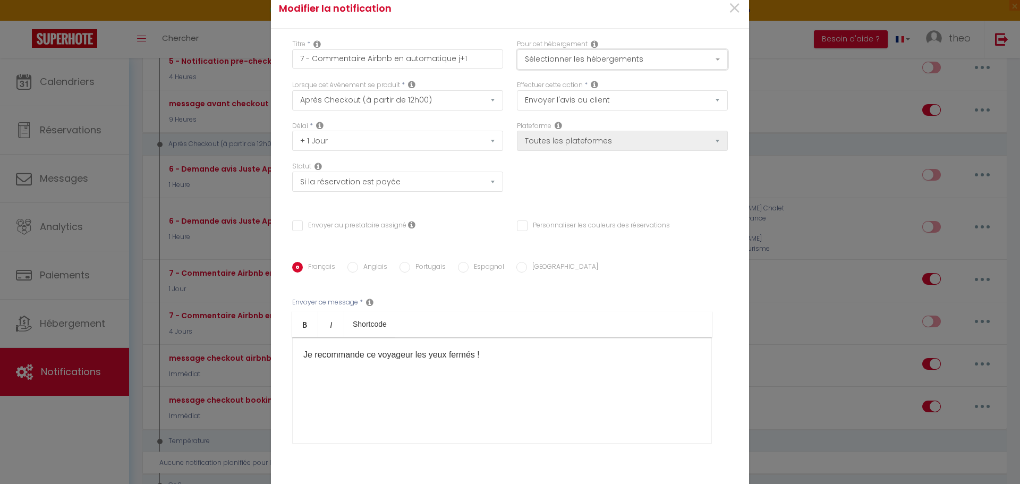
click at [584, 55] on button "Sélectionner les hébergements" at bounding box center [622, 59] width 211 height 20
click at [585, 62] on button "Sélectionner les hébergements" at bounding box center [622, 59] width 211 height 20
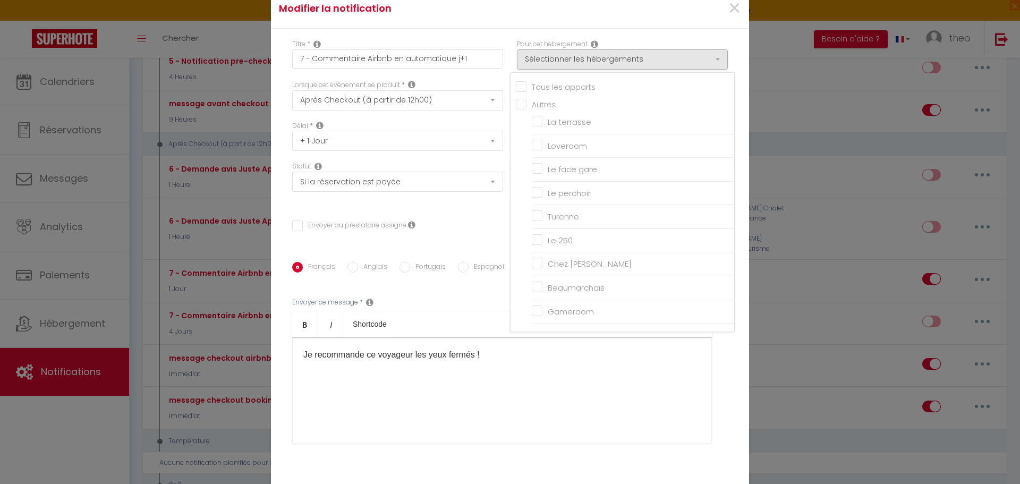
click at [524, 84] on input "Tous les apparts" at bounding box center [625, 86] width 218 height 11
click at [580, 361] on div "Je recommande ce voyageur les yeux fermés !" at bounding box center [502, 390] width 420 height 106
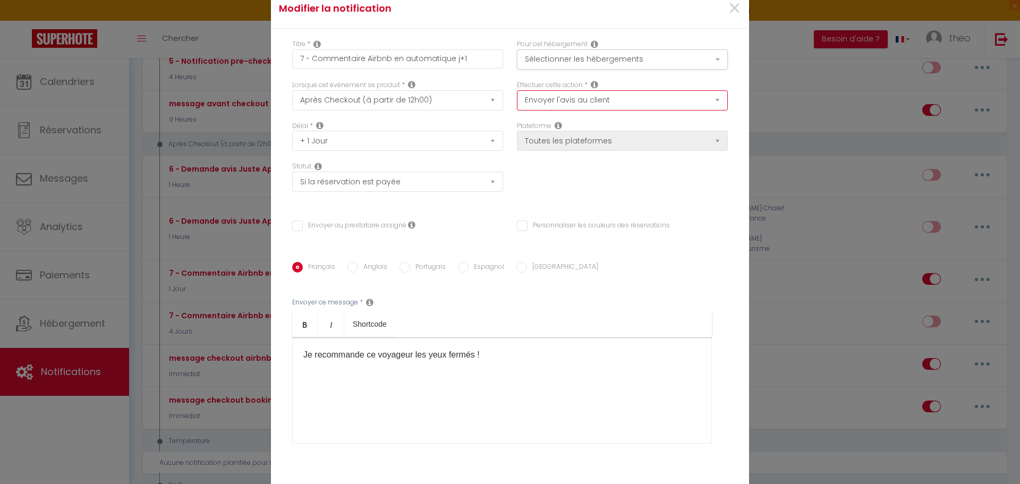
click at [633, 97] on select "Envoyer un email Envoyer un SMS Envoyer une notification push Envoyer l'avis au…" at bounding box center [622, 100] width 211 height 20
click at [555, 125] on icon at bounding box center [558, 125] width 7 height 8
click at [583, 100] on select "Envoyer un email Envoyer un SMS Envoyer une notification push Envoyer l'avis au…" at bounding box center [622, 100] width 211 height 20
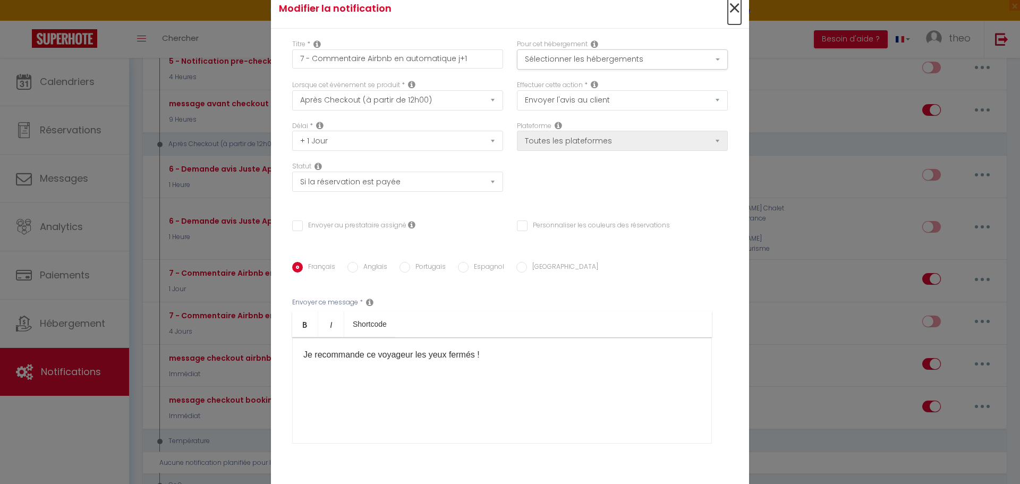
click at [730, 4] on span "×" at bounding box center [734, 9] width 13 height 32
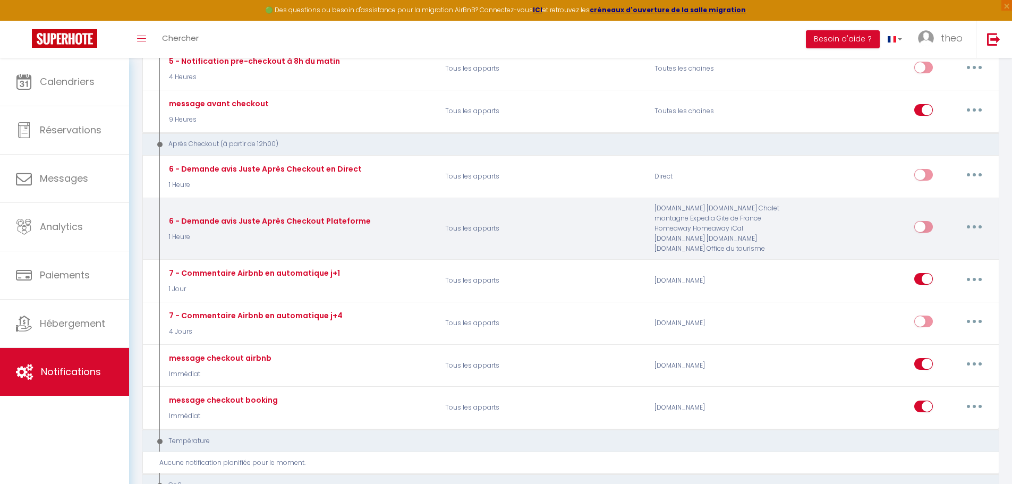
click at [964, 228] on button "button" at bounding box center [974, 226] width 30 height 17
click at [947, 252] on link "Editer" at bounding box center [946, 251] width 79 height 18
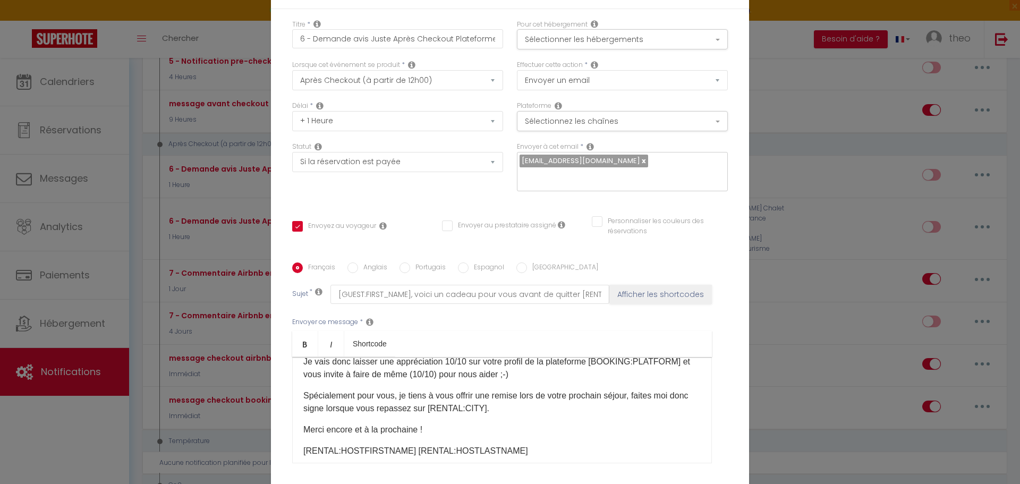
scroll to position [99, 0]
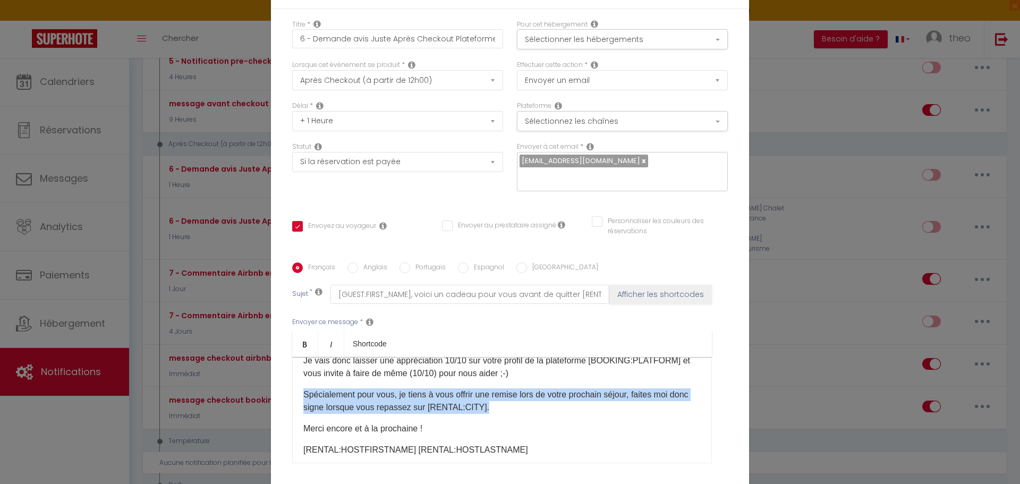
drag, startPoint x: 293, startPoint y: 388, endPoint x: 546, endPoint y: 398, distance: 252.5
click at [546, 398] on div "Bonjour [GUEST:FIRST_NAME], J’espère que vous allez bien et que votre retour se…" at bounding box center [502, 410] width 420 height 106
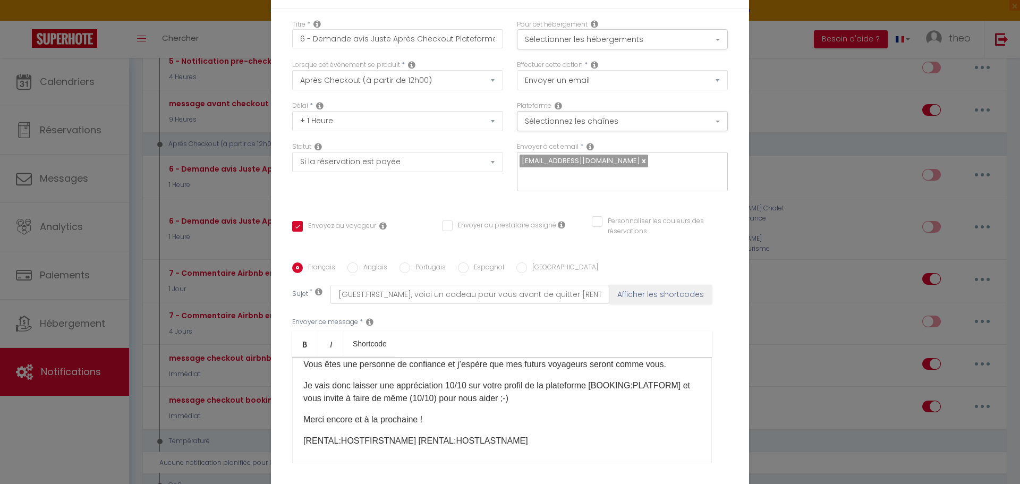
scroll to position [0, 0]
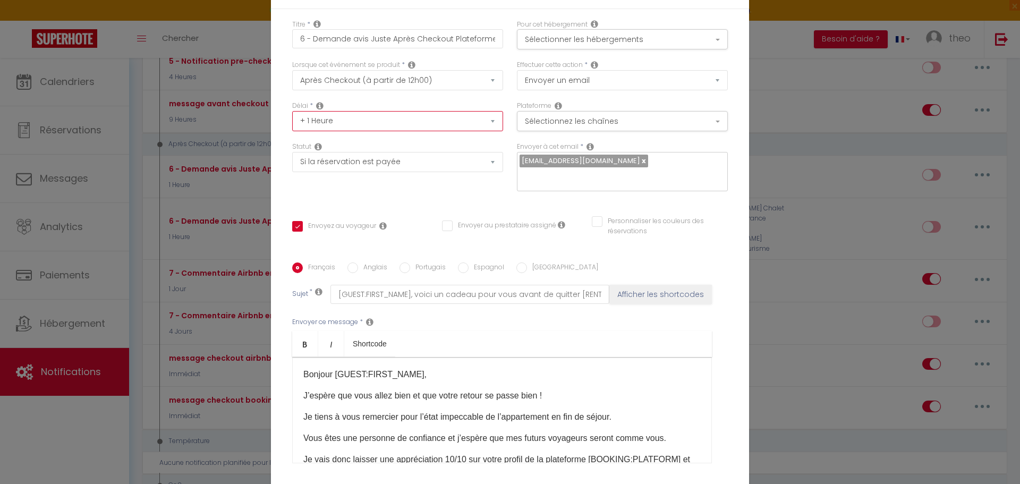
click at [471, 130] on select "Immédiat + 10 Minutes + 1 Heure + 2 Heures + 3 Heures + 4 Heures + 5 Heures + 6…" at bounding box center [397, 121] width 211 height 20
click at [292, 118] on select "Immédiat + 10 Minutes + 1 Heure + 2 Heures + 3 Heures + 4 Heures + 5 Heures + 6…" at bounding box center [397, 121] width 211 height 20
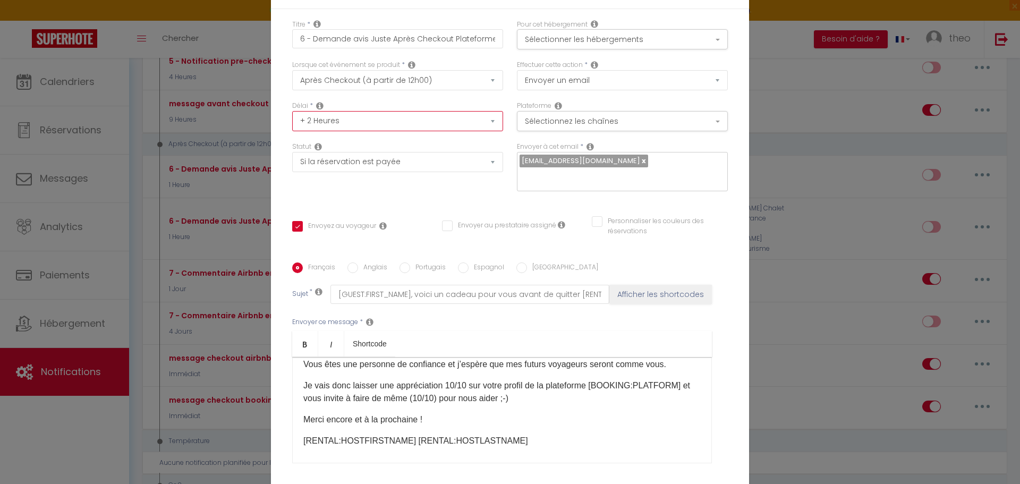
scroll to position [74, 0]
click at [650, 123] on button "Sélectionnez les chaînes" at bounding box center [622, 121] width 211 height 20
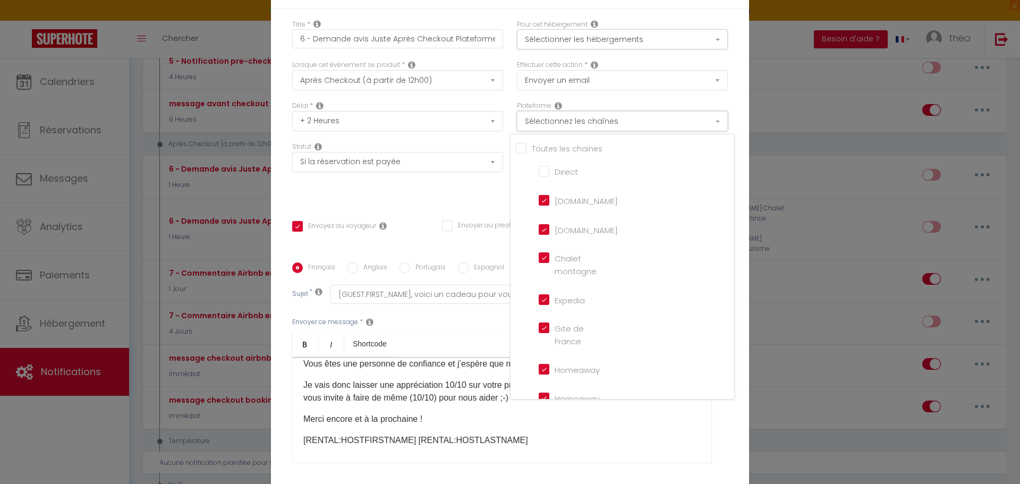
click at [650, 123] on button "Sélectionnez les chaînes" at bounding box center [622, 121] width 211 height 20
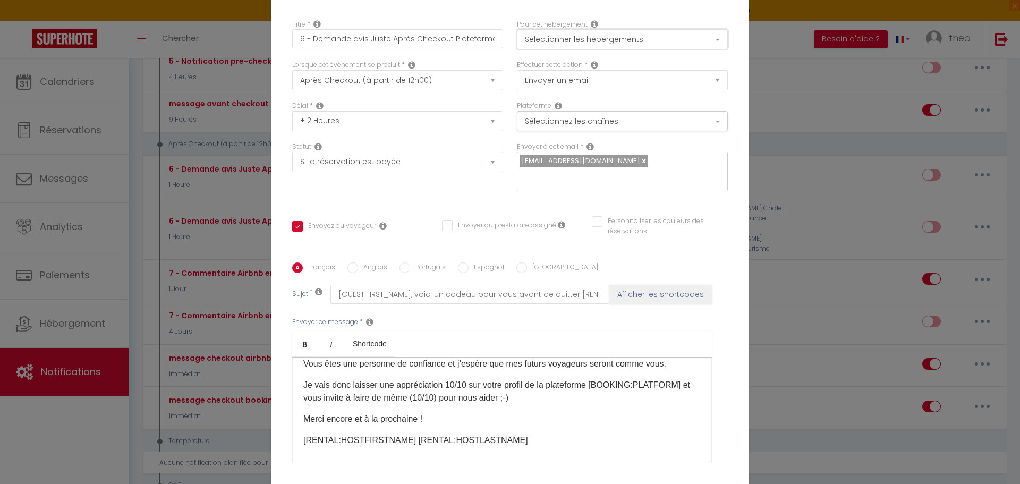
click at [645, 49] on button "Sélectionner les hébergements" at bounding box center [622, 39] width 211 height 20
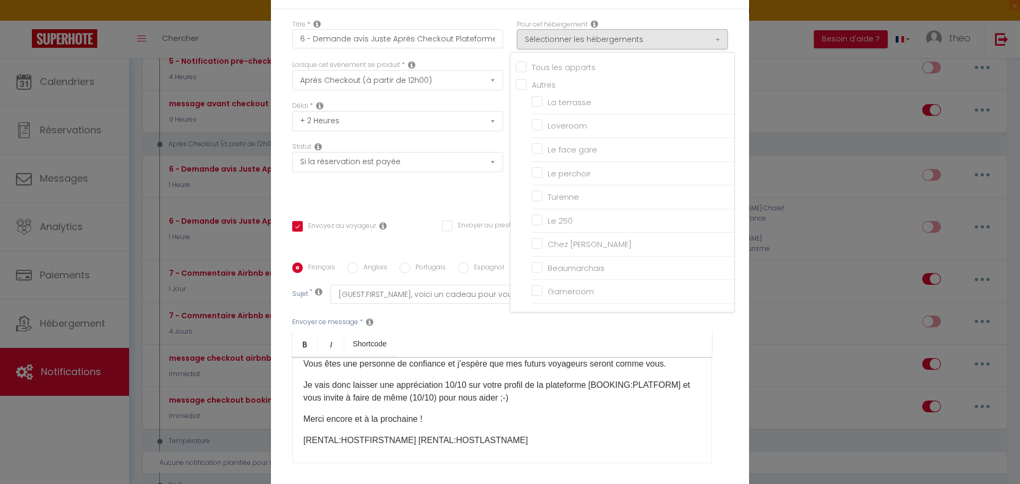
click at [521, 71] on input "Tous les apparts" at bounding box center [625, 66] width 218 height 11
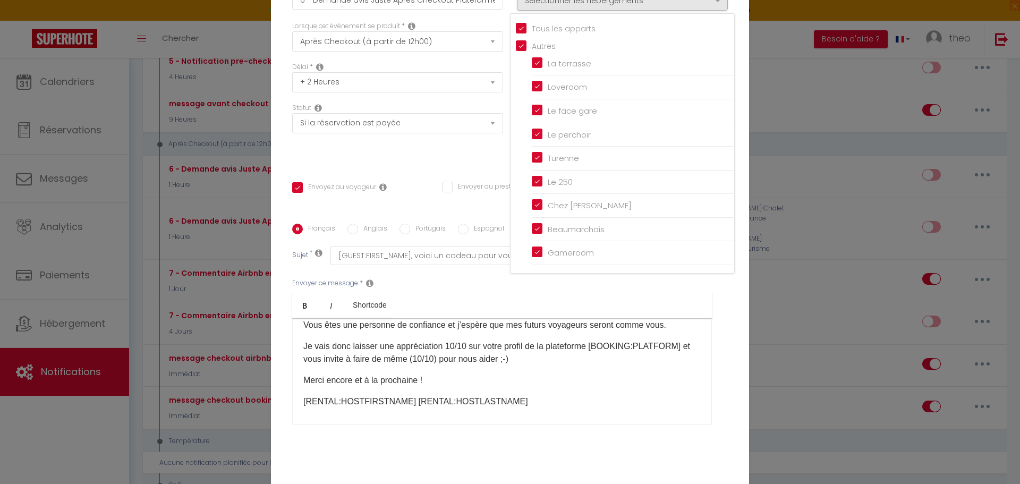
scroll to position [39, 0]
click at [724, 299] on div "Français Anglais Portugais Espagnol Italien Sujet * [GUEST:FIRST_NAME], voici u…" at bounding box center [509, 330] width 441 height 214
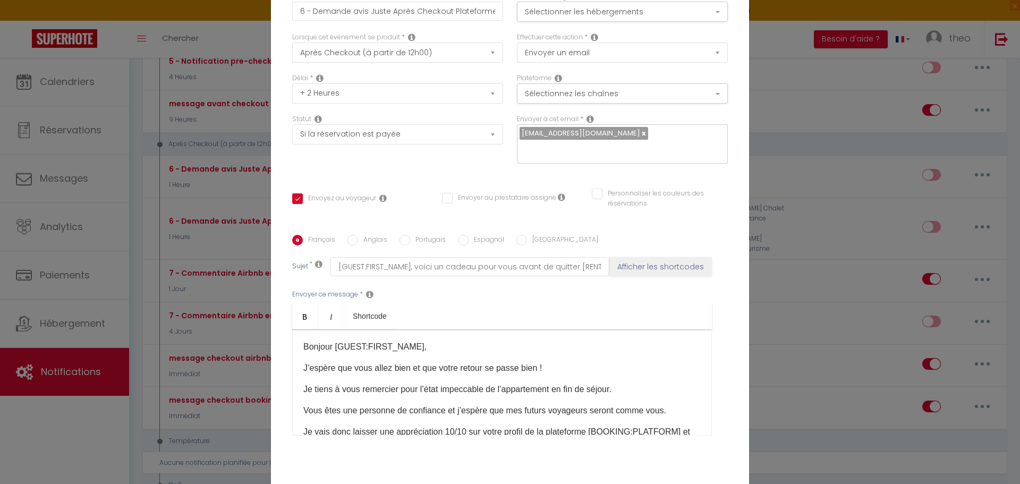
scroll to position [28, 0]
click at [380, 101] on select "Immédiat + 10 Minutes + 1 Heure + 2 Heures + 3 Heures + 4 Heures + 5 Heures + 6…" at bounding box center [397, 93] width 211 height 20
click at [292, 90] on select "Immédiat + 10 Minutes + 1 Heure + 2 Heures + 3 Heures + 4 Heures + 5 Heures + 6…" at bounding box center [397, 93] width 211 height 20
click at [422, 104] on select "Immédiat + 10 Minutes + 1 Heure + 2 Heures + 3 Heures + 4 Heures + 5 Heures + 6…" at bounding box center [397, 93] width 211 height 20
click at [292, 90] on select "Immédiat + 10 Minutes + 1 Heure + 2 Heures + 3 Heures + 4 Heures + 5 Heures + 6…" at bounding box center [397, 93] width 211 height 20
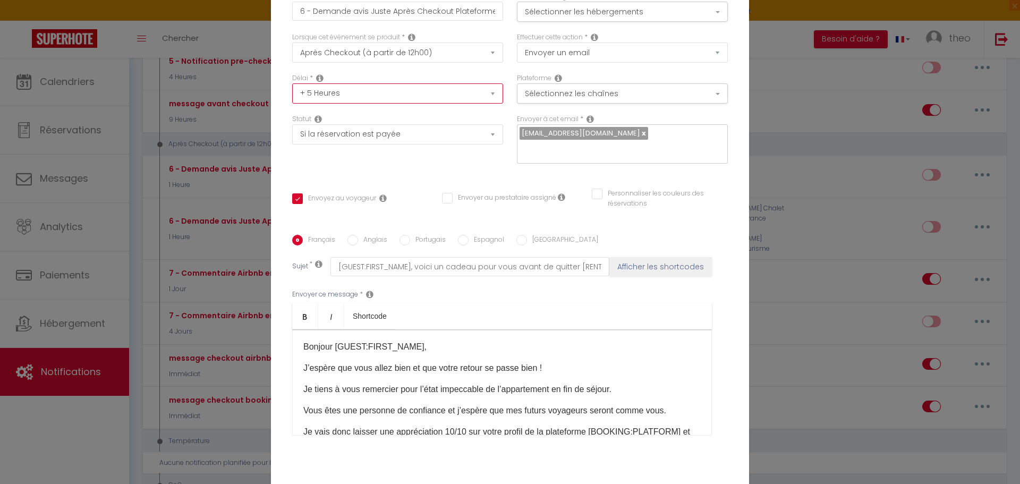
scroll to position [84, 0]
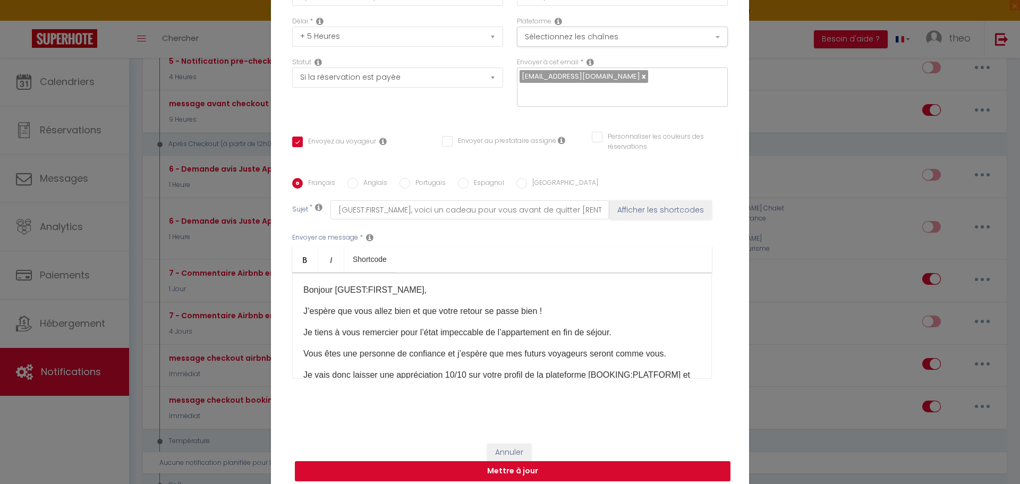
click at [523, 461] on button "Mettre à jour" at bounding box center [513, 471] width 436 height 20
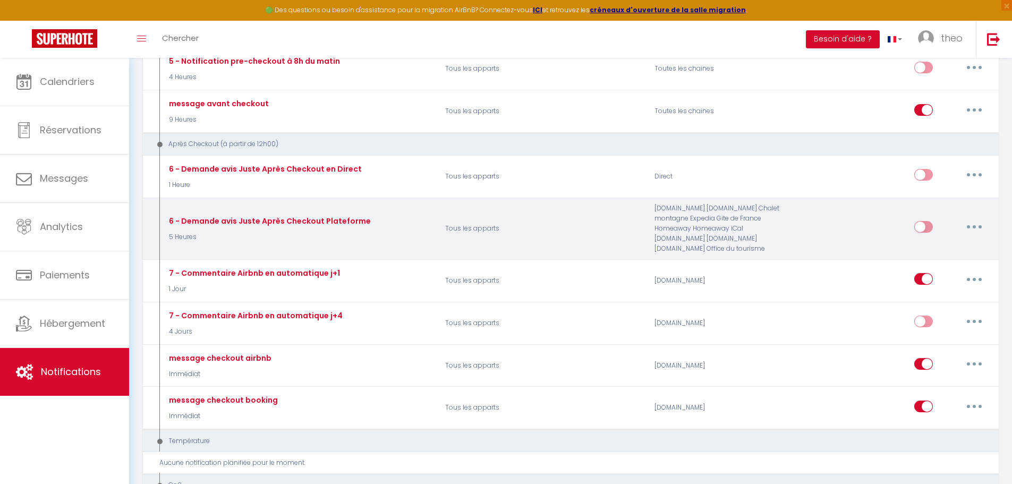
click at [930, 226] on input "checkbox" at bounding box center [923, 229] width 19 height 16
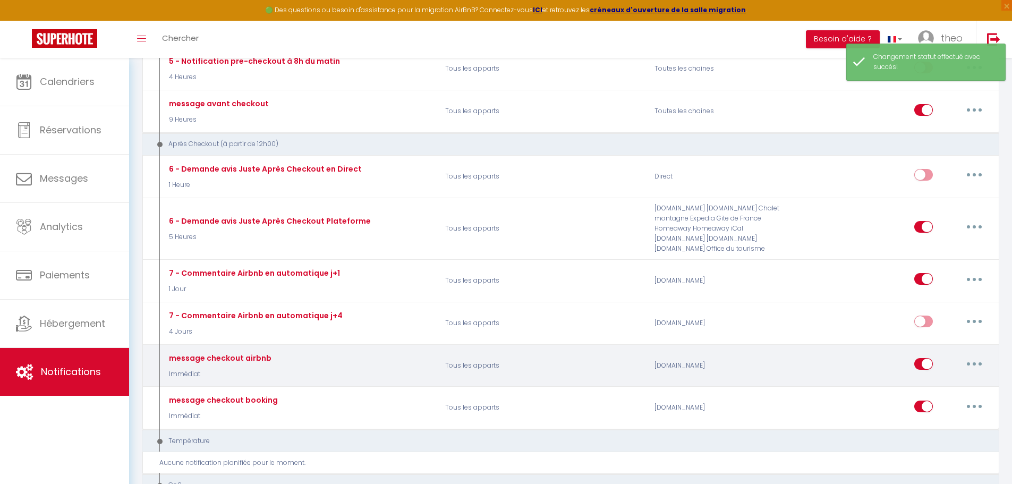
click at [979, 361] on button "button" at bounding box center [974, 363] width 30 height 17
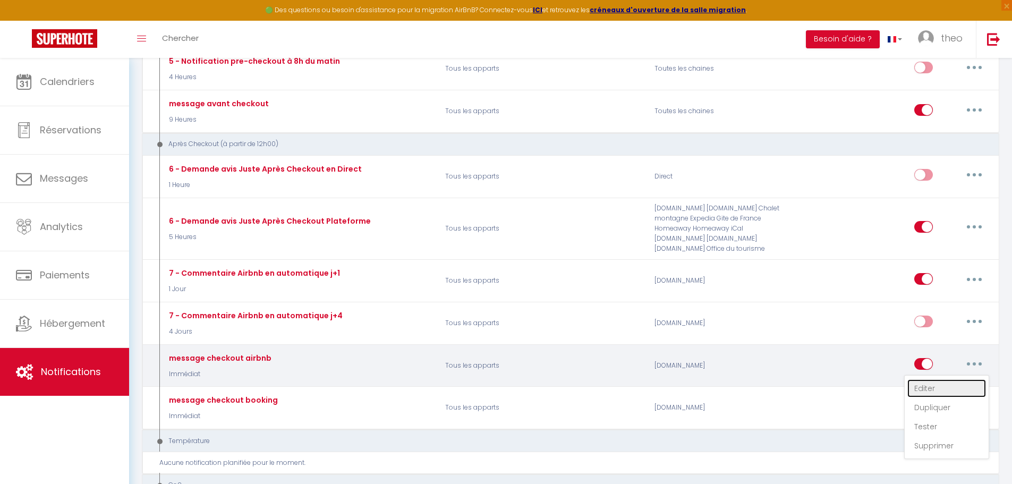
click at [934, 385] on link "Editer" at bounding box center [946, 388] width 79 height 18
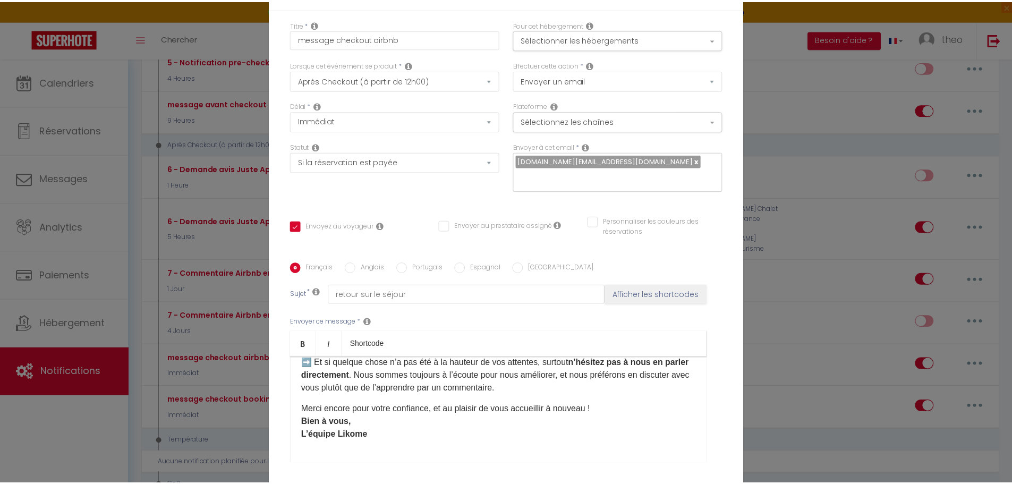
scroll to position [92, 0]
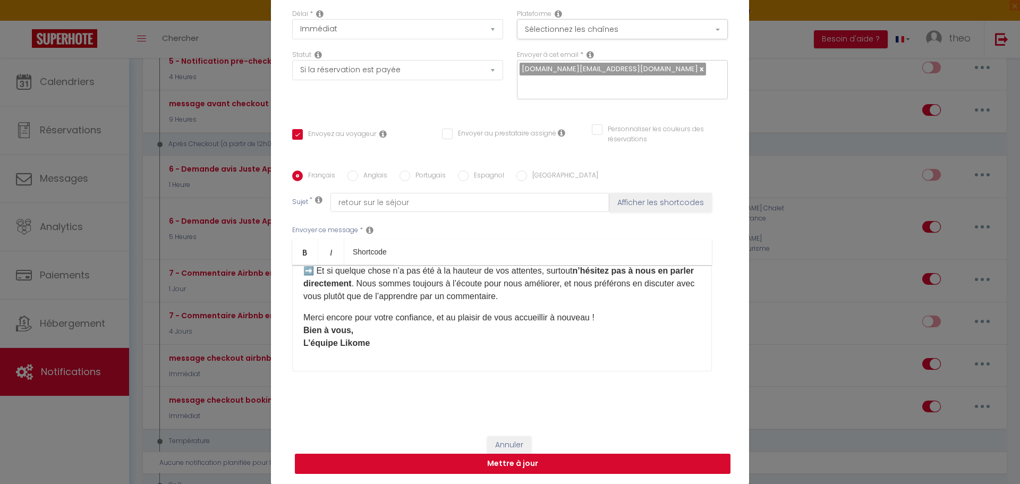
click at [604, 458] on button "Mettre à jour" at bounding box center [513, 464] width 436 height 20
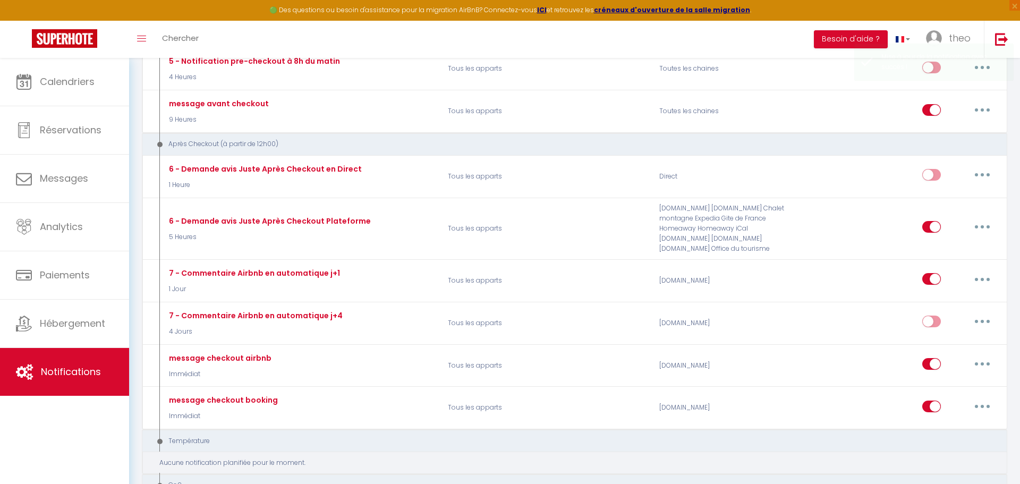
scroll to position [0, 0]
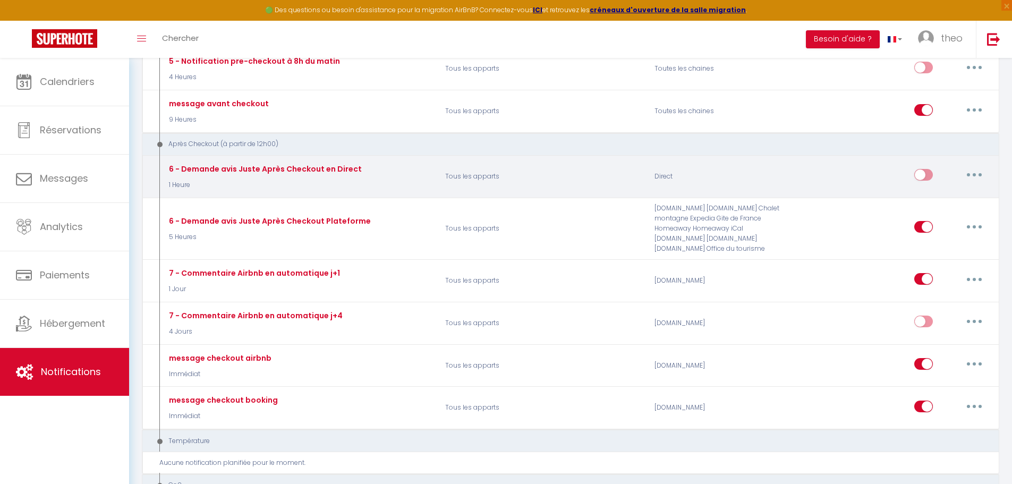
click at [973, 177] on button "button" at bounding box center [974, 174] width 30 height 17
click at [950, 200] on link "Editer" at bounding box center [946, 199] width 79 height 18
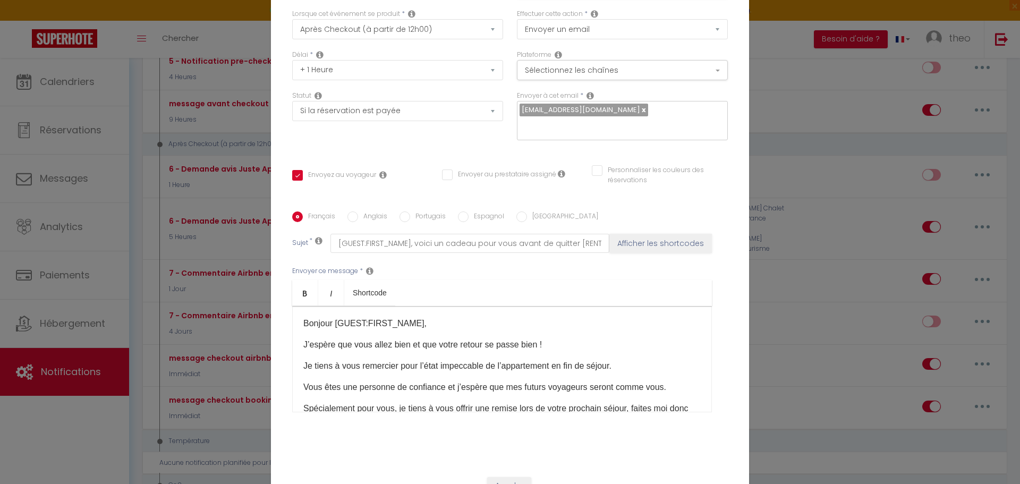
scroll to position [48, 0]
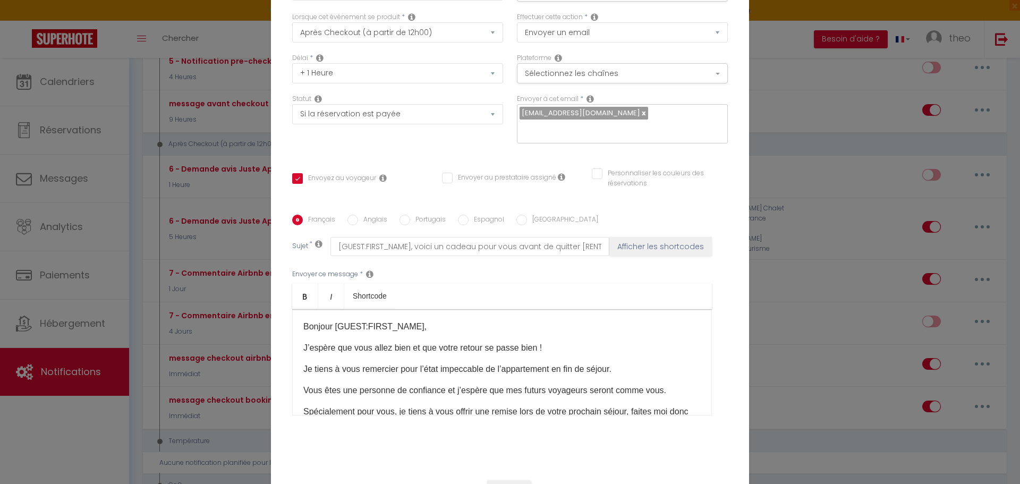
click at [759, 270] on div "Modifier la notification × Titre * 6 - Demande avis Juste Après Checkout en Dir…" at bounding box center [510, 242] width 1020 height 484
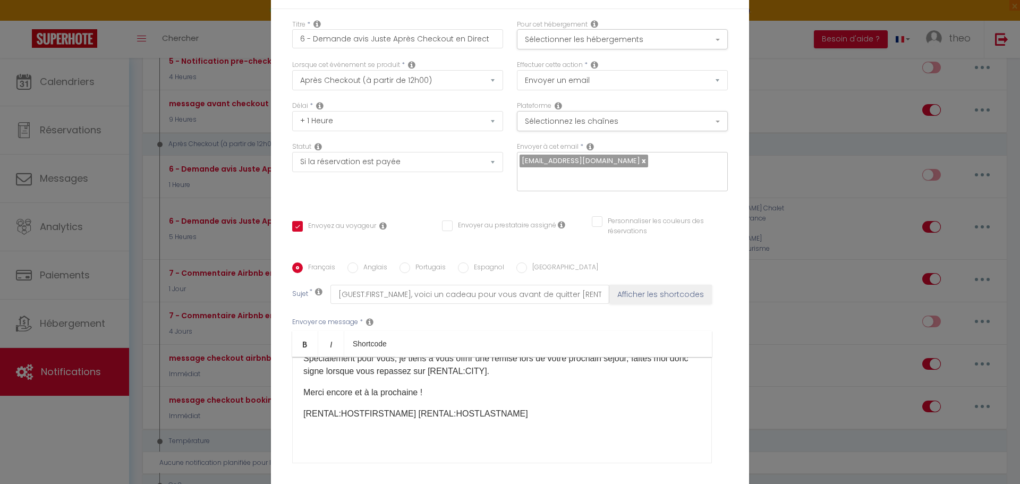
scroll to position [84, 0]
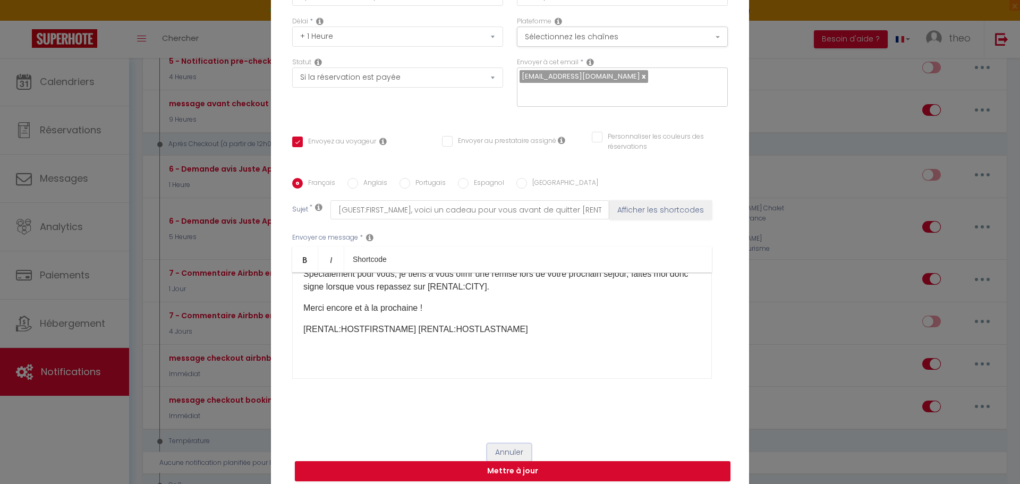
click at [499, 449] on button "Annuler" at bounding box center [509, 453] width 44 height 18
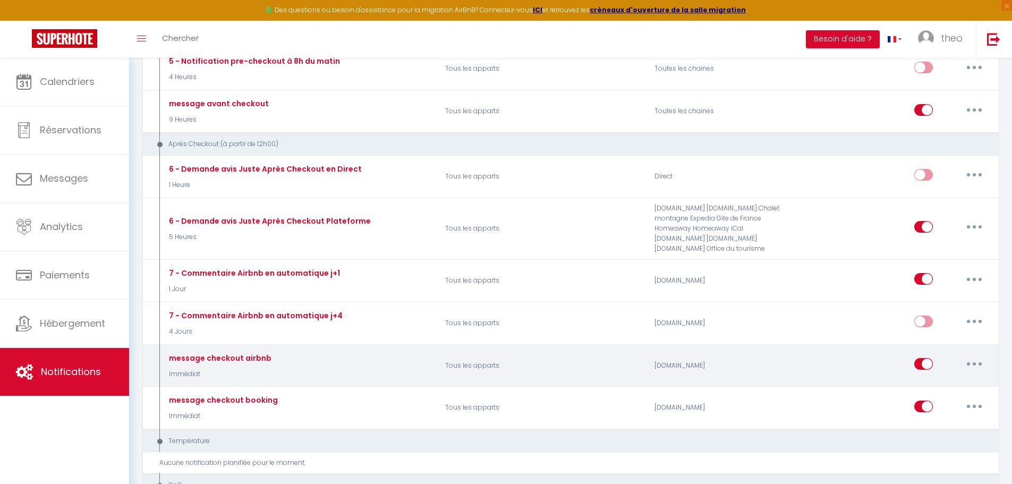
click at [969, 369] on button "button" at bounding box center [974, 363] width 30 height 17
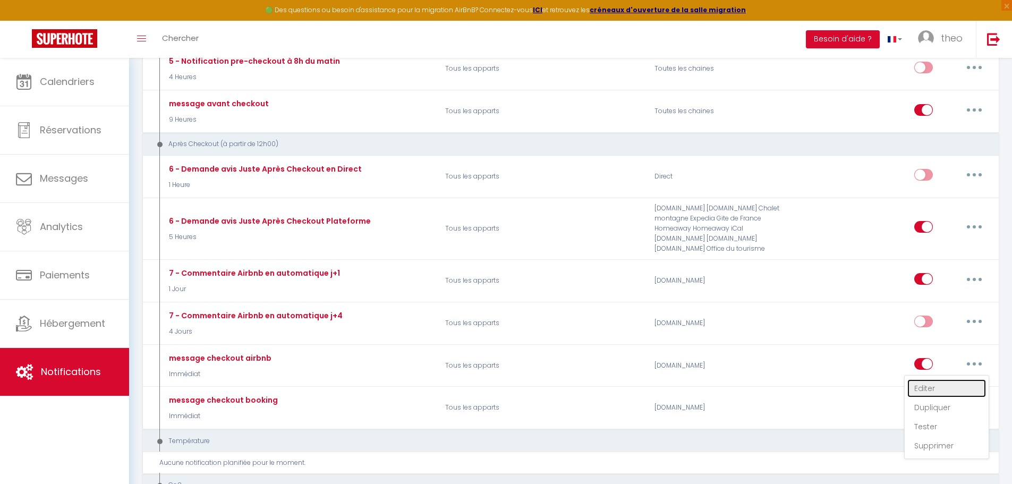
click at [960, 385] on link "Editer" at bounding box center [946, 388] width 79 height 18
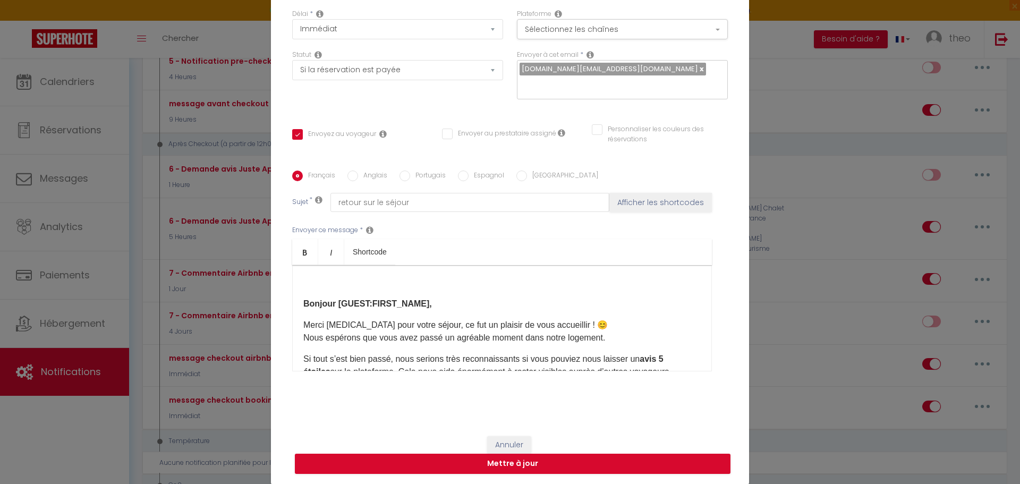
scroll to position [122, 0]
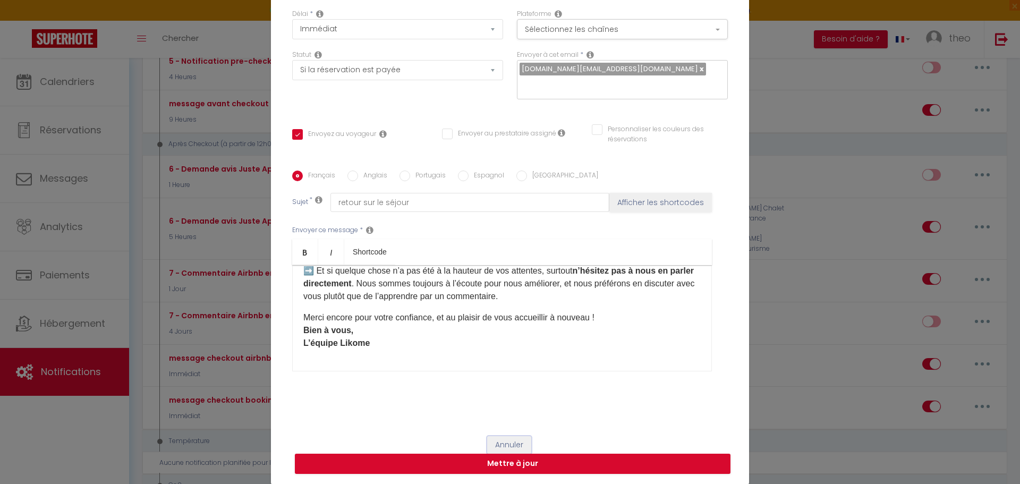
click at [512, 447] on button "Annuler" at bounding box center [509, 445] width 44 height 18
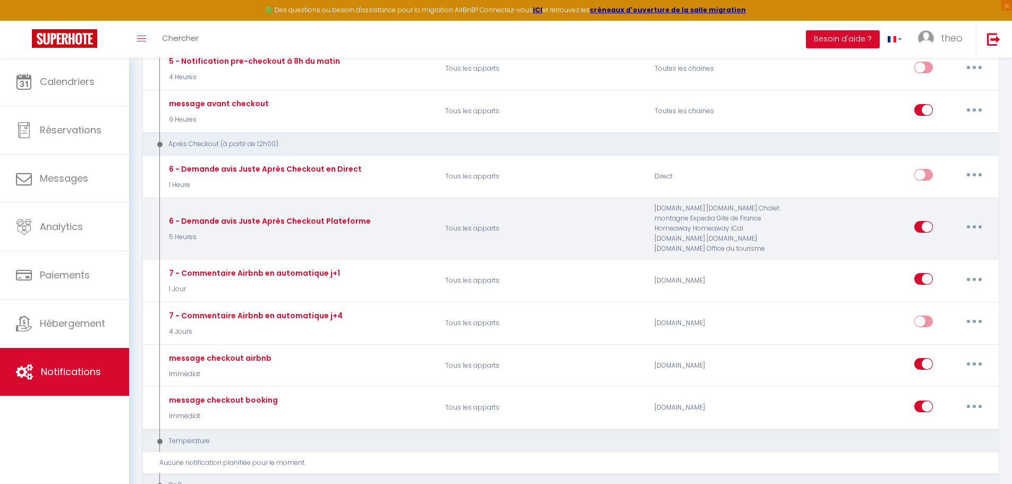
click at [965, 229] on button "button" at bounding box center [974, 226] width 30 height 17
click at [923, 251] on link "Editer" at bounding box center [946, 251] width 79 height 18
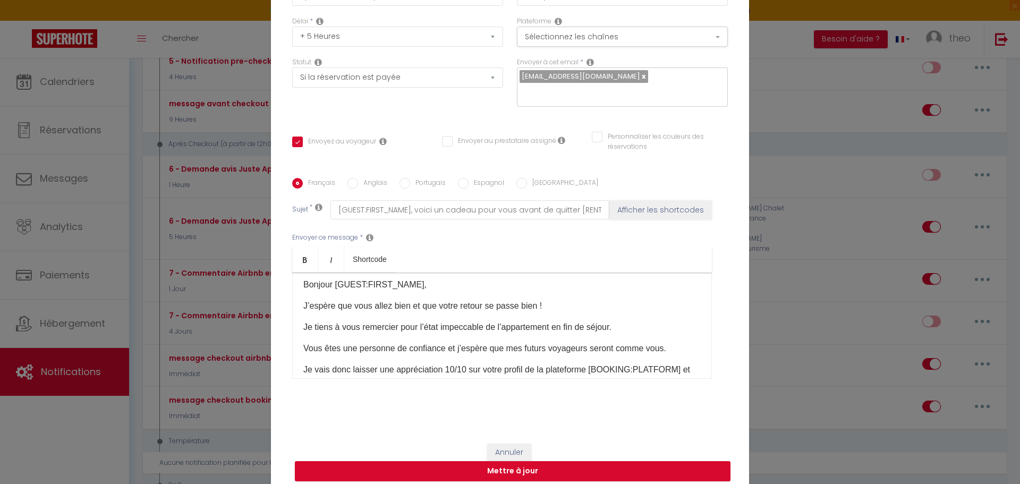
scroll to position [0, 0]
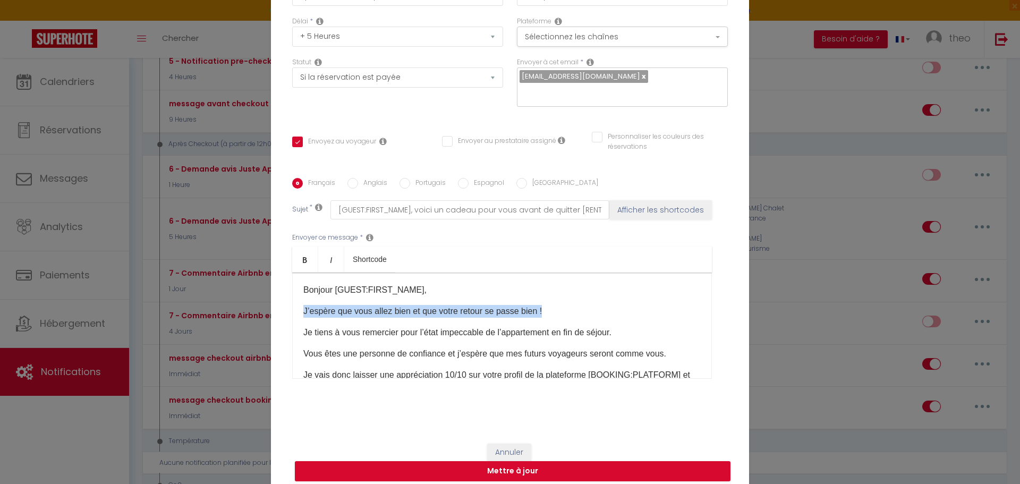
drag, startPoint x: 572, startPoint y: 293, endPoint x: 260, endPoint y: 293, distance: 311.8
click at [260, 293] on div "Modifier la notification × Titre * 6 - Demande avis Juste Après Checkout Platef…" at bounding box center [510, 242] width 1020 height 484
click at [578, 312] on div "Bonjour [GUEST:FIRST_NAME], J’espère que vous allez bien et que votre retour se…" at bounding box center [502, 325] width 420 height 106
click at [576, 305] on p "J’espère que vous allez bien et que votre retour se passe bien !" at bounding box center [501, 311] width 397 height 13
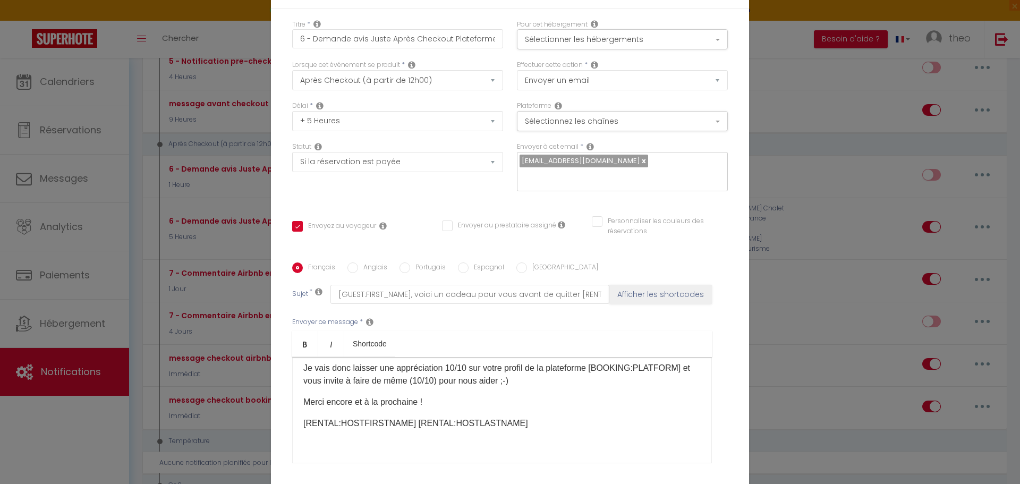
click at [828, 129] on div "Modifier la notification × Titre * 6 - Demande avis Juste Après Checkout Platef…" at bounding box center [510, 242] width 1020 height 484
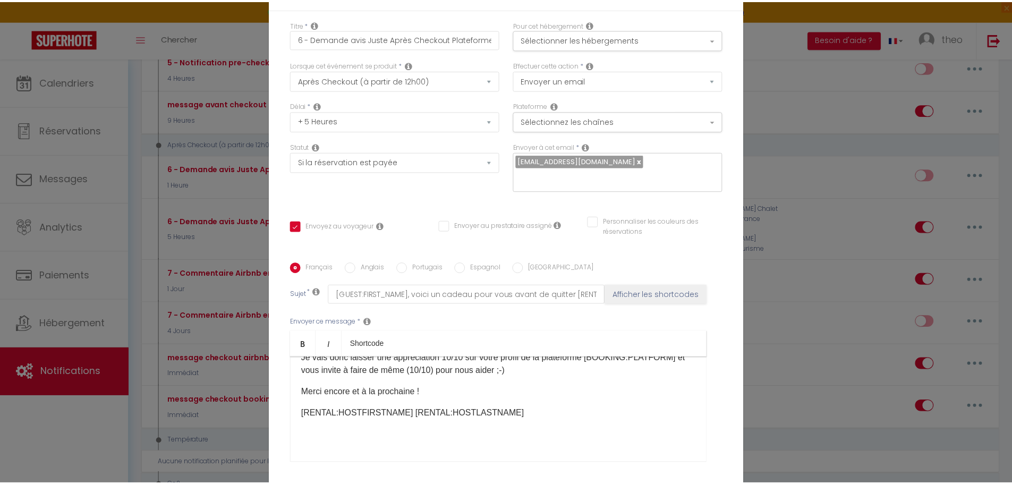
scroll to position [84, 0]
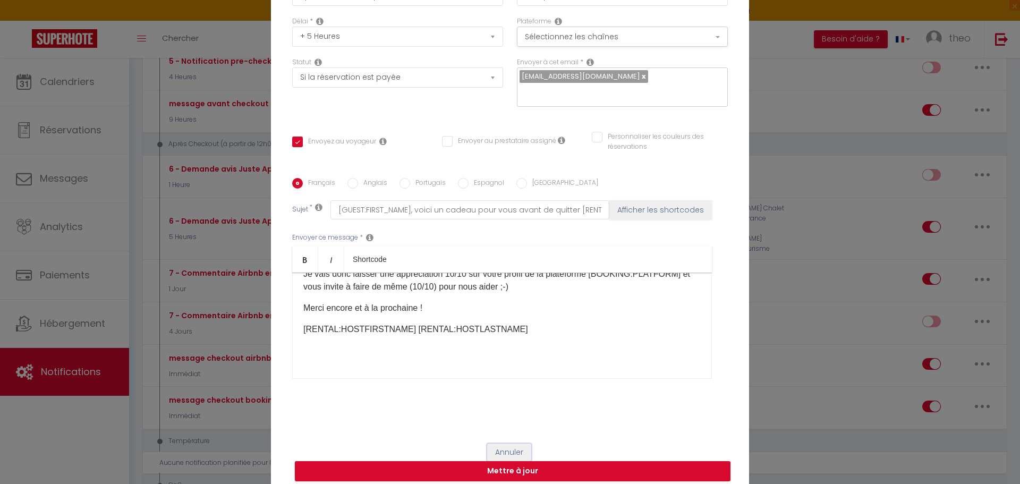
click at [516, 444] on button "Annuler" at bounding box center [509, 453] width 44 height 18
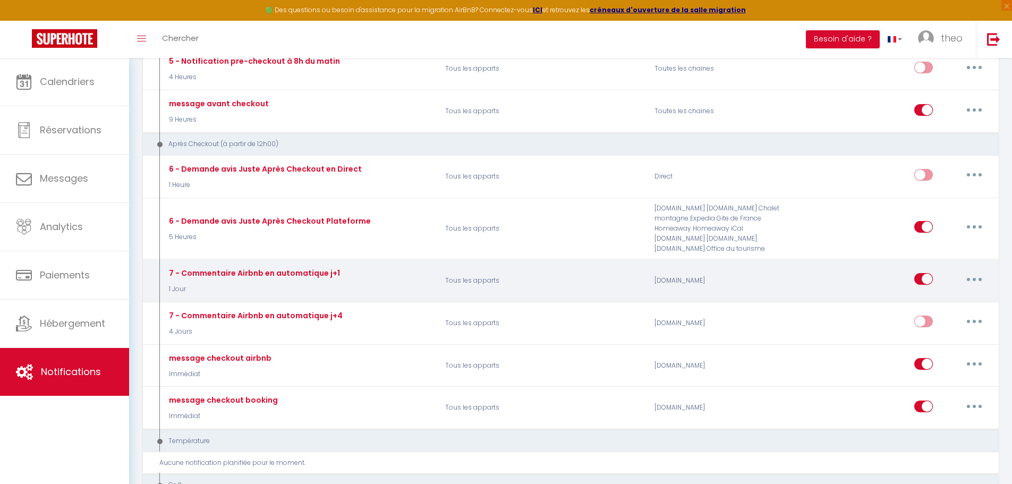
click at [983, 282] on button "button" at bounding box center [974, 278] width 30 height 17
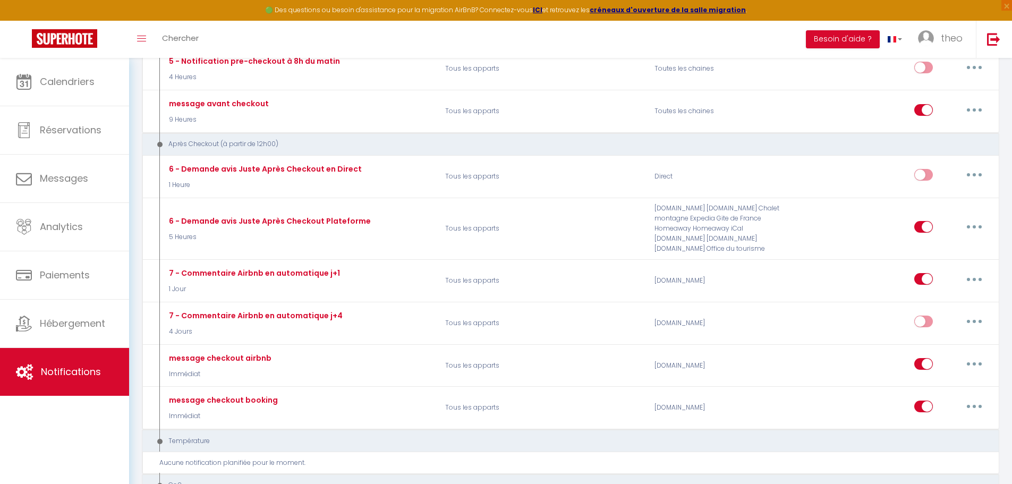
click at [1002, 255] on div "Notifications Actions Nouvelle Notification Exporter Importer Tous les apparts …" at bounding box center [570, 265] width 883 height 2480
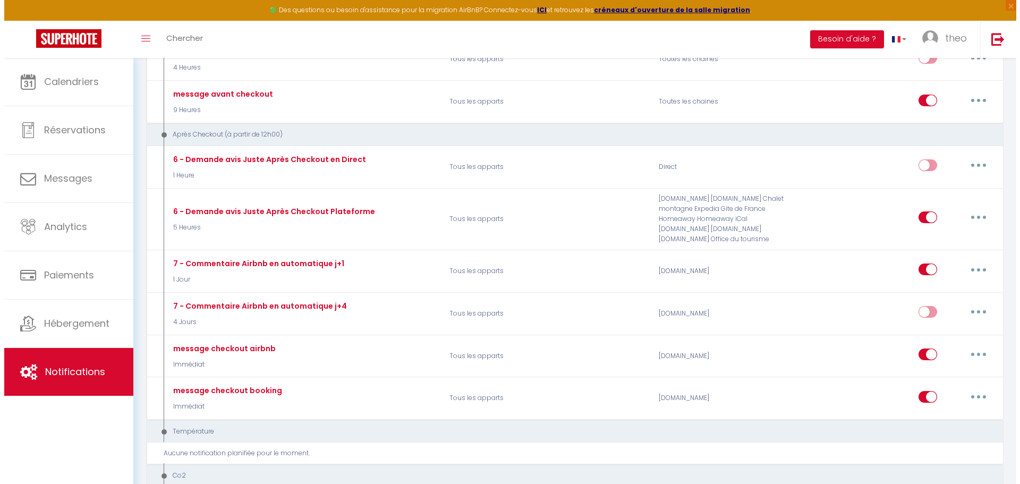
scroll to position [1042, 0]
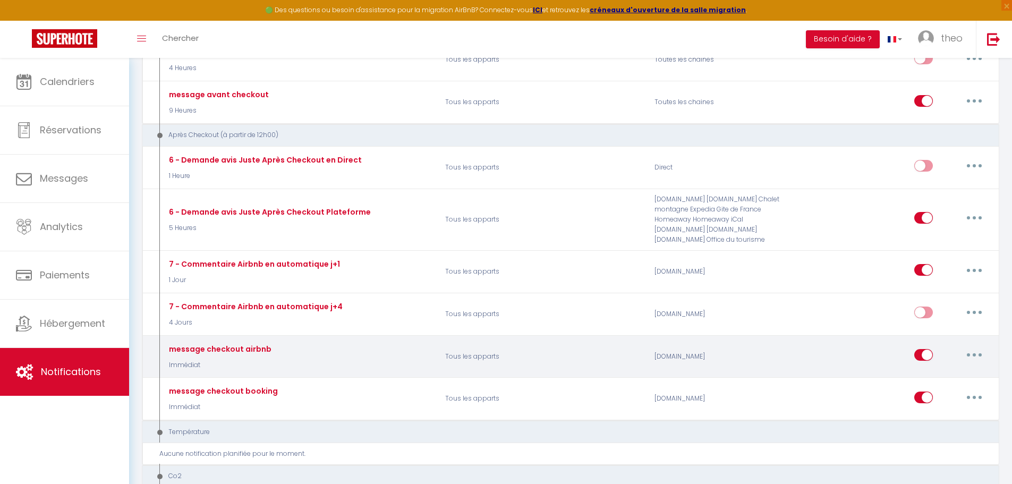
click at [972, 356] on button "button" at bounding box center [974, 354] width 30 height 17
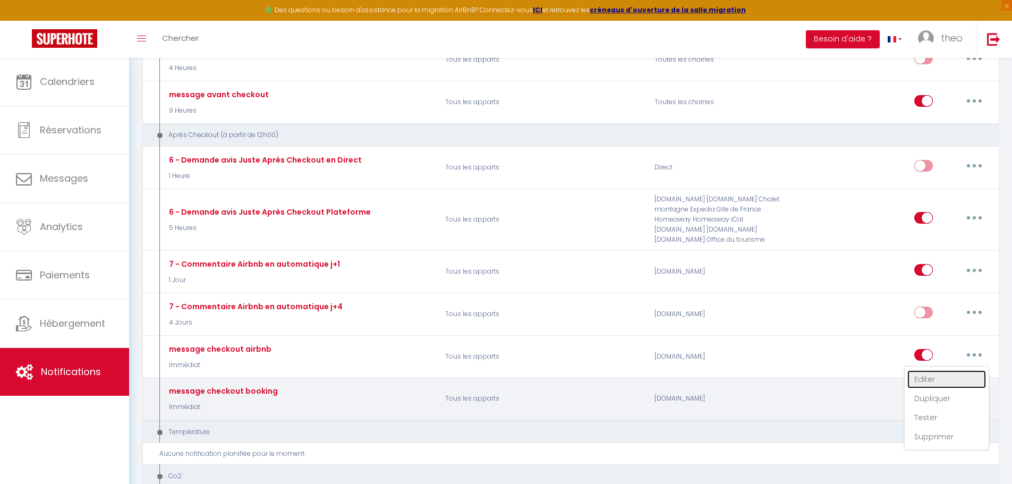
click at [974, 377] on link "Editer" at bounding box center [946, 379] width 79 height 18
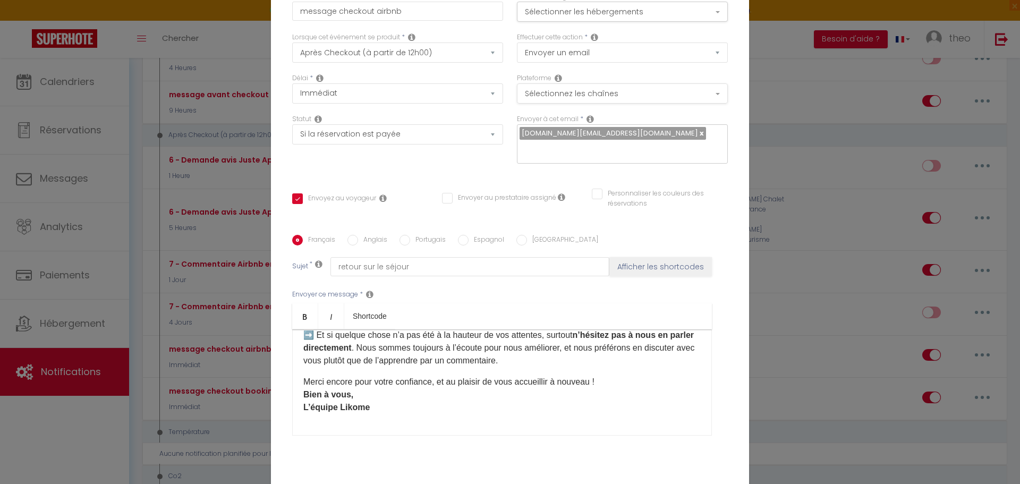
scroll to position [0, 0]
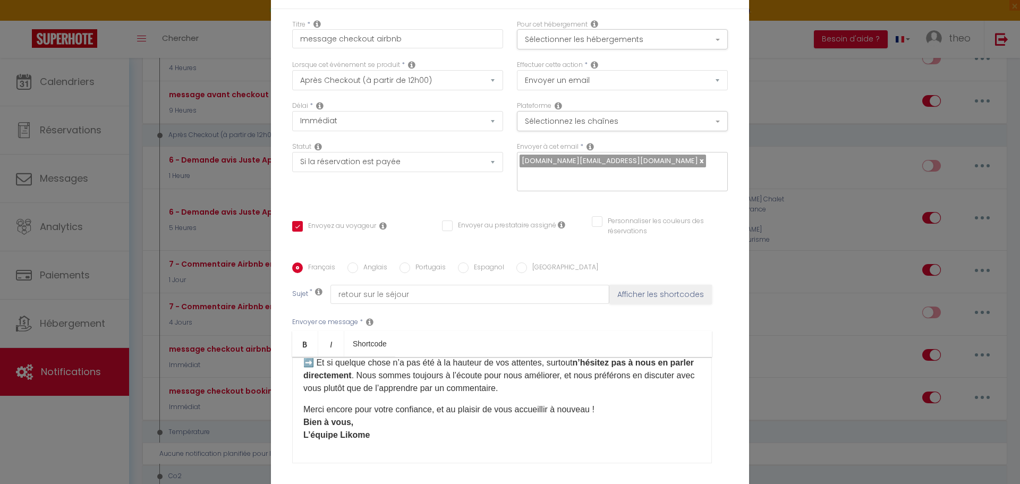
click at [771, 70] on div "Modifier la notification × Titre * message checkout airbnb Pour cet hébergement…" at bounding box center [510, 242] width 1020 height 484
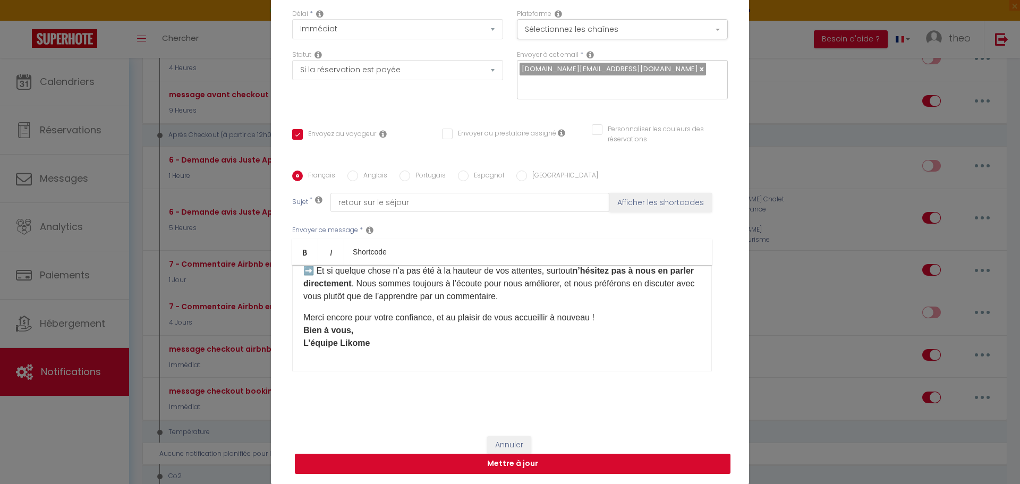
click at [516, 465] on button "Mettre à jour" at bounding box center [513, 464] width 436 height 20
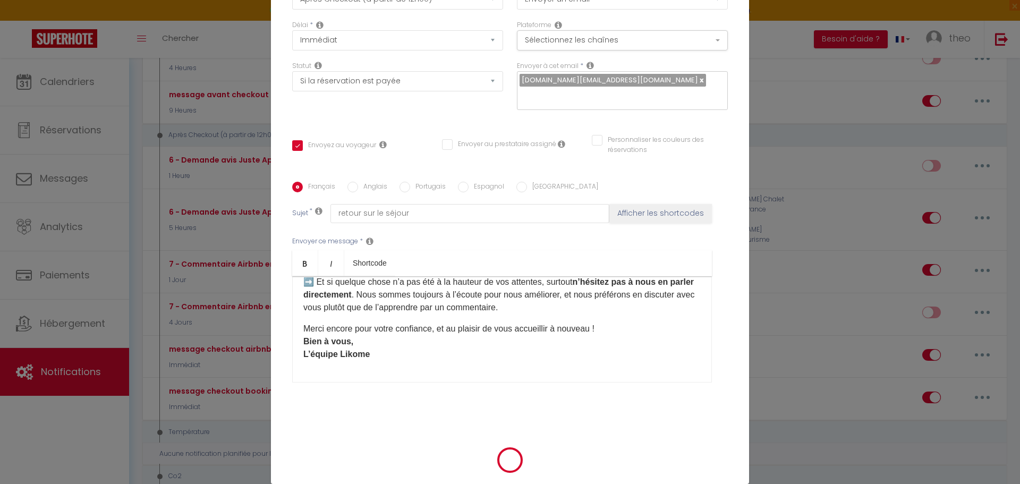
scroll to position [87, 0]
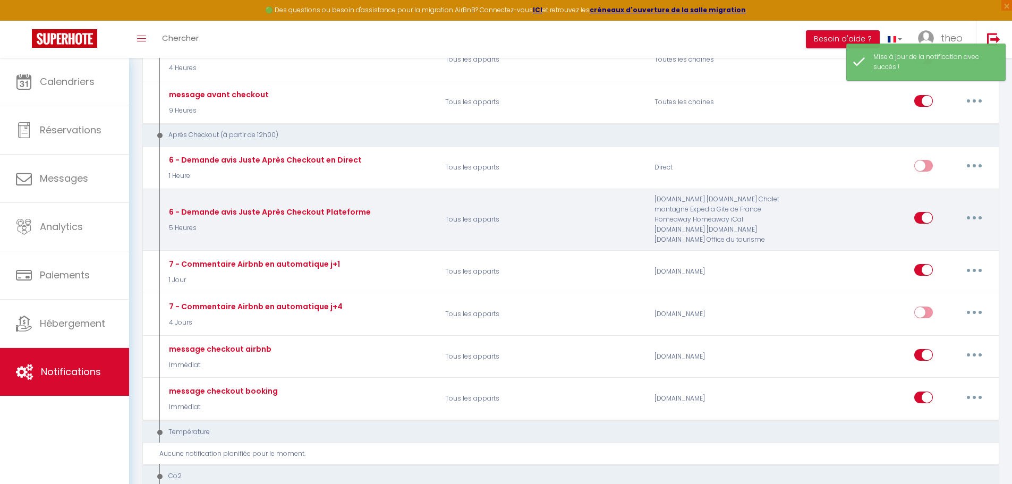
click at [968, 220] on button "button" at bounding box center [974, 217] width 30 height 17
click at [940, 242] on link "Editer" at bounding box center [946, 242] width 79 height 18
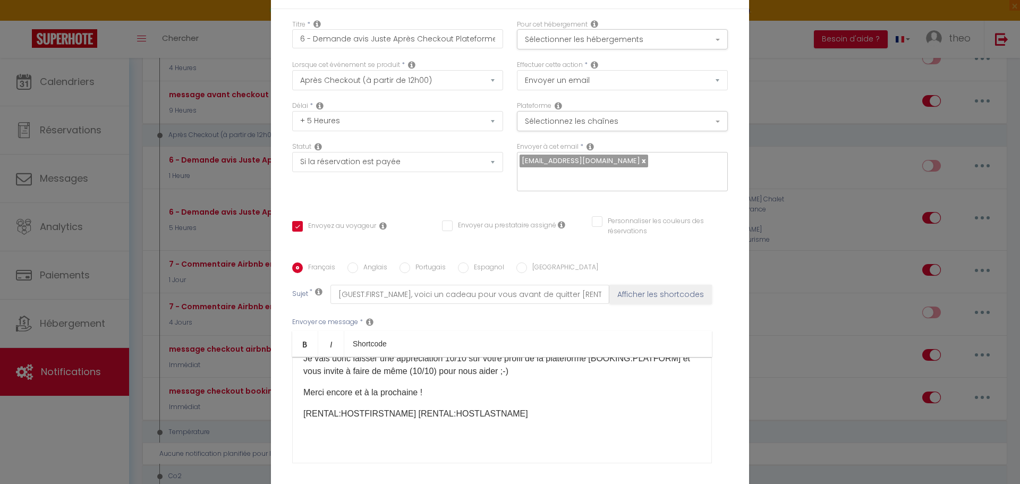
scroll to position [84, 0]
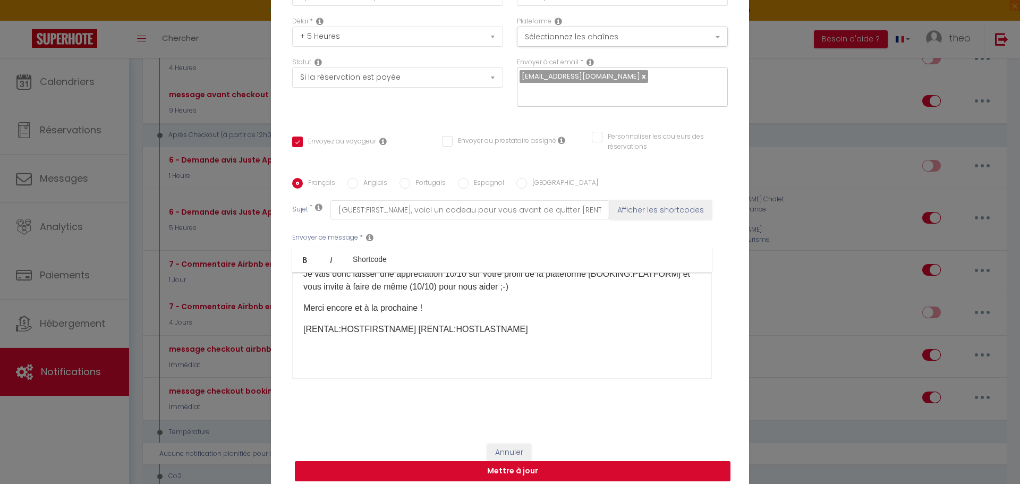
click at [553, 469] on button "Mettre à jour" at bounding box center [513, 471] width 436 height 20
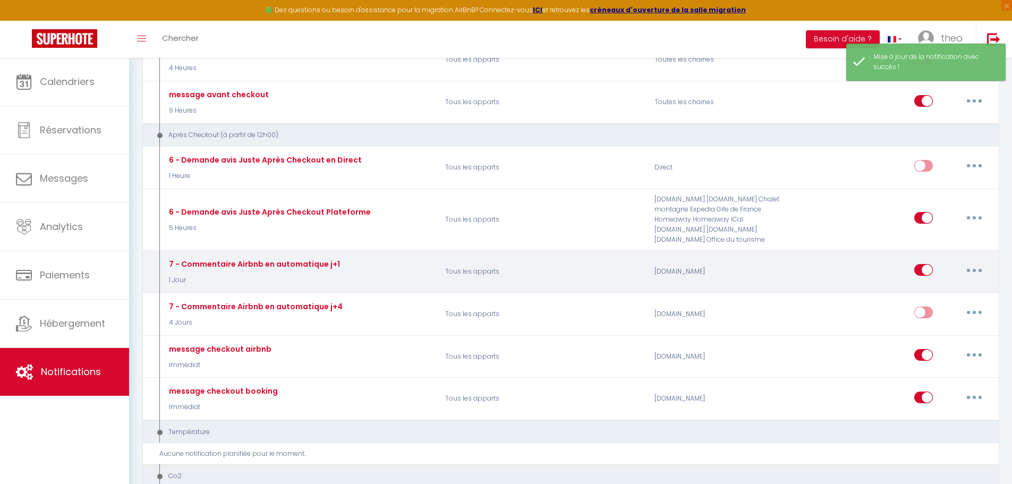
click at [969, 272] on button "button" at bounding box center [974, 269] width 30 height 17
click at [932, 295] on link "Editer" at bounding box center [946, 294] width 79 height 18
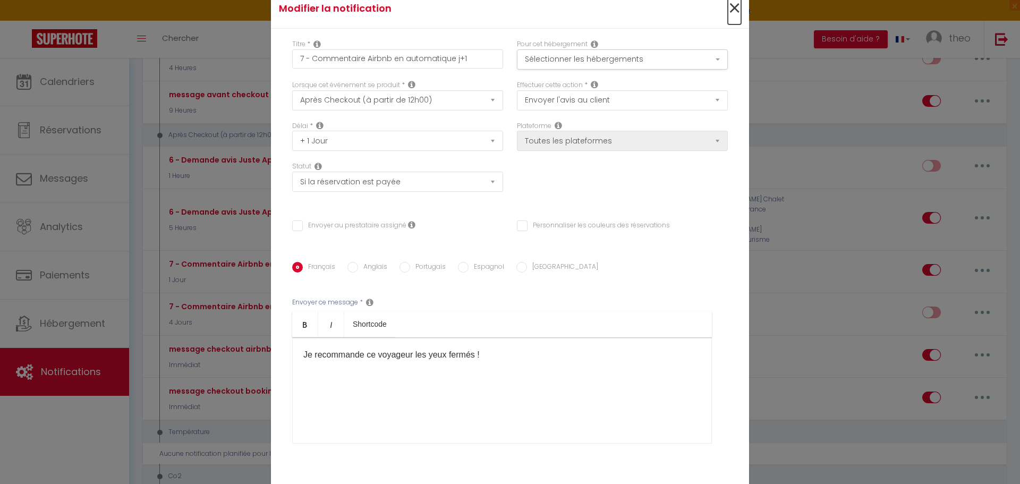
click at [728, 6] on span "×" at bounding box center [734, 9] width 13 height 32
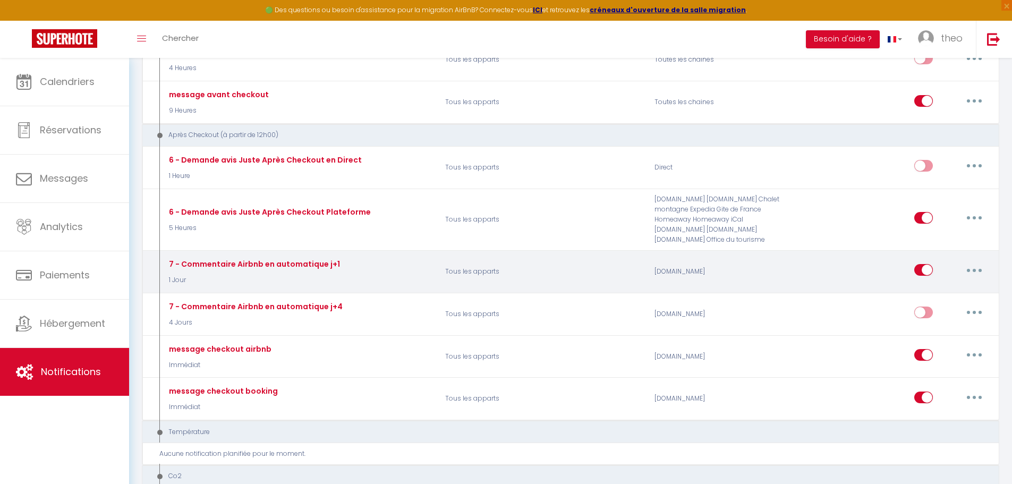
click at [982, 274] on button "button" at bounding box center [974, 269] width 30 height 17
click at [959, 293] on link "Editer" at bounding box center [946, 294] width 79 height 18
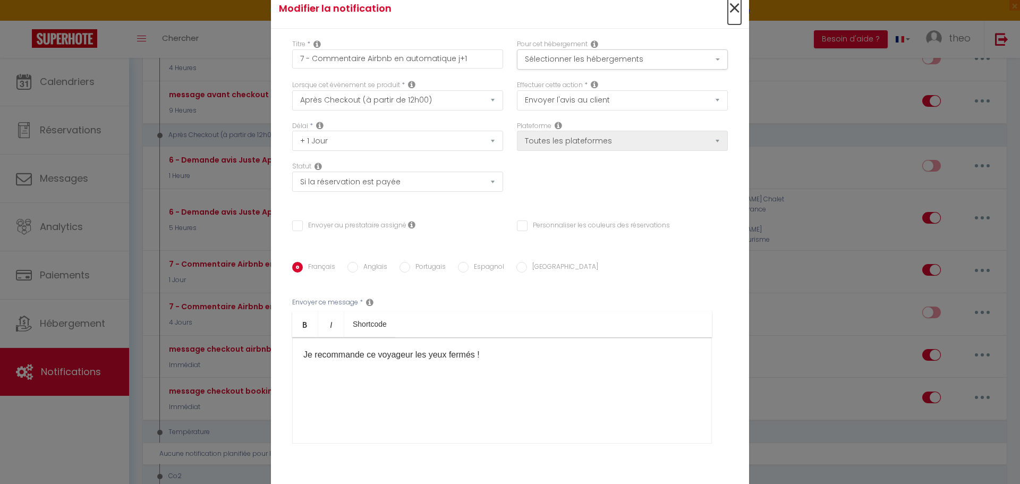
click at [728, 13] on span "×" at bounding box center [734, 9] width 13 height 32
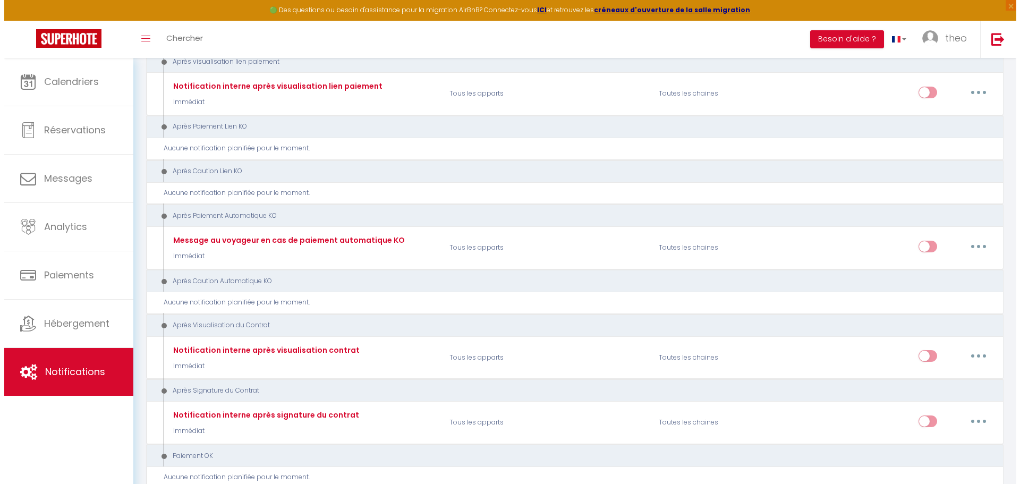
scroll to position [991, 0]
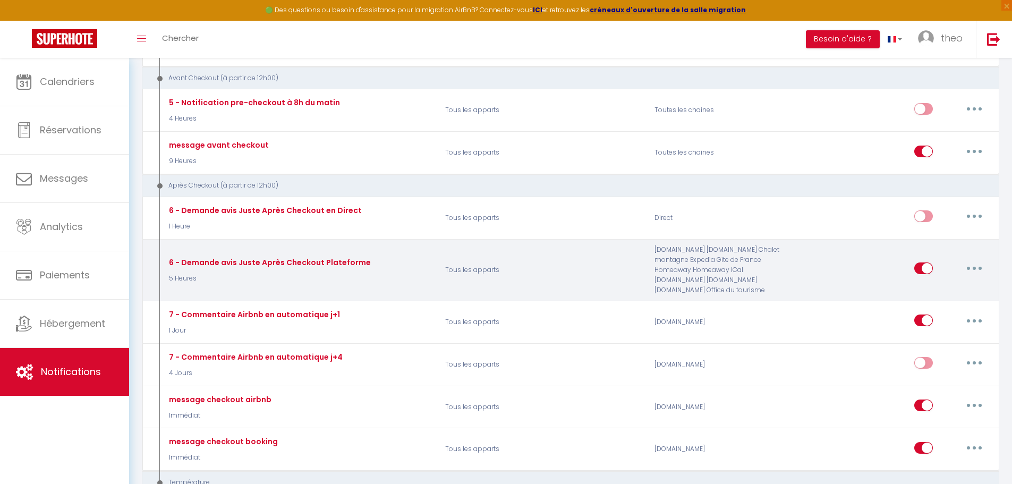
click at [973, 259] on div "Editer Dupliquer Tester Supprimer" at bounding box center [951, 269] width 75 height 31
click at [972, 269] on button "button" at bounding box center [974, 268] width 30 height 17
click at [953, 286] on link "Editer" at bounding box center [946, 293] width 79 height 18
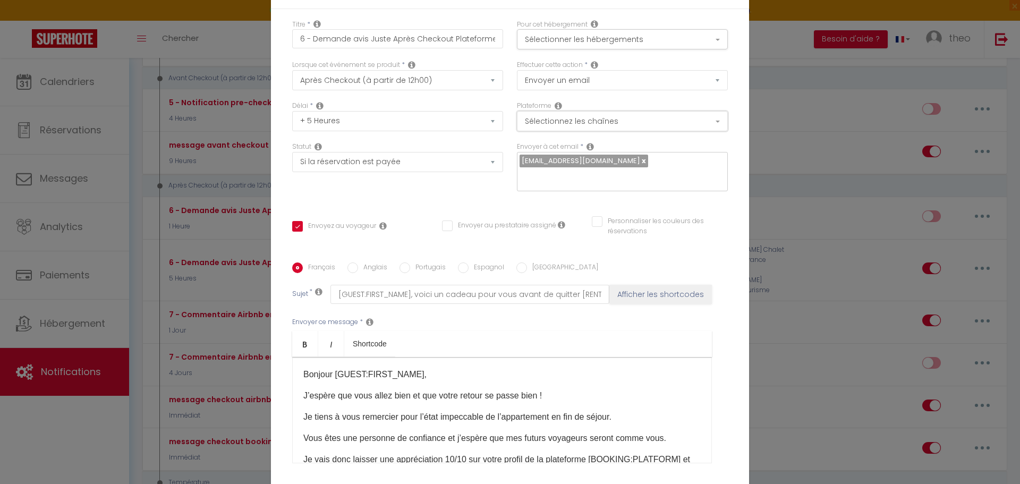
click at [704, 127] on button "Sélectionnez les chaînes" at bounding box center [622, 121] width 211 height 20
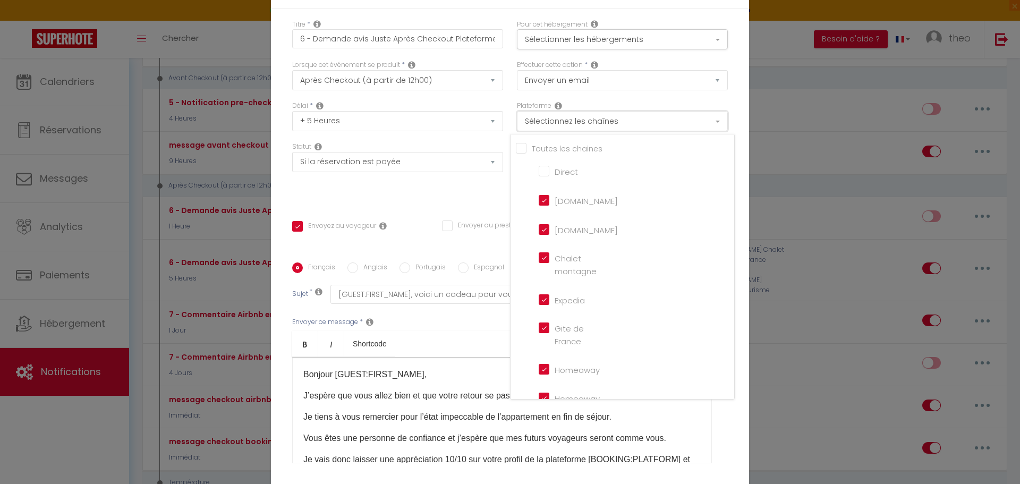
click at [704, 127] on button "Sélectionnez les chaînes" at bounding box center [622, 121] width 211 height 20
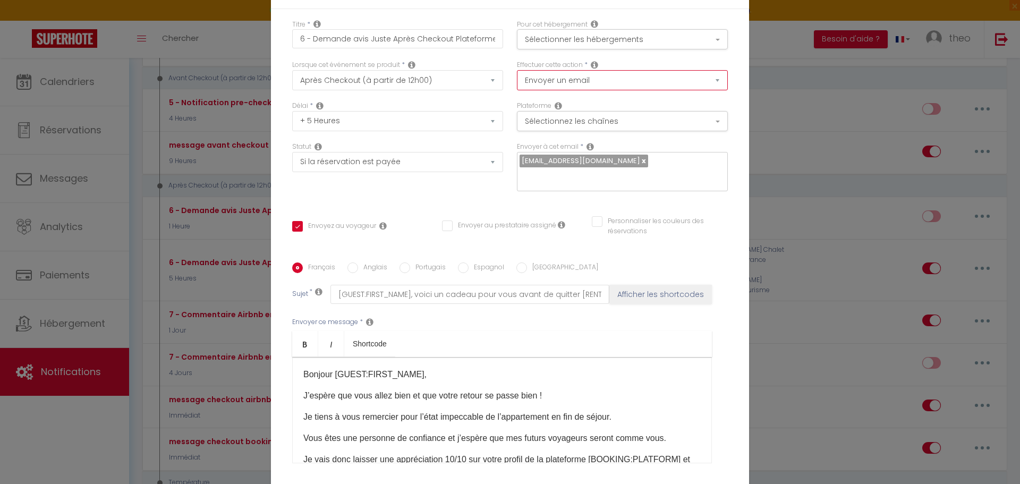
click at [687, 90] on select "Envoyer un email Envoyer un SMS Envoyer une notification push Envoyer l'avis au…" at bounding box center [622, 80] width 211 height 20
click at [729, 98] on div "Effectuer cette action * Envoyer un email Envoyer un SMS Envoyer une notificati…" at bounding box center [622, 80] width 225 height 41
click at [705, 90] on select "Envoyer un email Envoyer un SMS Envoyer une notification push Envoyer l'avis au…" at bounding box center [622, 80] width 211 height 20
drag, startPoint x: 729, startPoint y: 97, endPoint x: 734, endPoint y: 86, distance: 11.6
click at [729, 97] on div "Effectuer cette action * Envoyer un email Envoyer un SMS Envoyer une notificati…" at bounding box center [622, 80] width 225 height 41
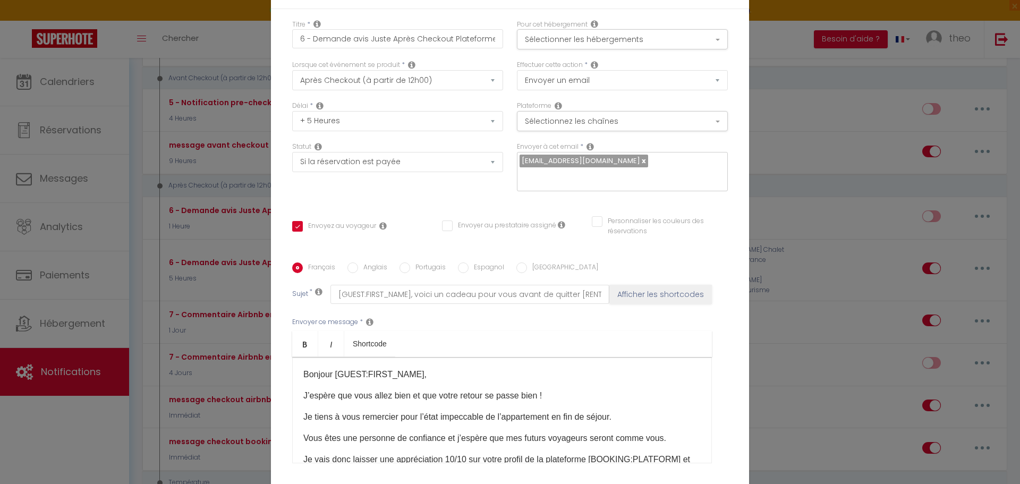
click at [778, 69] on div "Modifier la notification × Titre * 6 - Demande avis Juste Après Checkout Platef…" at bounding box center [510, 242] width 1020 height 484
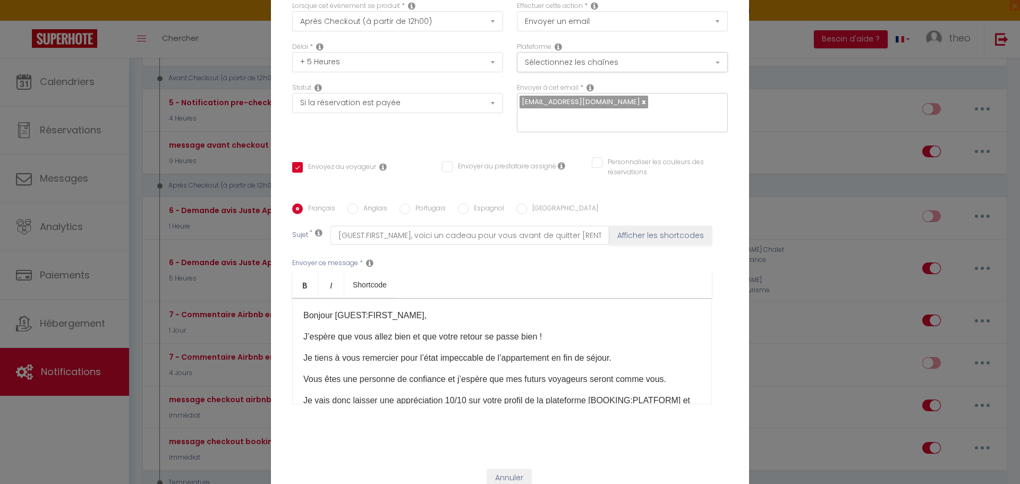
scroll to position [84, 0]
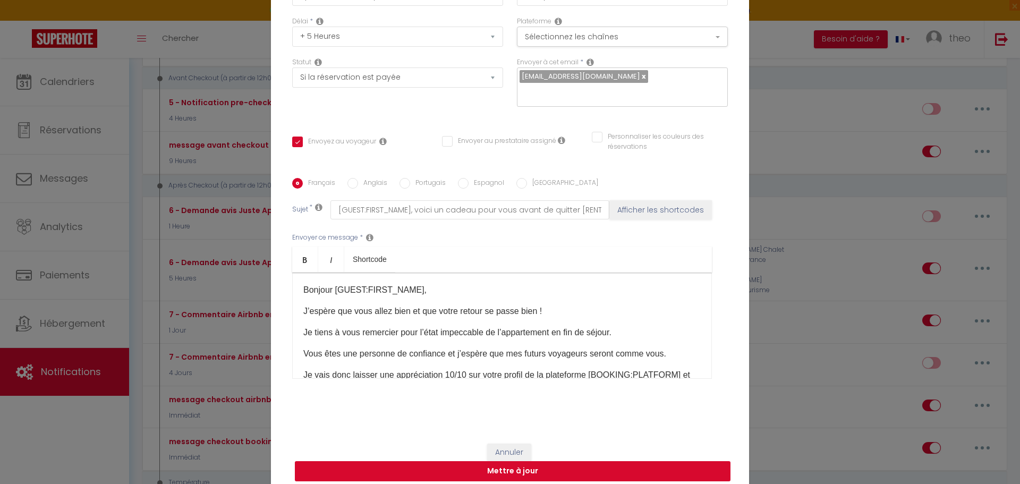
click at [521, 461] on button "Mettre à jour" at bounding box center [513, 471] width 436 height 20
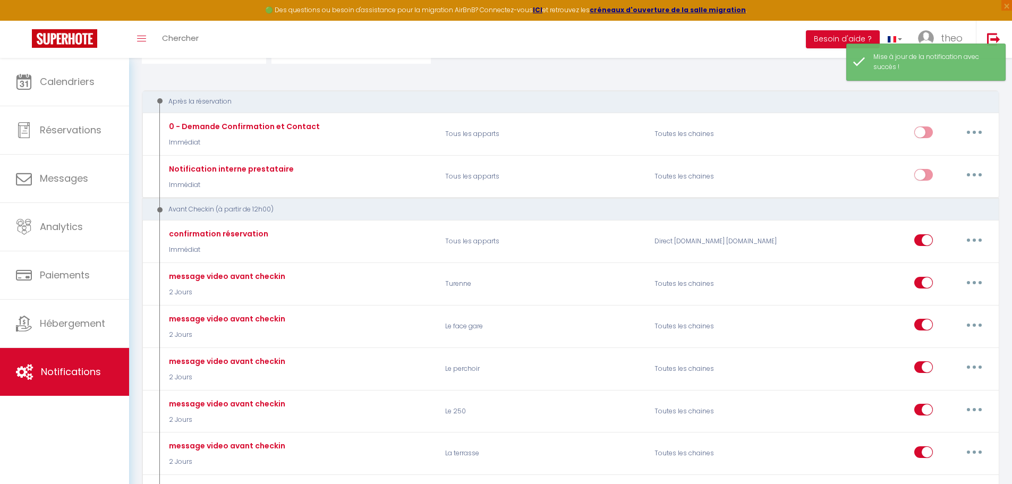
scroll to position [0, 0]
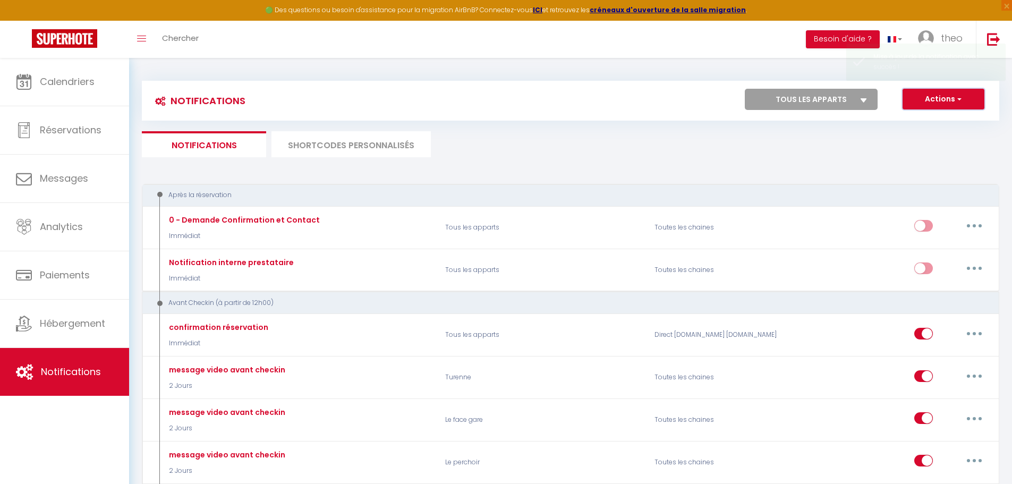
click at [944, 107] on button "Actions" at bounding box center [943, 99] width 82 height 21
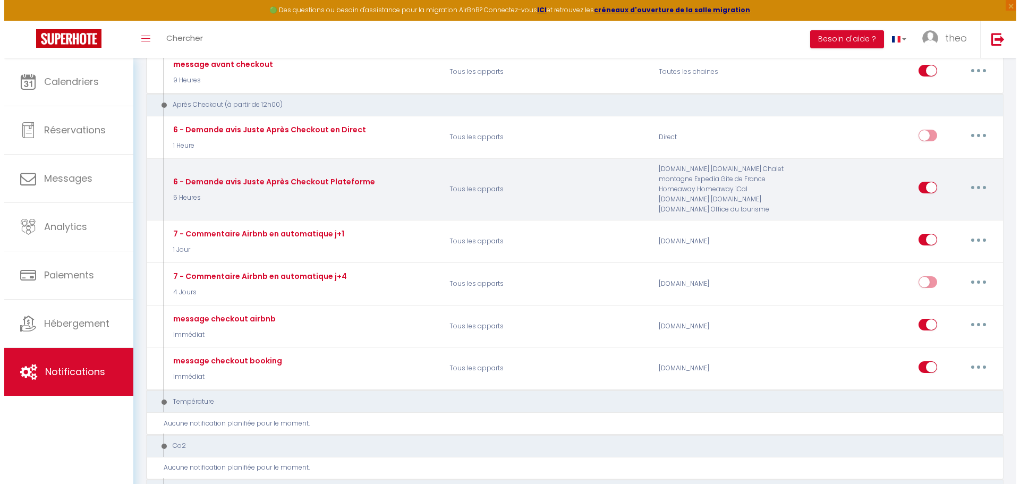
scroll to position [1071, 0]
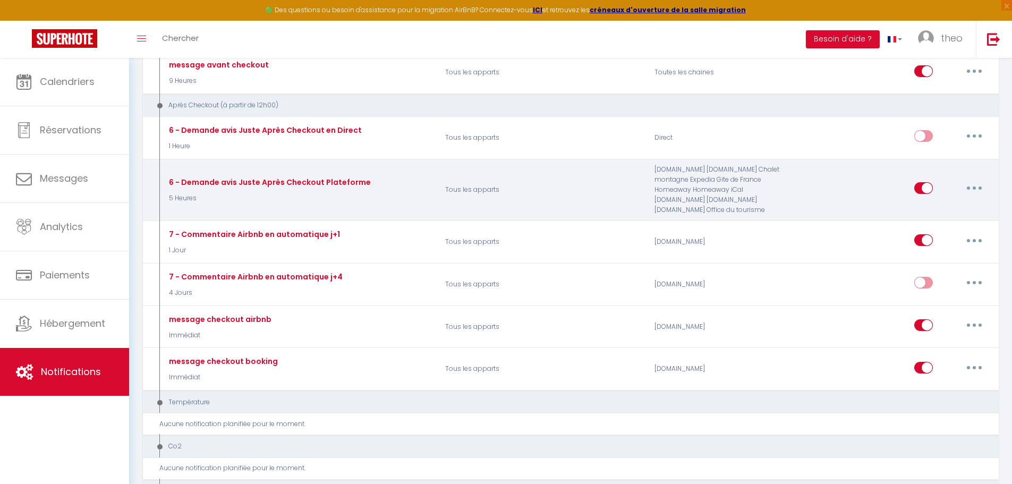
click at [980, 185] on button "button" at bounding box center [974, 188] width 30 height 17
click at [948, 210] on link "Editer" at bounding box center [946, 212] width 79 height 18
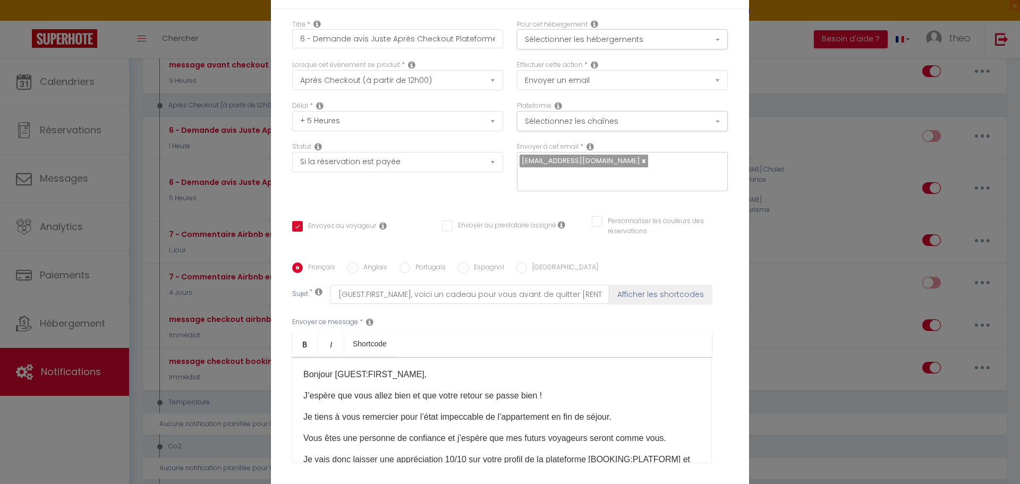
scroll to position [84, 0]
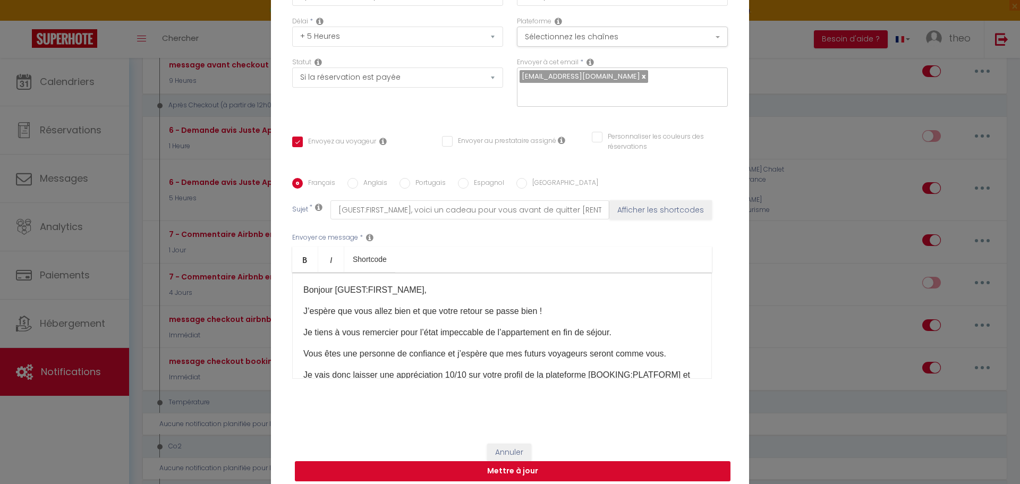
click at [538, 461] on button "Mettre à jour" at bounding box center [513, 471] width 436 height 20
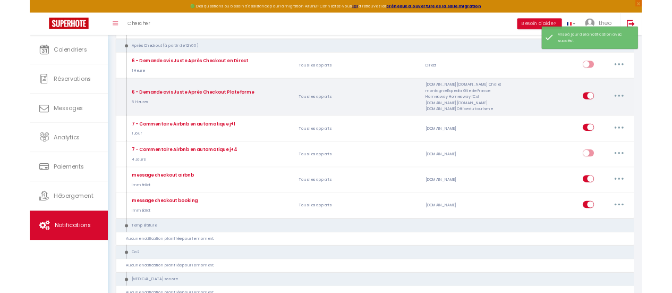
scroll to position [1104, 0]
